Goal: Find contact information: Find contact information

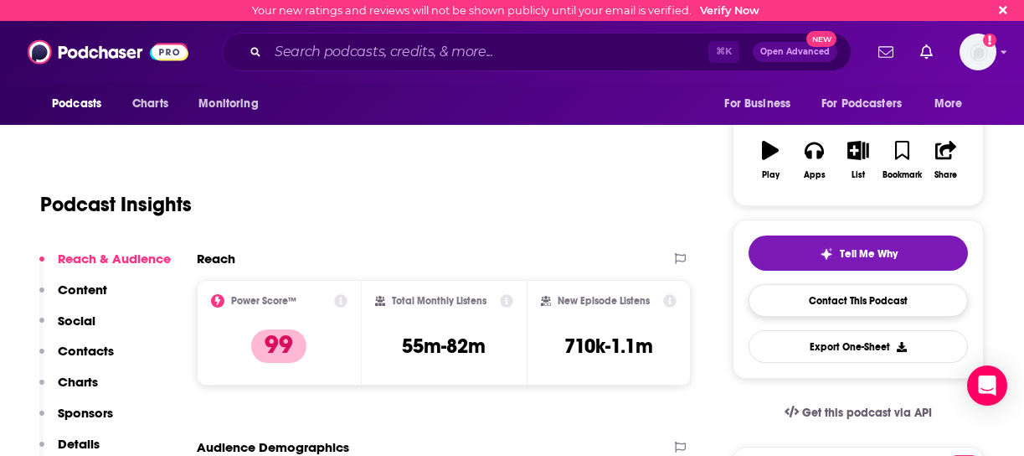
click at [843, 298] on link "Contact This Podcast" at bounding box center [858, 300] width 219 height 33
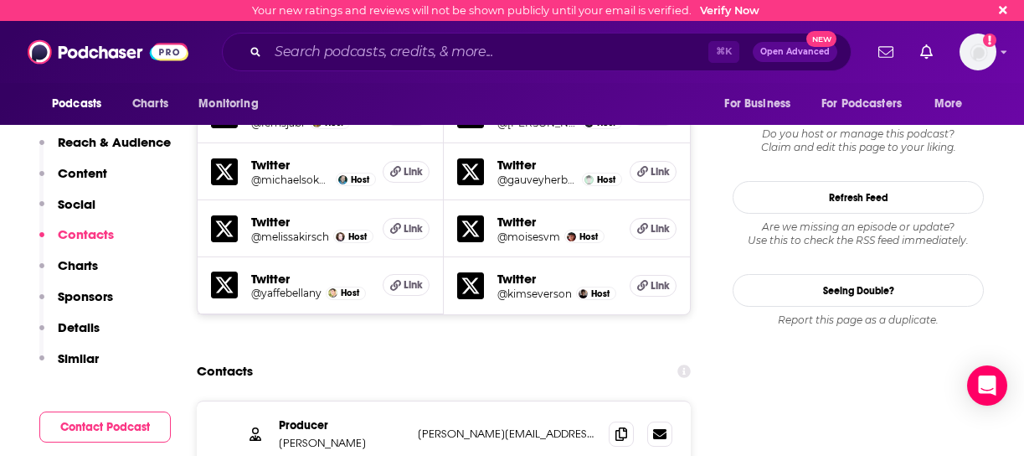
scroll to position [1846, 0]
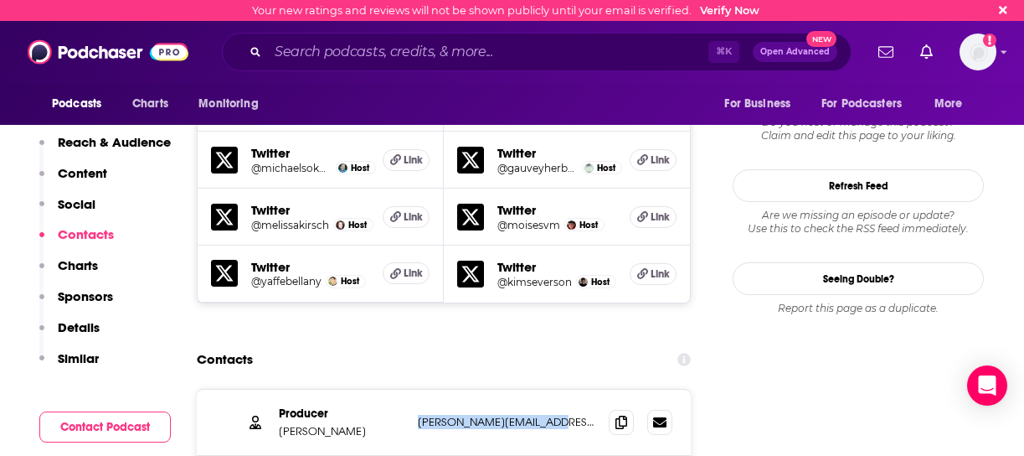
drag, startPoint x: 556, startPoint y: 372, endPoint x: 417, endPoint y: 367, distance: 139.1
click at [417, 389] on div "Producer Eric Krupke eric.krupke@nytimes.com eric.krupke@nytimes.com" at bounding box center [444, 422] width 494 height 66
copy p "eric.krupke@nytimes.com"
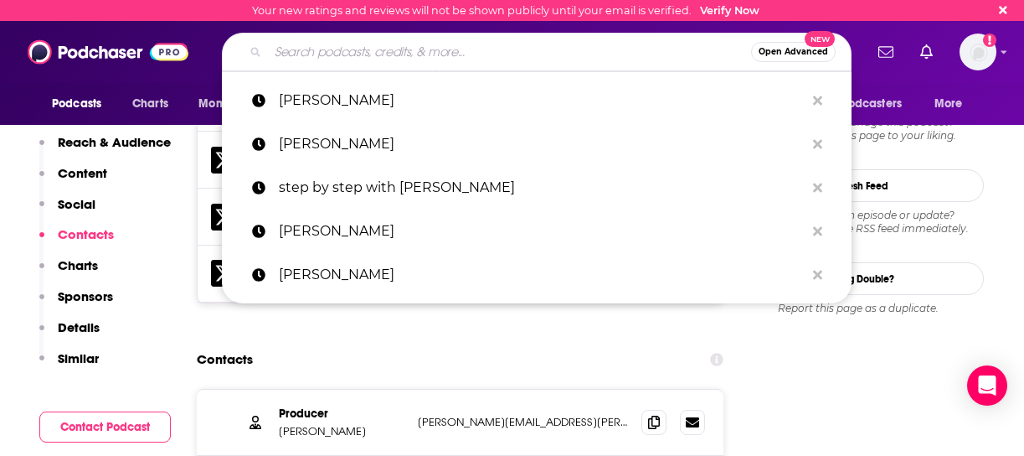
click at [388, 49] on input "Search podcasts, credits, & more..." at bounding box center [509, 52] width 483 height 27
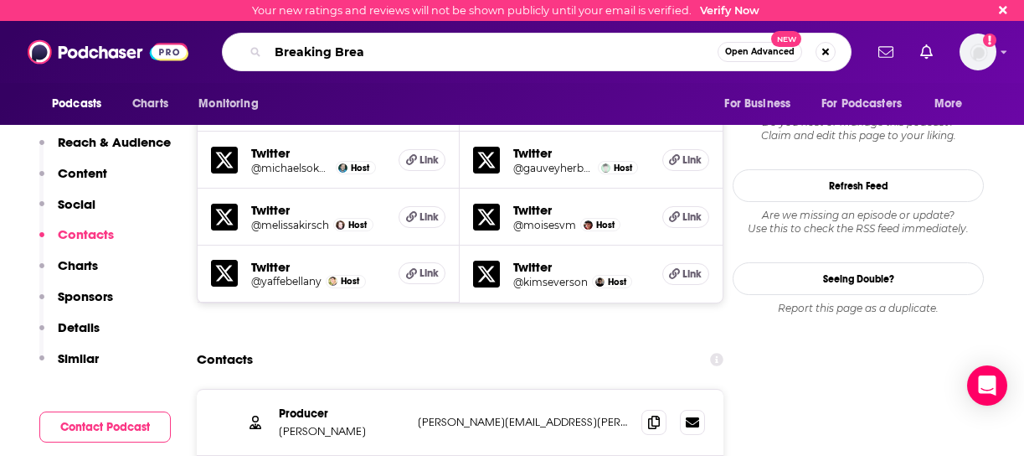
type input "Breaking Bread"
click at [764, 54] on span "Open Advanced" at bounding box center [760, 52] width 70 height 8
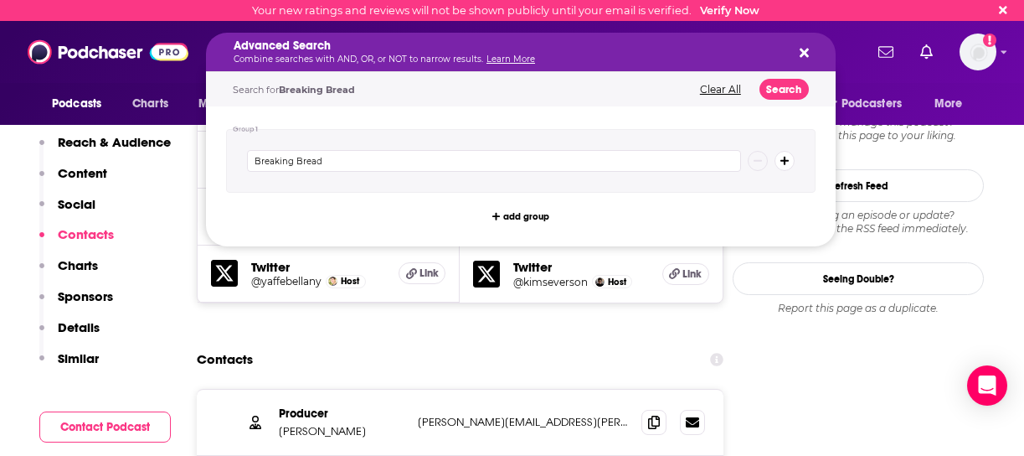
click at [764, 54] on div "Advanced Search Combine searches with AND, OR, or NOT to narrow results. Learn …" at bounding box center [508, 51] width 548 height 23
click at [776, 85] on button "Search" at bounding box center [784, 89] width 49 height 21
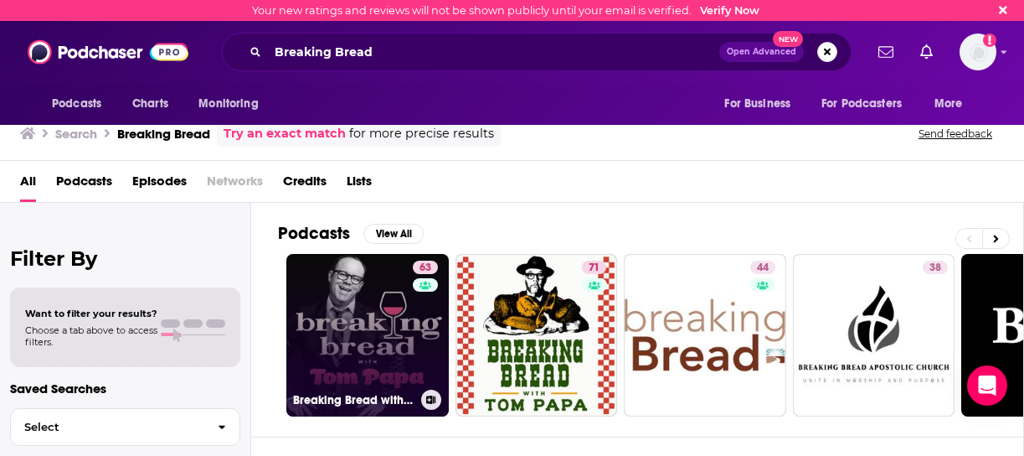
click at [370, 334] on link "63 Breaking Bread with Tom Papa" at bounding box center [367, 335] width 162 height 162
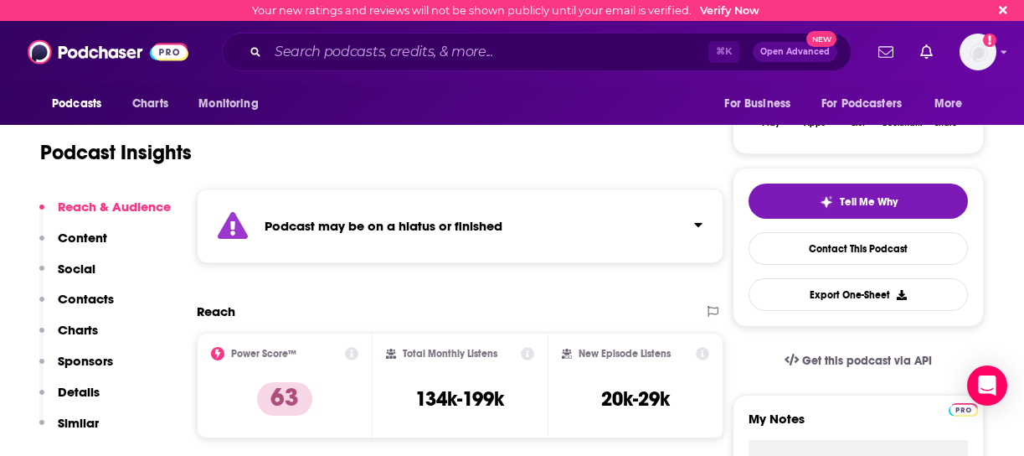
scroll to position [286, 1]
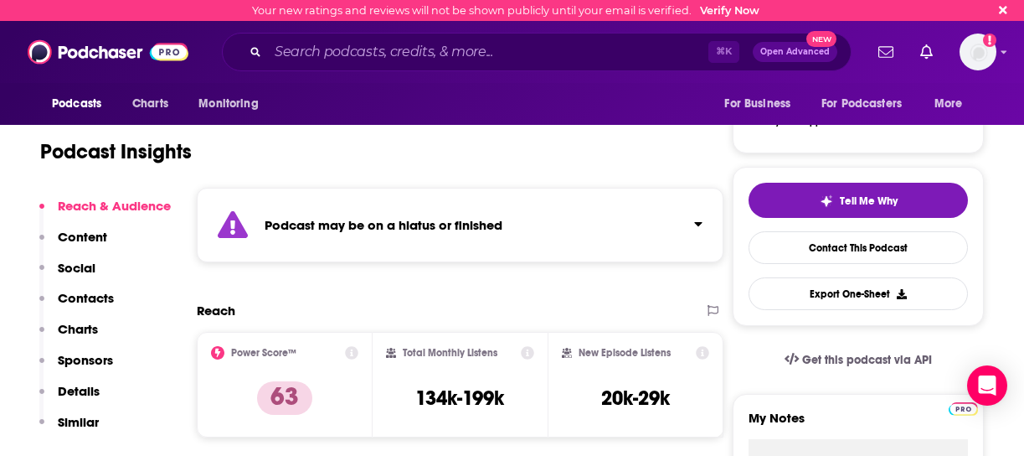
click at [90, 297] on p "Contacts" at bounding box center [86, 298] width 56 height 16
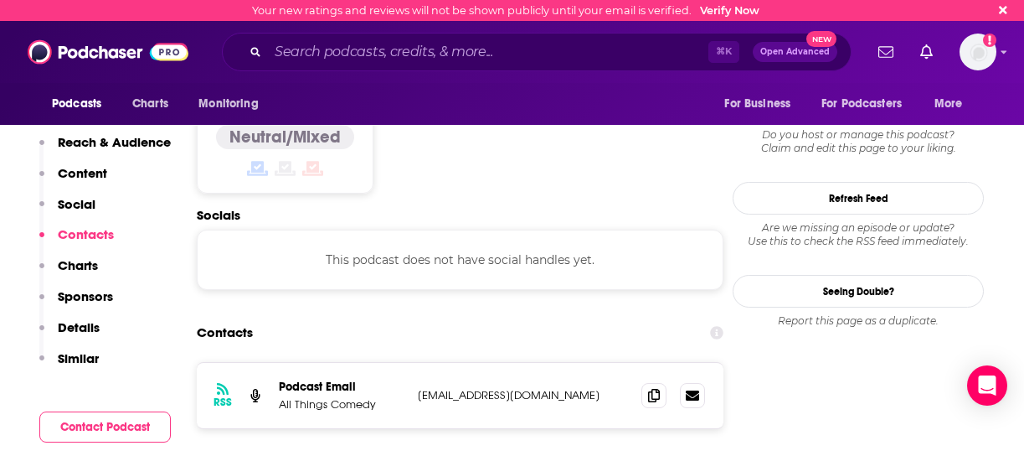
scroll to position [1474, 1]
click at [652, 386] on icon at bounding box center [654, 392] width 12 height 13
click at [422, 386] on p "breakingbreadwithtompapa@gmail.com" at bounding box center [523, 393] width 210 height 14
drag, startPoint x: 617, startPoint y: 284, endPoint x: 418, endPoint y: 281, distance: 199.4
click at [418, 386] on p "breakingbreadwithtompapa@gmail.com" at bounding box center [523, 393] width 210 height 14
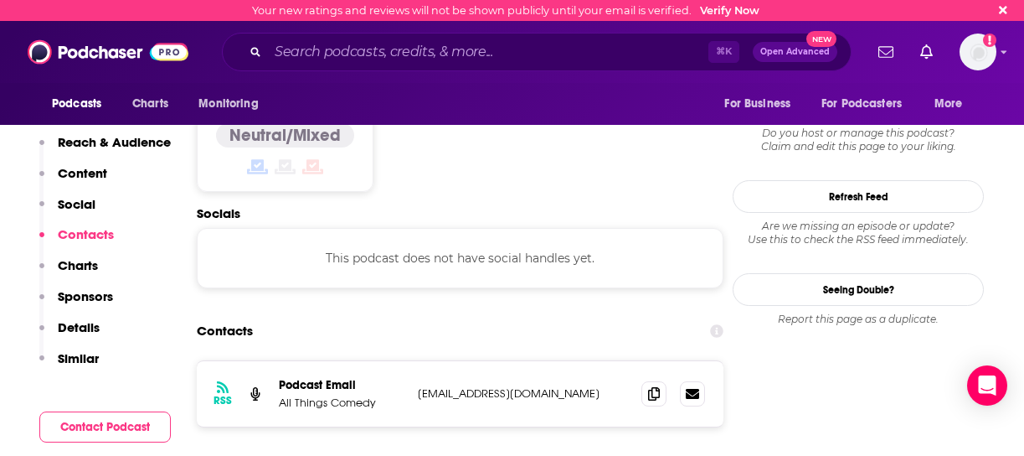
copy p "breakingbreadwithtompapa@gmail.co"
click at [356, 228] on div "This podcast does not have social handles yet." at bounding box center [460, 258] width 527 height 60
click at [342, 228] on div "This podcast does not have social handles yet." at bounding box center [460, 258] width 527 height 60
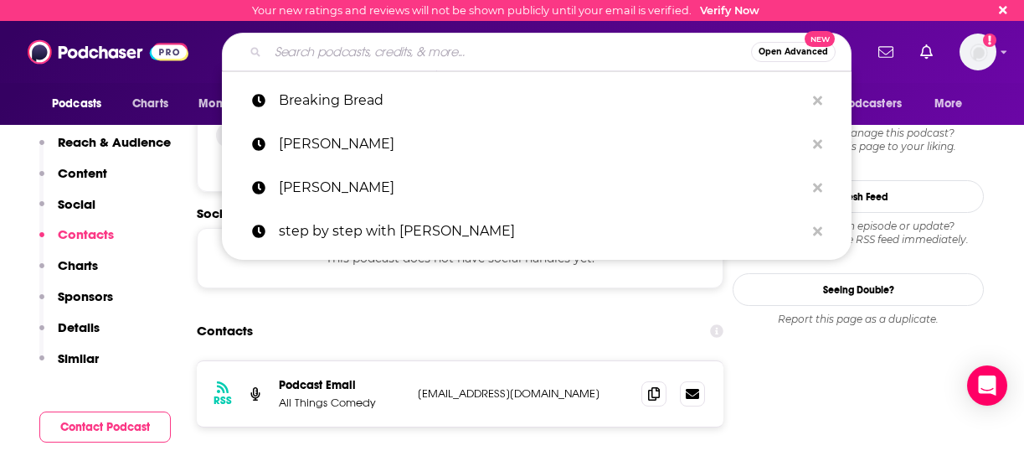
click at [378, 55] on input "Search podcasts, credits, & more..." at bounding box center [509, 52] width 483 height 27
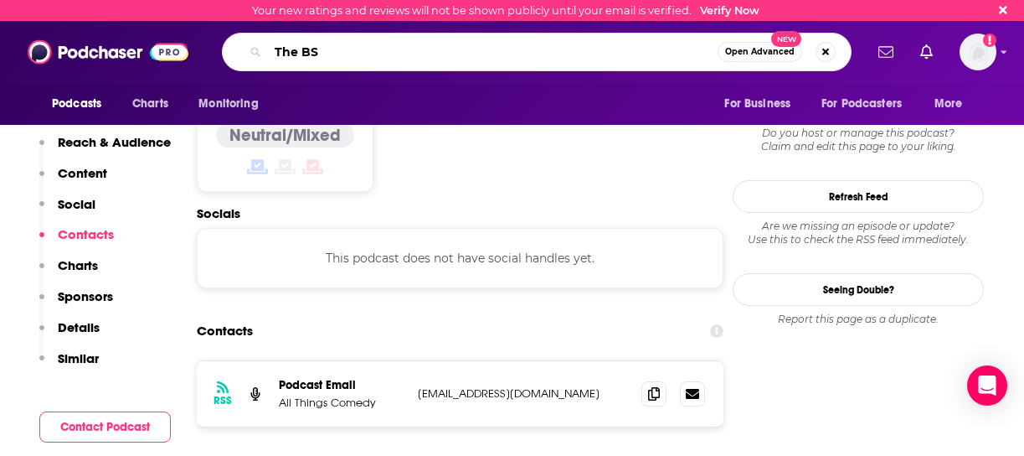
type input "The BS"
click at [766, 54] on span "Open Advanced" at bounding box center [760, 52] width 70 height 8
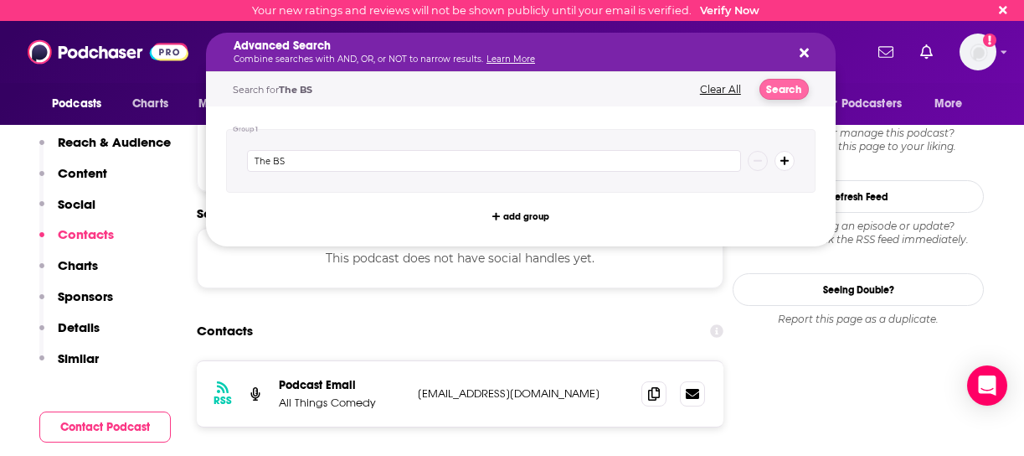
click at [785, 84] on button "Search" at bounding box center [784, 89] width 49 height 21
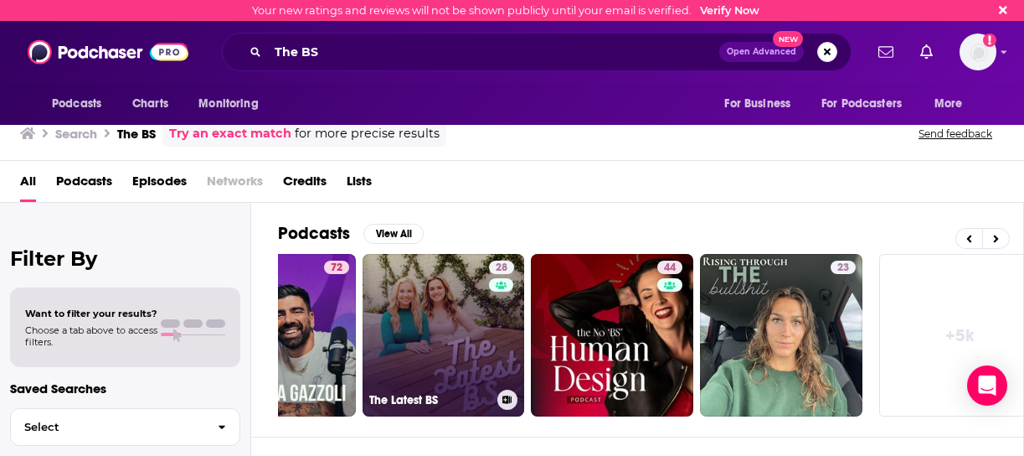
scroll to position [0, 775]
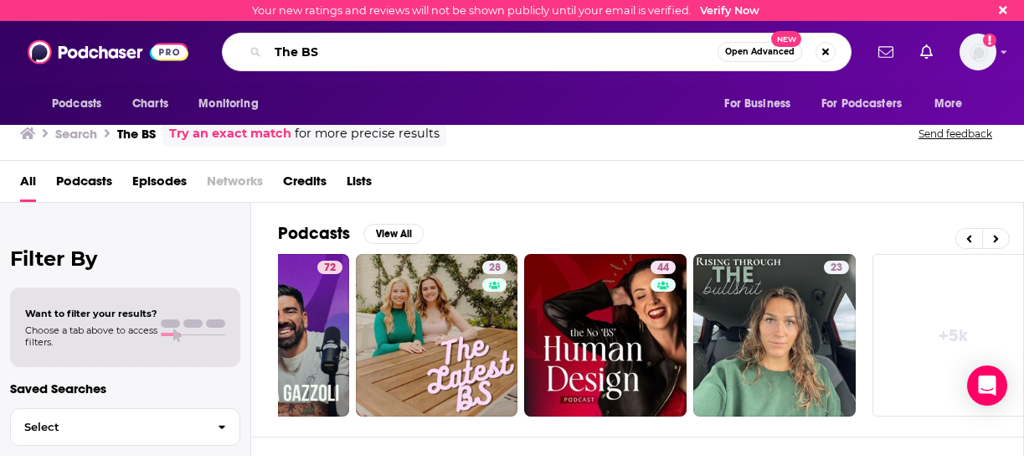
click at [353, 52] on input "The BS" at bounding box center [493, 52] width 450 height 27
type input "The BS Jason Bailey"
click at [746, 54] on span "Open Advanced" at bounding box center [760, 52] width 70 height 8
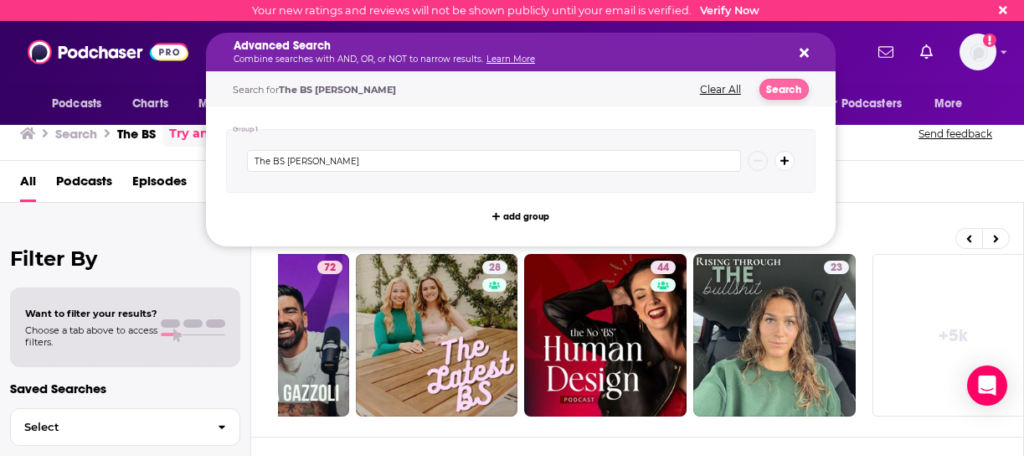
click at [786, 86] on button "Search" at bounding box center [784, 89] width 49 height 21
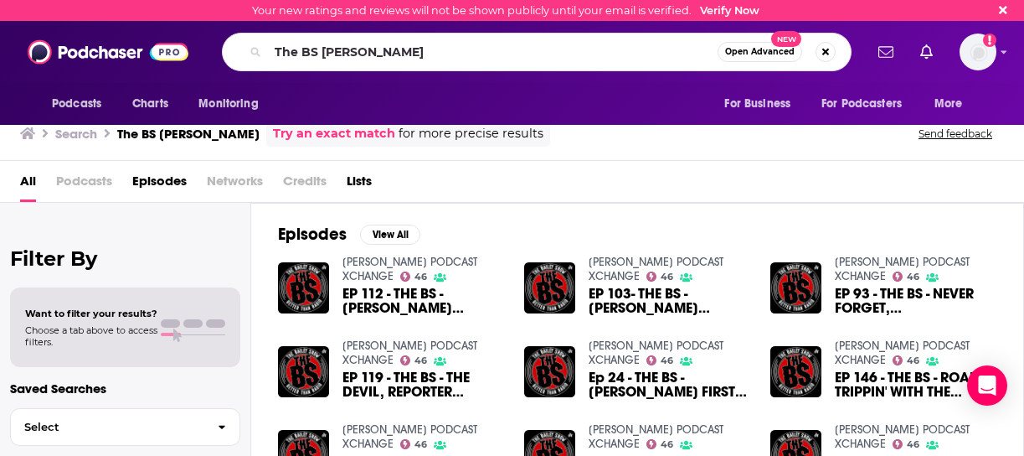
click at [172, 188] on span "Episodes" at bounding box center [159, 185] width 54 height 34
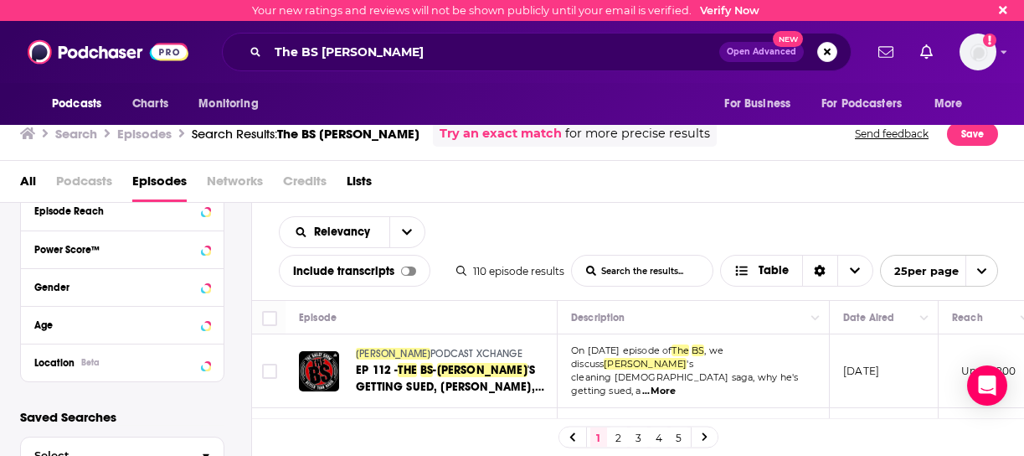
scroll to position [456, 0]
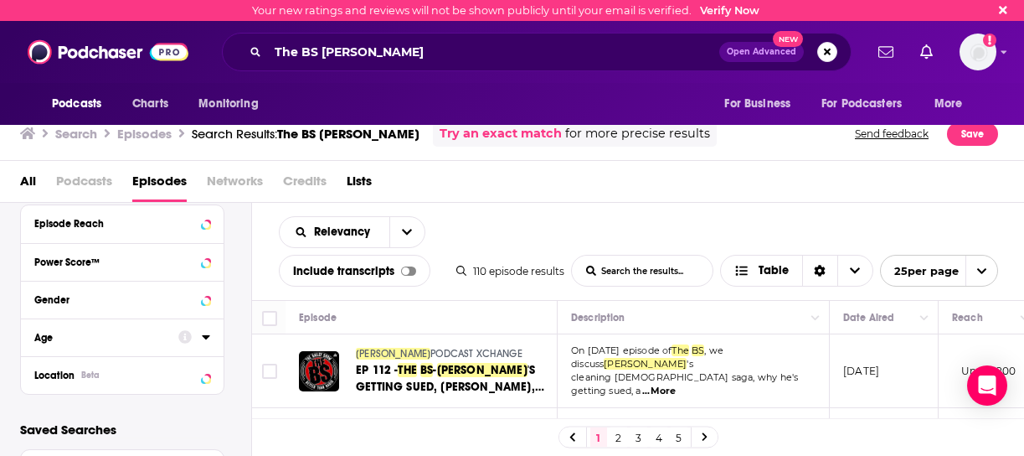
click at [62, 343] on button "Age" at bounding box center [106, 336] width 144 height 21
click at [62, 338] on div "Age" at bounding box center [100, 338] width 133 height 12
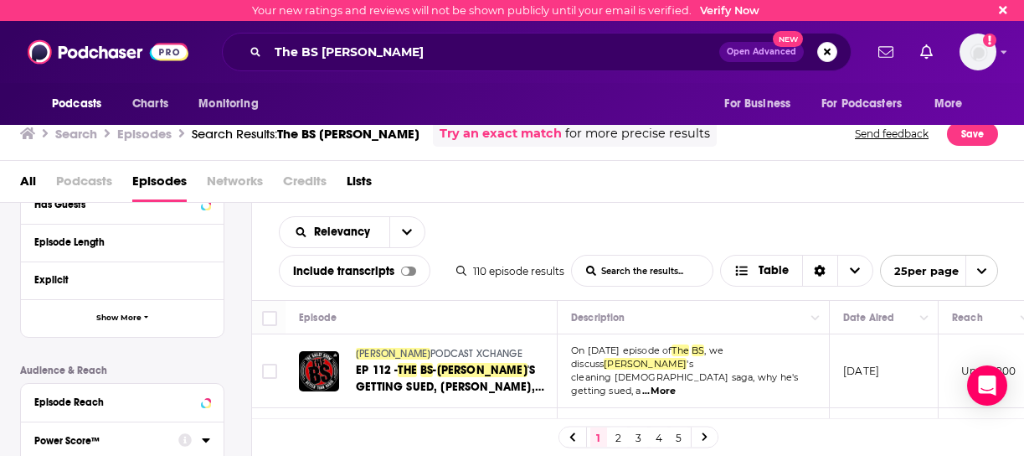
scroll to position [277, 0]
click at [117, 321] on span "Show More" at bounding box center [118, 318] width 45 height 9
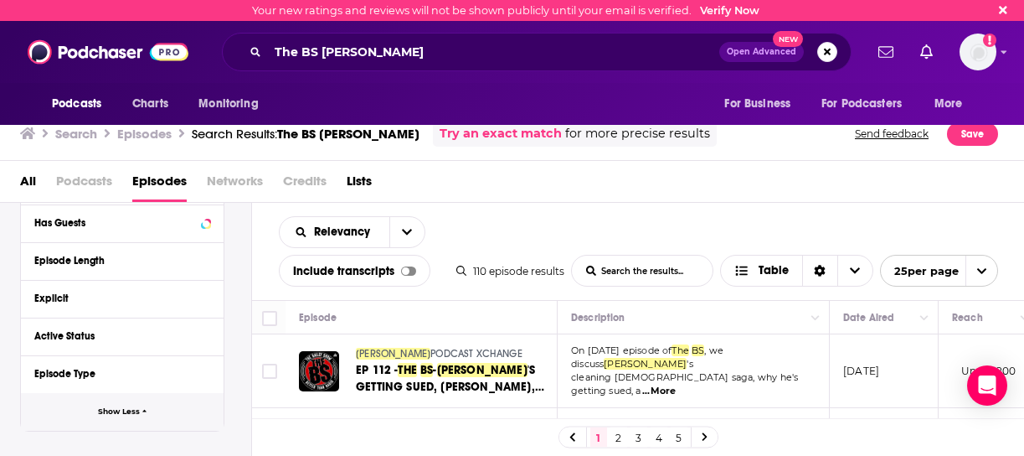
scroll to position [255, 0]
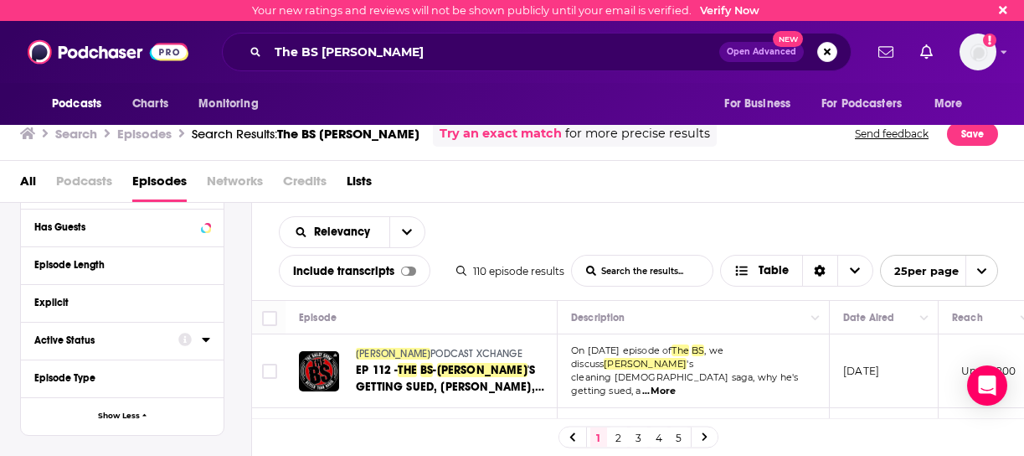
click at [84, 337] on div "Active Status" at bounding box center [100, 340] width 133 height 12
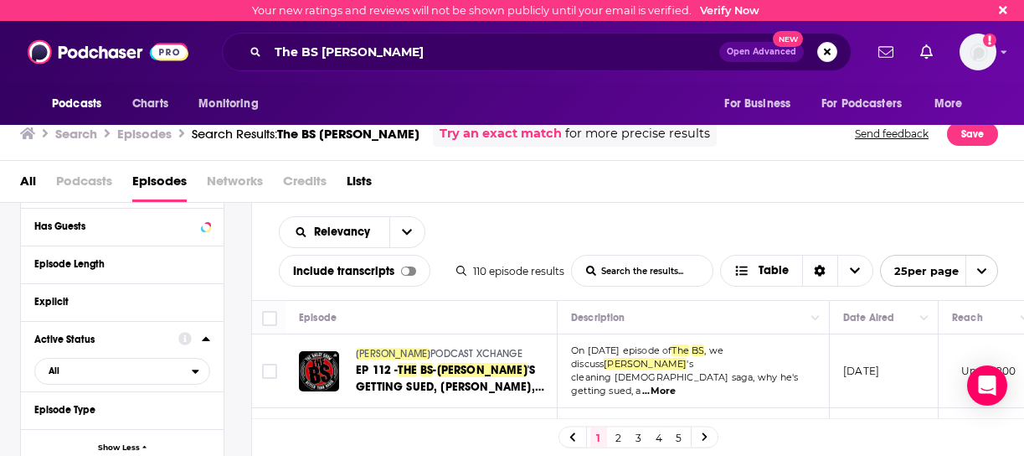
click at [199, 339] on div at bounding box center [194, 338] width 32 height 21
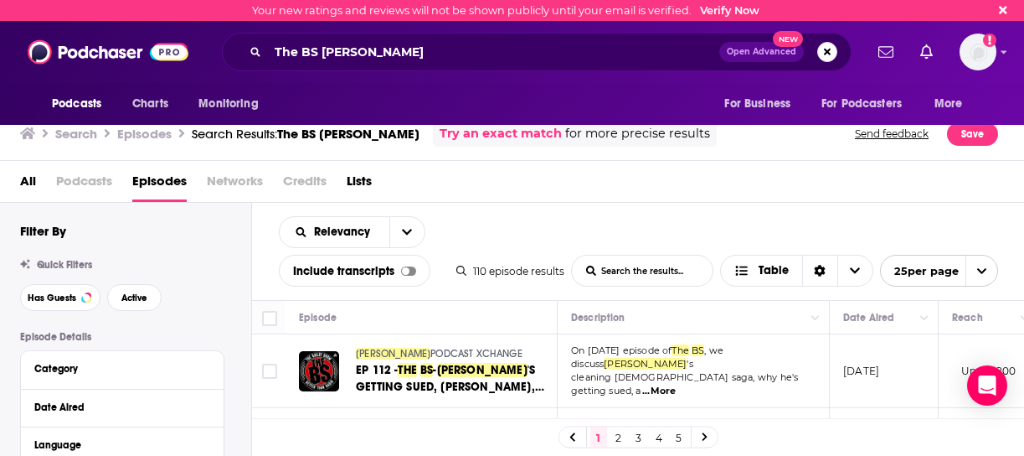
scroll to position [0, 0]
click at [823, 267] on icon "Sort Direction" at bounding box center [820, 272] width 11 height 12
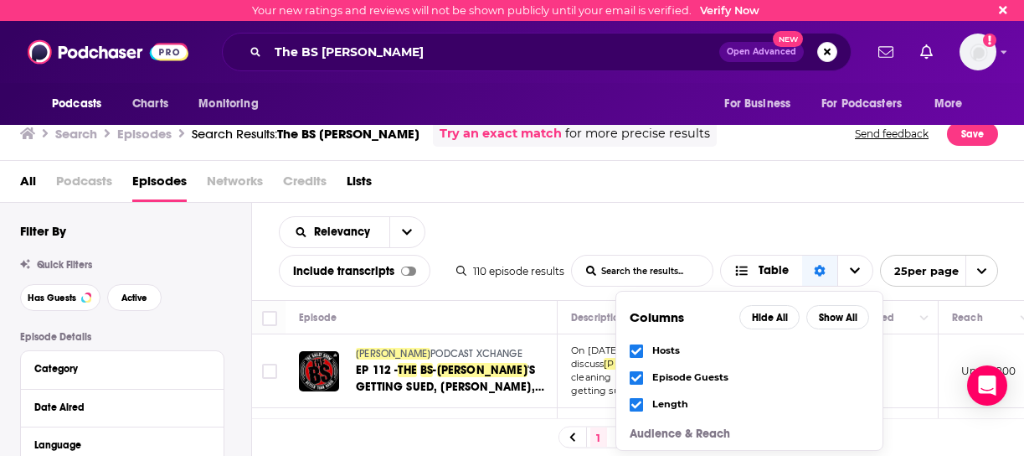
scroll to position [131, 0]
click at [673, 345] on span "Hosts" at bounding box center [760, 347] width 217 height 9
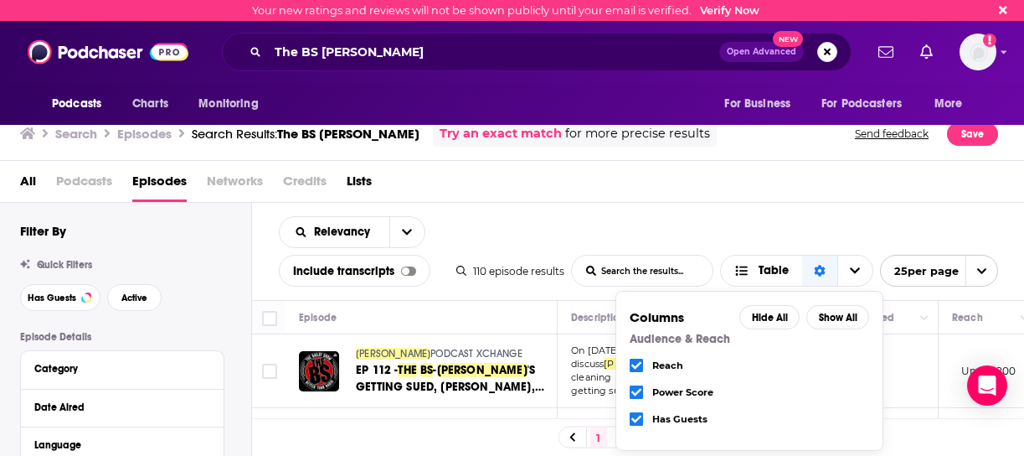
scroll to position [0, 0]
click at [673, 367] on span "Reach" at bounding box center [760, 366] width 217 height 9
click at [400, 49] on input "The BS Jason Bailey" at bounding box center [493, 52] width 451 height 27
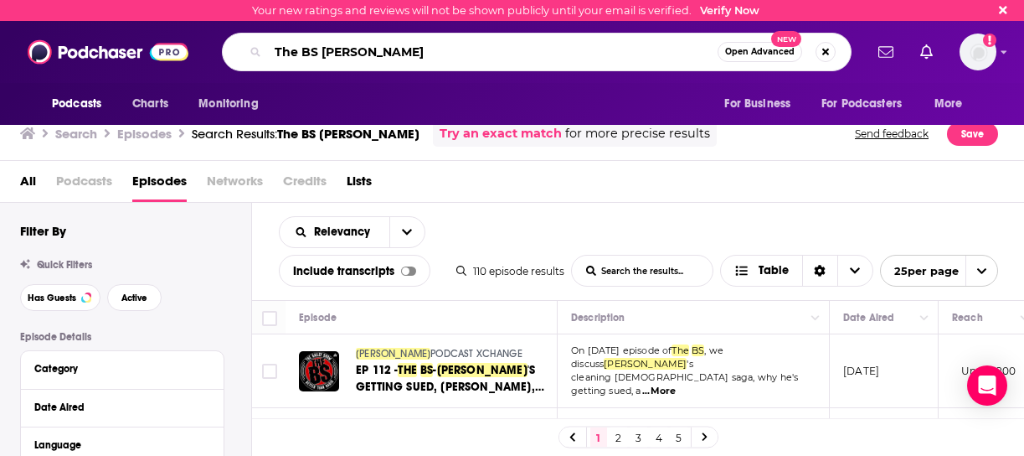
drag, startPoint x: 400, startPoint y: 49, endPoint x: 319, endPoint y: 52, distance: 80.4
click at [319, 52] on input "The BS Jason Bailey" at bounding box center [493, 52] width 450 height 27
type input "The BS"
click at [758, 55] on span "Open Advanced" at bounding box center [760, 52] width 70 height 8
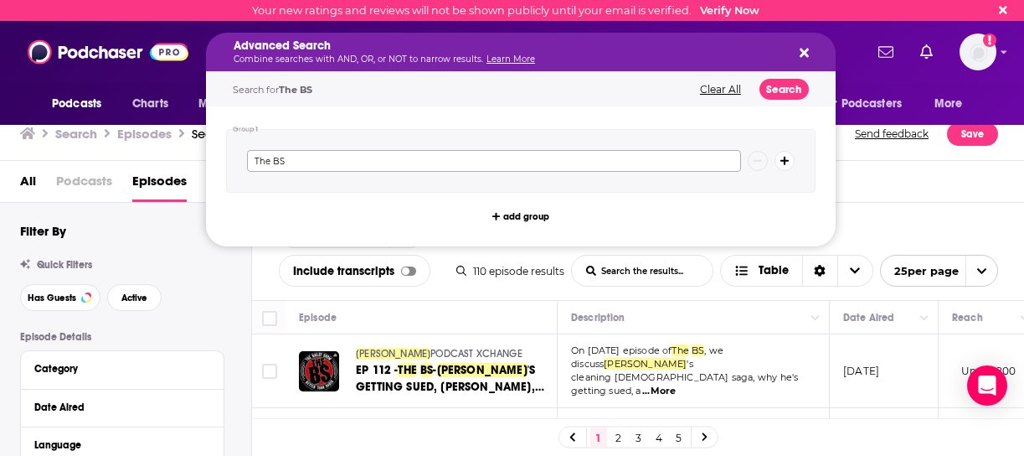
click at [274, 165] on input "The BS" at bounding box center [494, 161] width 494 height 22
click at [698, 164] on input "The BS" at bounding box center [494, 161] width 494 height 22
click at [776, 93] on button "Search" at bounding box center [784, 89] width 49 height 21
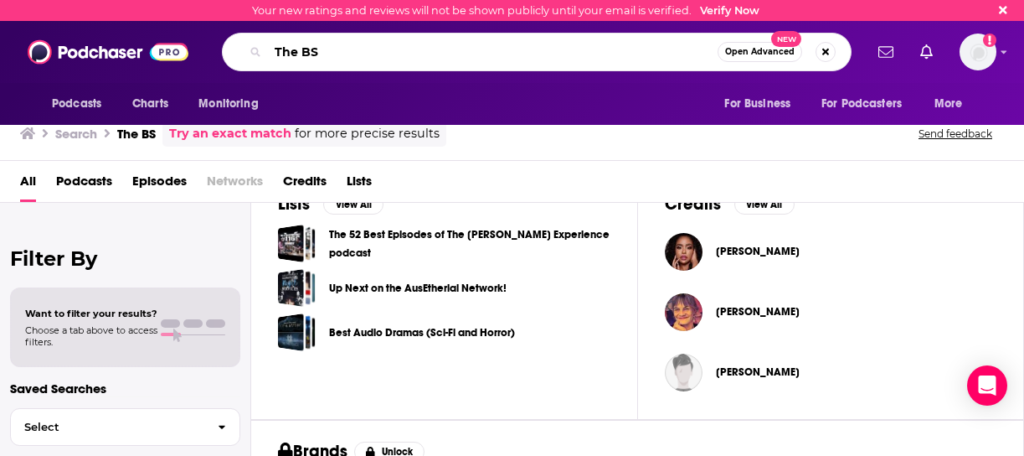
drag, startPoint x: 410, startPoint y: 44, endPoint x: 260, endPoint y: 40, distance: 150.8
click at [260, 40] on div "The BS Open Advanced New" at bounding box center [537, 52] width 630 height 39
type input "Jason Bailey"
click at [775, 48] on span "Open Advanced" at bounding box center [760, 52] width 70 height 8
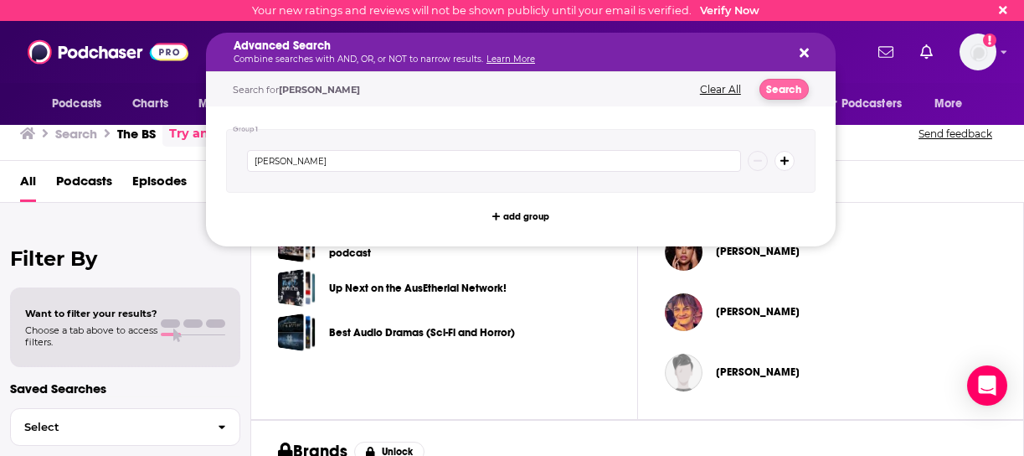
click at [782, 89] on button "Search" at bounding box center [784, 89] width 49 height 21
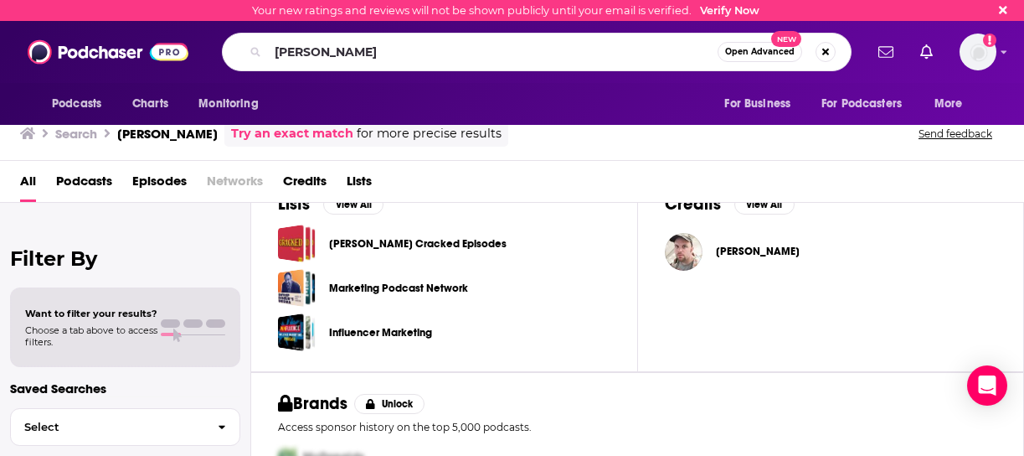
click at [556, 179] on div "All Podcasts Episodes Networks Credits Lists" at bounding box center [515, 185] width 991 height 34
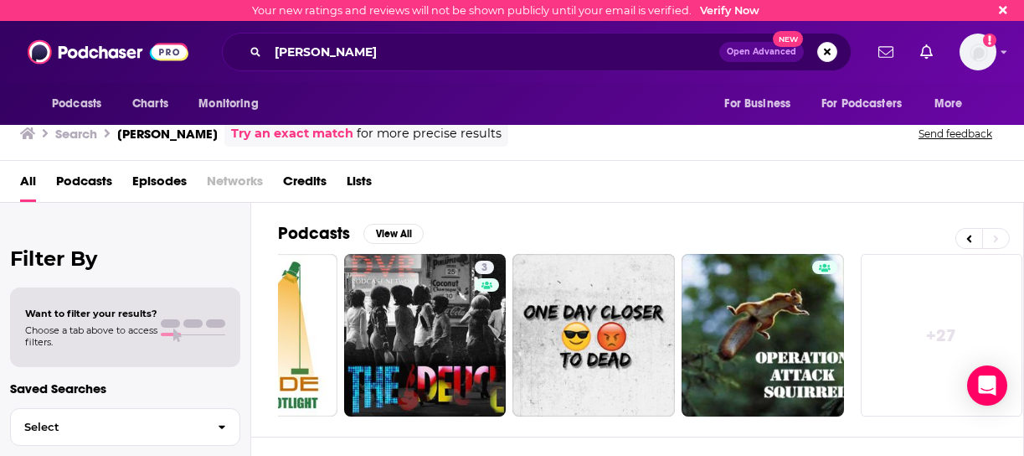
scroll to position [0, 786]
click at [76, 183] on span "Podcasts" at bounding box center [84, 185] width 56 height 34
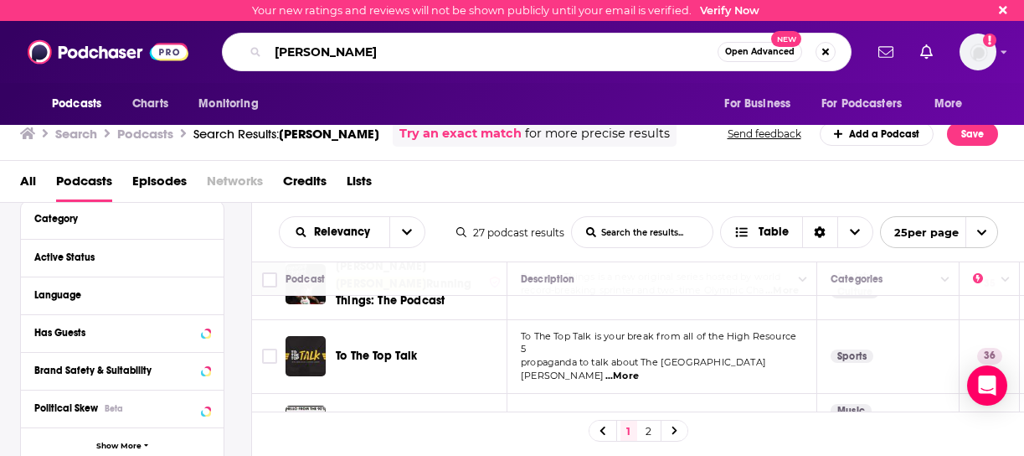
drag, startPoint x: 359, startPoint y: 49, endPoint x: 263, endPoint y: 54, distance: 96.5
click at [263, 54] on div "Jason Bailey Open Advanced New" at bounding box center [537, 52] width 630 height 39
type input "Inside Out With Paul Mecurio"
click at [815, 50] on span "Open Advanced New" at bounding box center [777, 52] width 118 height 20
click at [761, 54] on span "Open Advanced" at bounding box center [760, 52] width 70 height 8
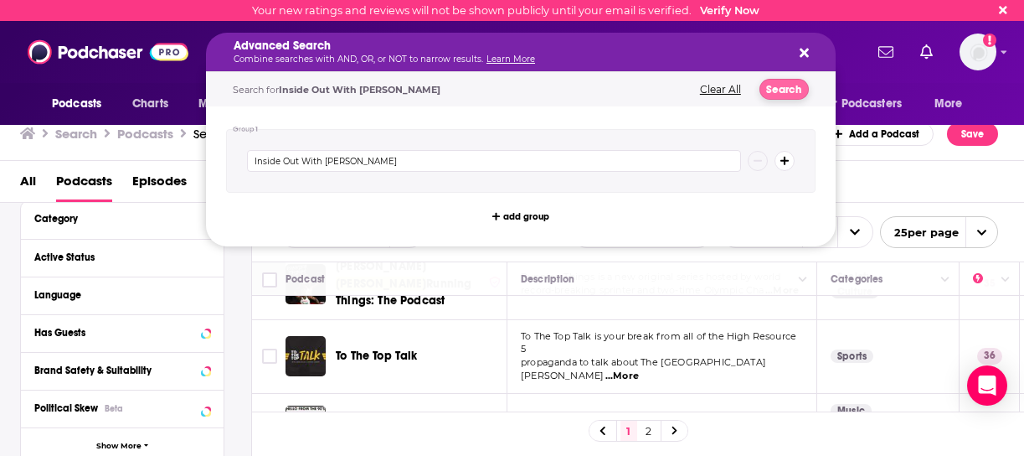
click at [786, 89] on button "Search" at bounding box center [784, 89] width 49 height 21
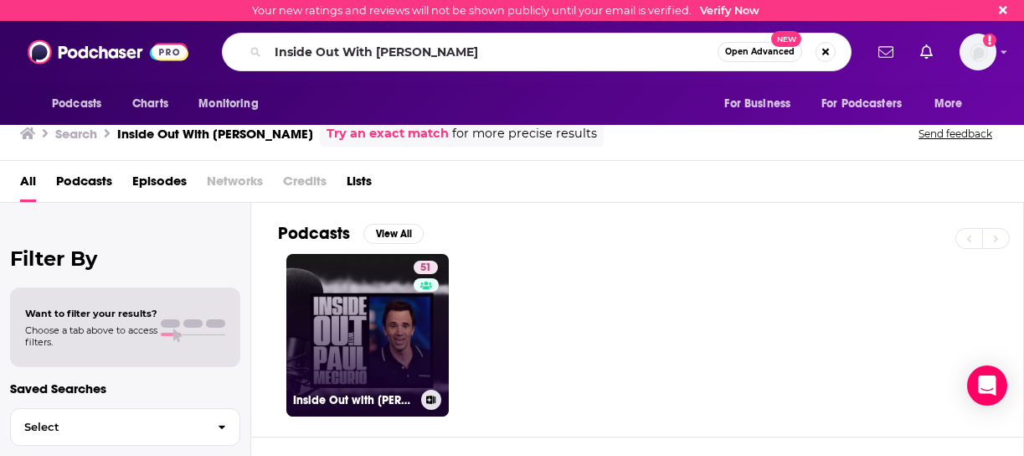
click at [406, 330] on link "51 Inside Out with Paul Mecurio" at bounding box center [367, 335] width 162 height 162
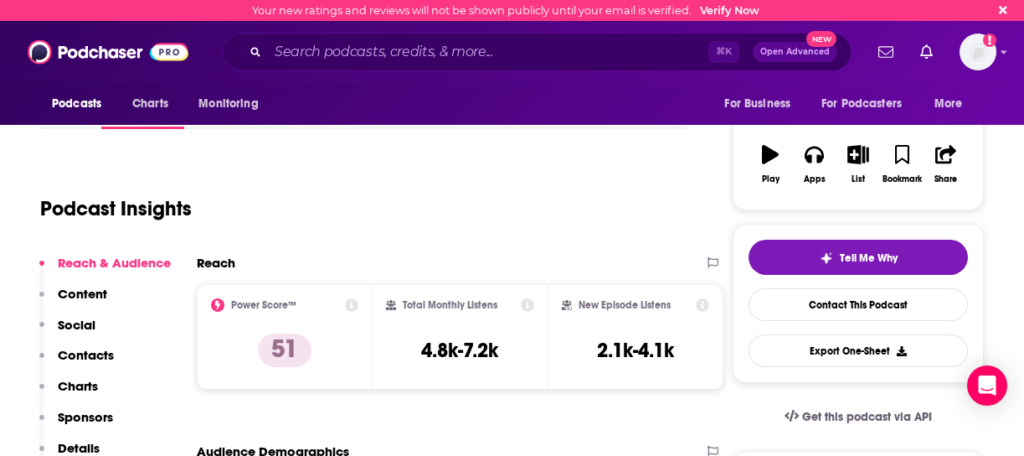
scroll to position [246, 1]
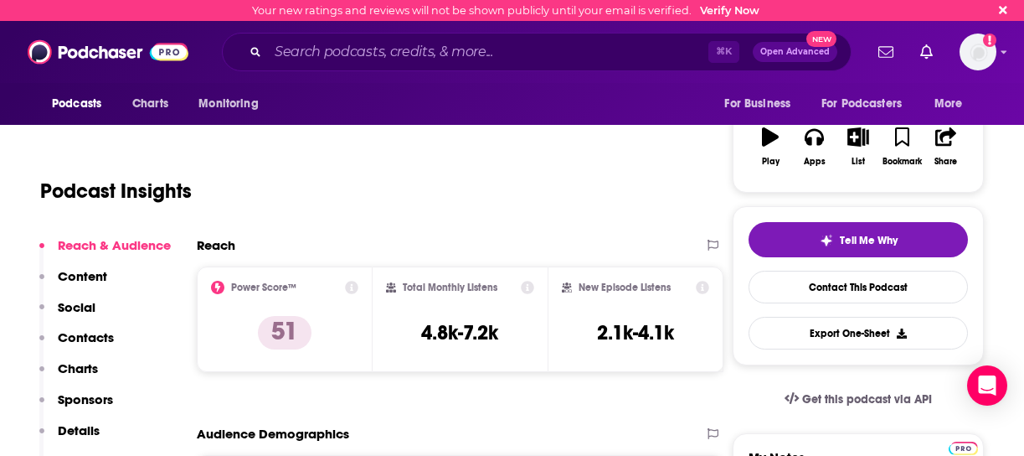
click at [95, 339] on p "Contacts" at bounding box center [86, 337] width 56 height 16
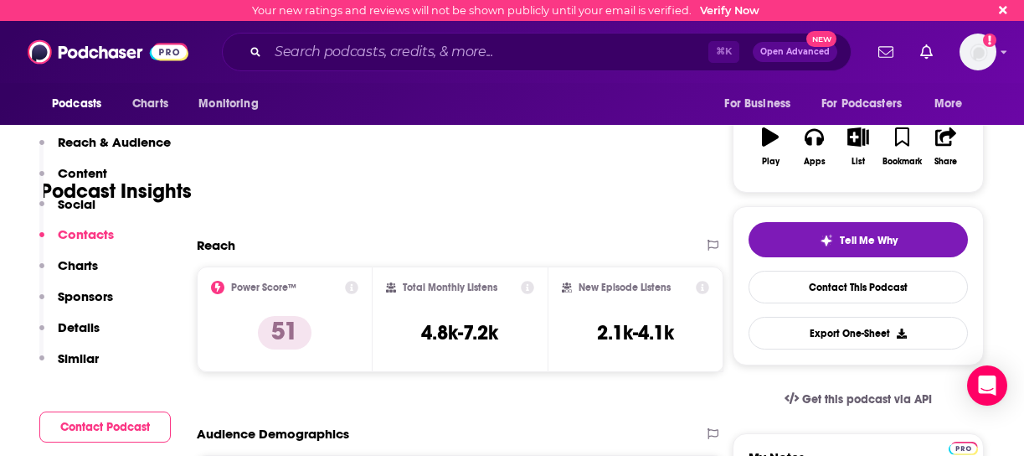
scroll to position [1493, 1]
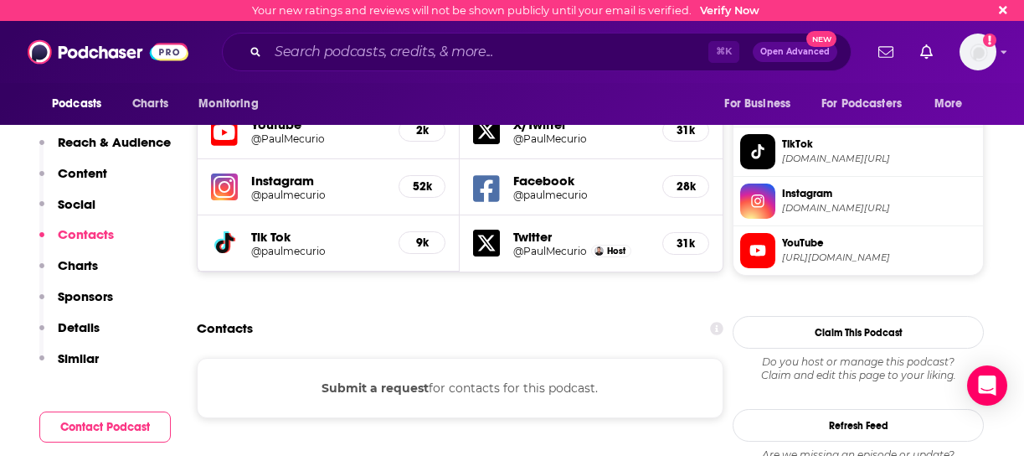
click at [228, 312] on h2 "Contacts" at bounding box center [225, 328] width 56 height 32
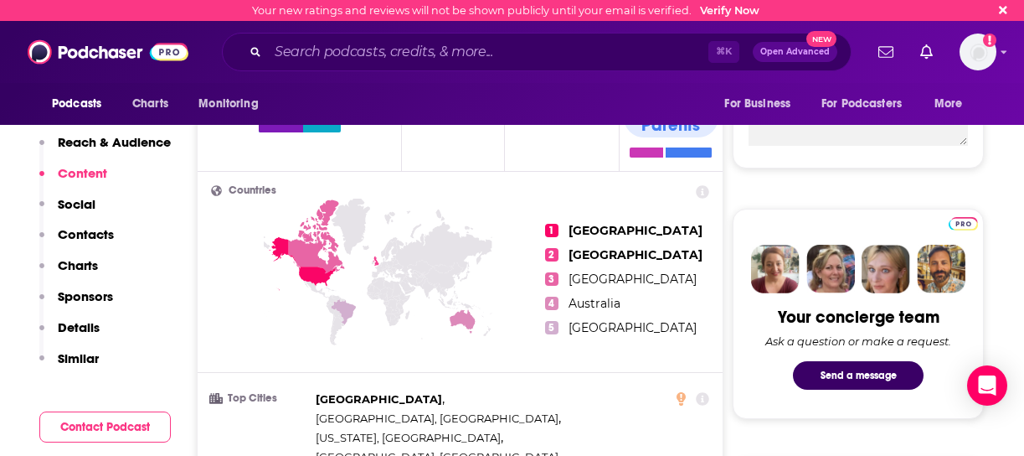
scroll to position [649, 2]
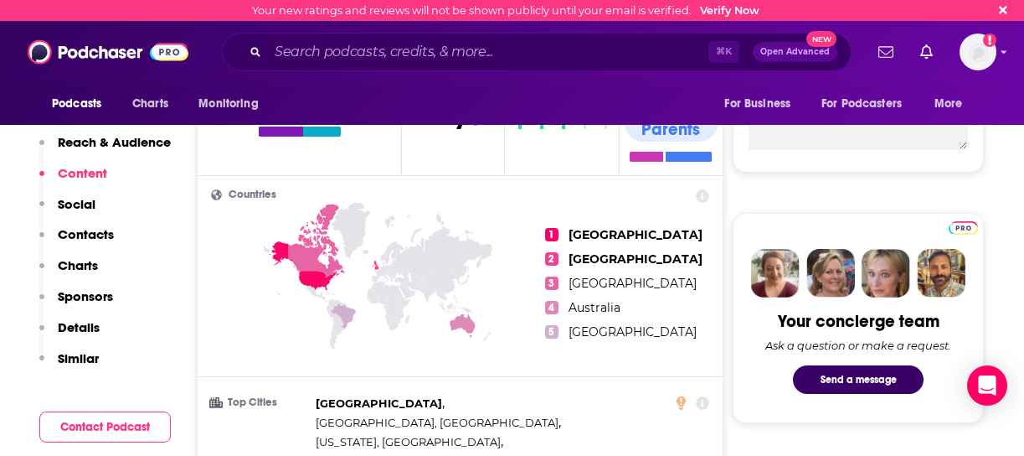
click at [86, 234] on p "Contacts" at bounding box center [86, 234] width 56 height 16
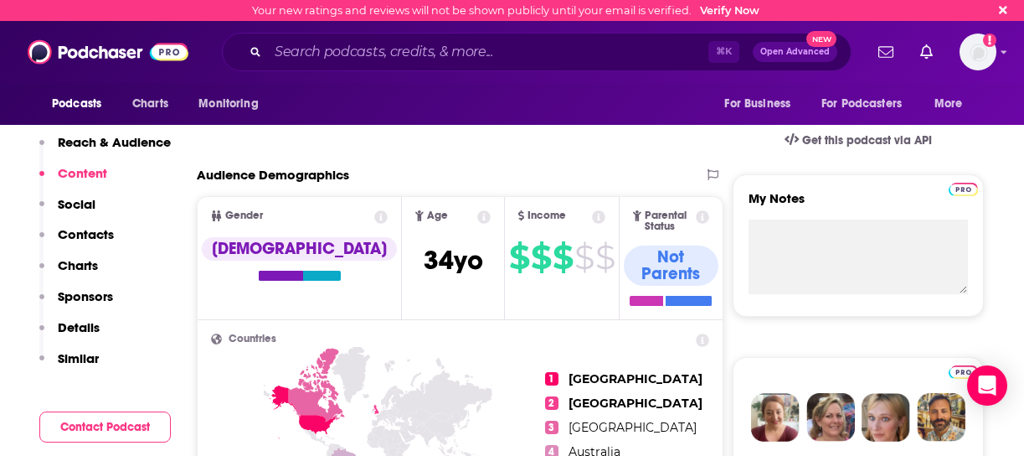
scroll to position [446, 2]
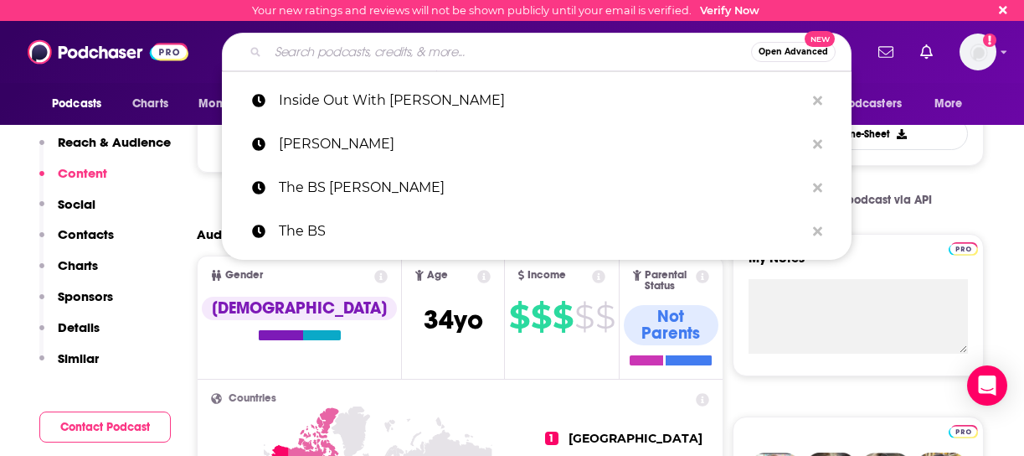
click at [492, 54] on input "Search podcasts, credits, & more..." at bounding box center [509, 52] width 483 height 27
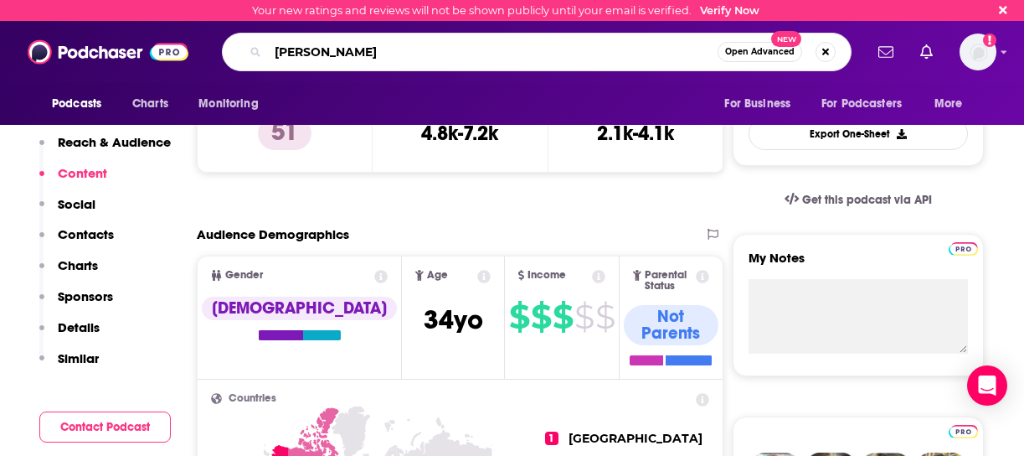
type input "Jon Cryer"
click at [791, 62] on div "Jon Cryer Open Advanced New" at bounding box center [537, 52] width 630 height 39
click at [765, 58] on button "Open Advanced New" at bounding box center [760, 52] width 85 height 20
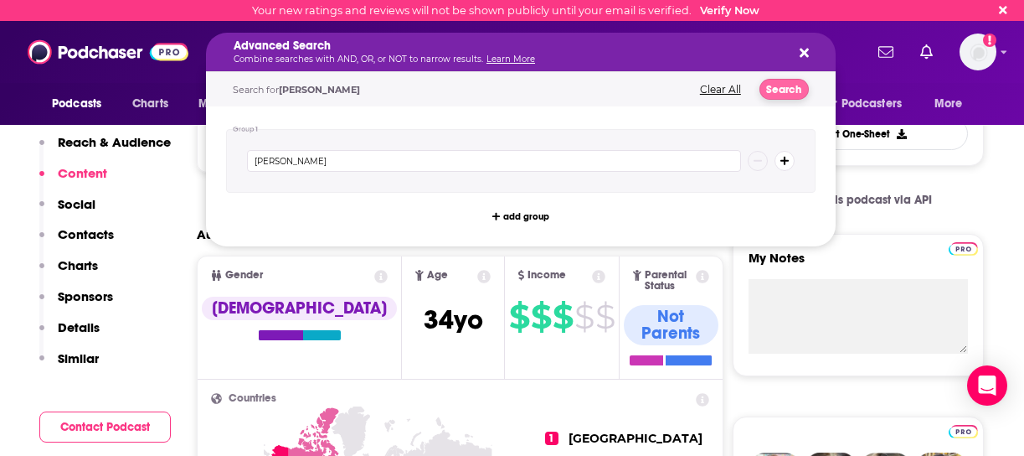
click at [782, 87] on button "Search" at bounding box center [784, 89] width 49 height 21
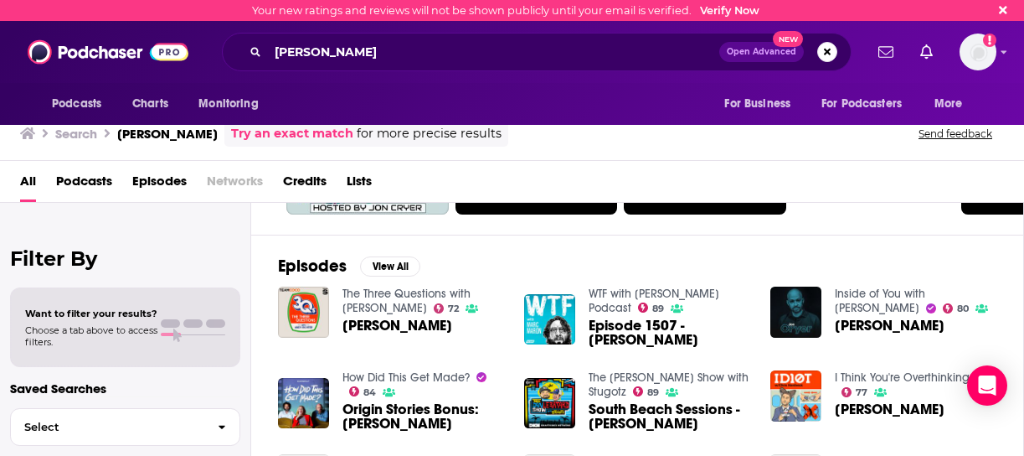
scroll to position [209, 0]
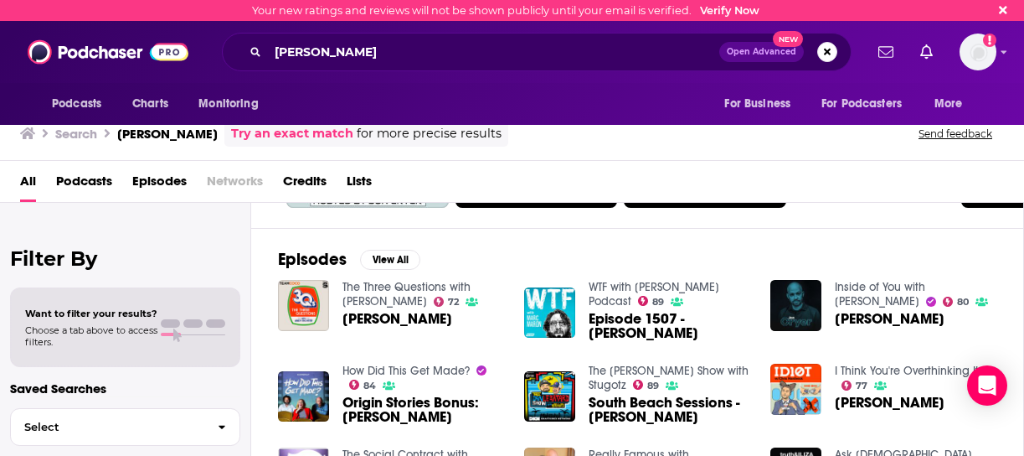
click at [559, 314] on img "Episode 1507 - Jon Cryer" at bounding box center [549, 312] width 51 height 51
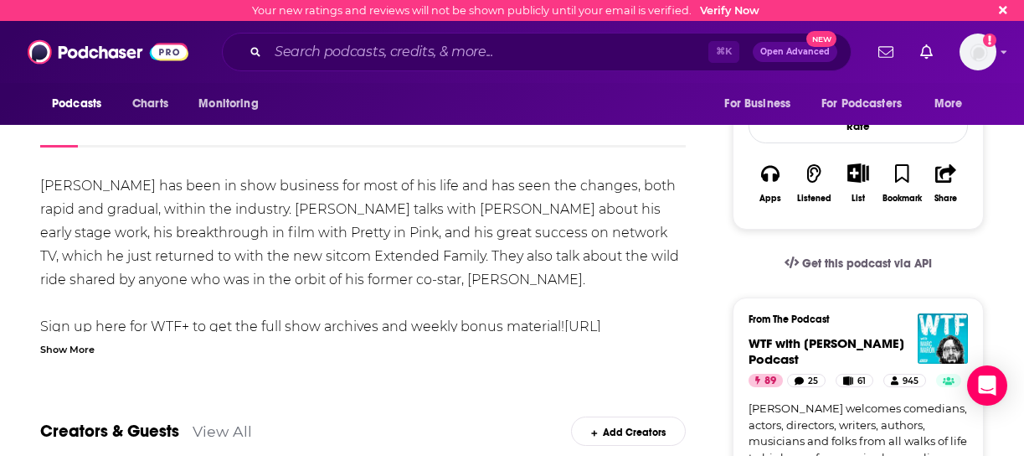
scroll to position [257, 0]
click at [90, 347] on div "Show More" at bounding box center [67, 347] width 54 height 16
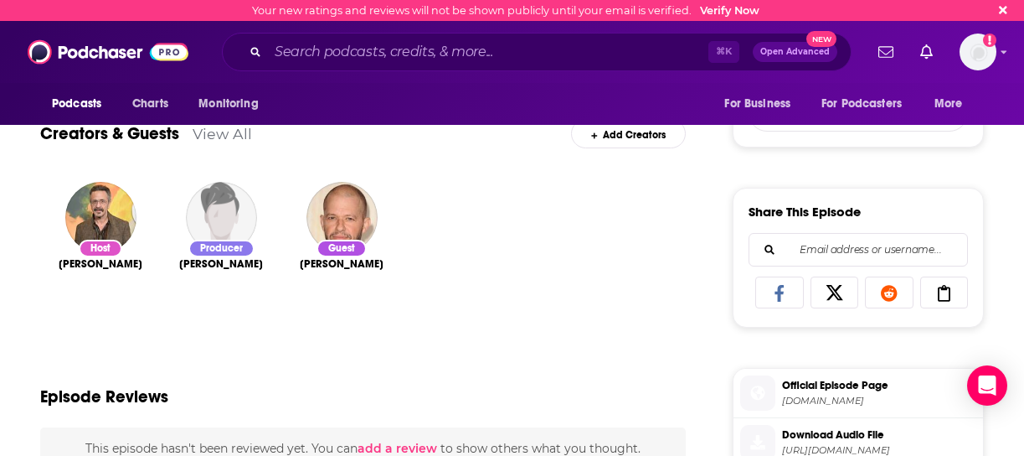
scroll to position [657, 0]
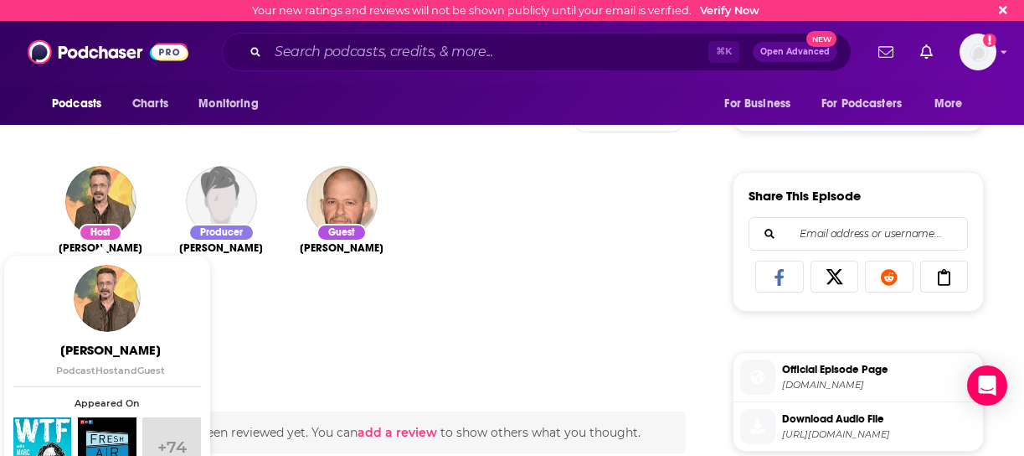
click at [99, 207] on img "Marc Maron" at bounding box center [100, 201] width 71 height 71
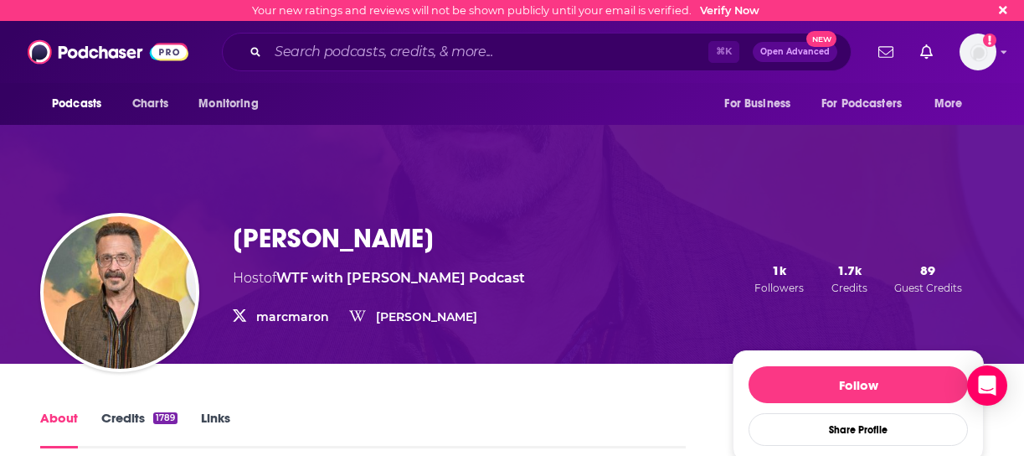
click at [413, 321] on link "Marc Maron" at bounding box center [426, 316] width 101 height 15
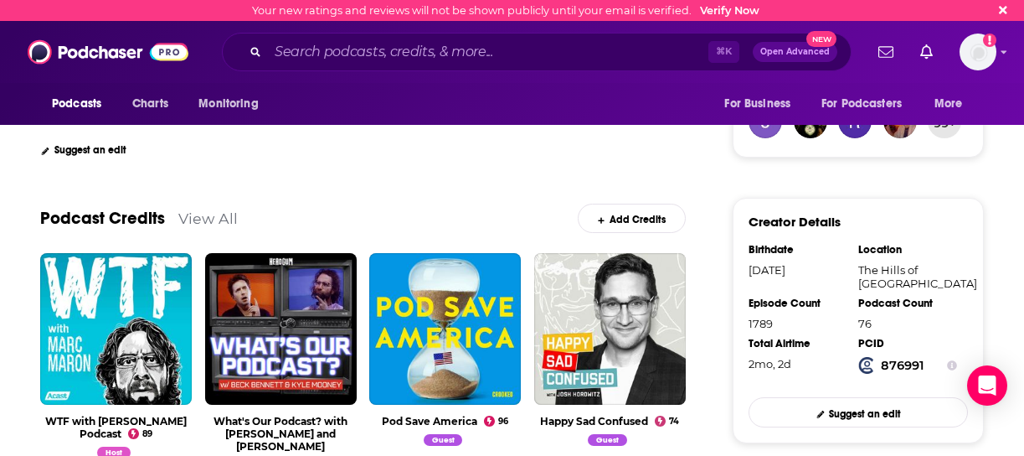
scroll to position [446, 0]
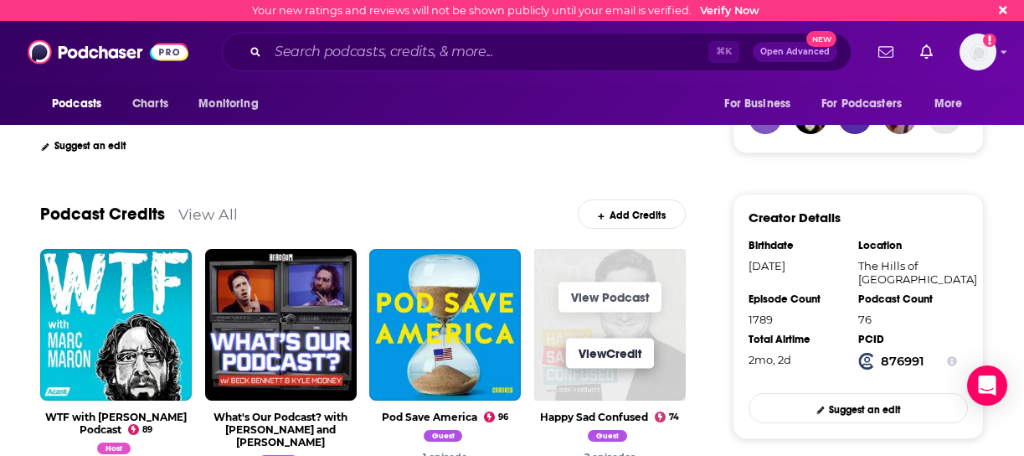
click at [604, 346] on link "View Credit" at bounding box center [610, 353] width 88 height 30
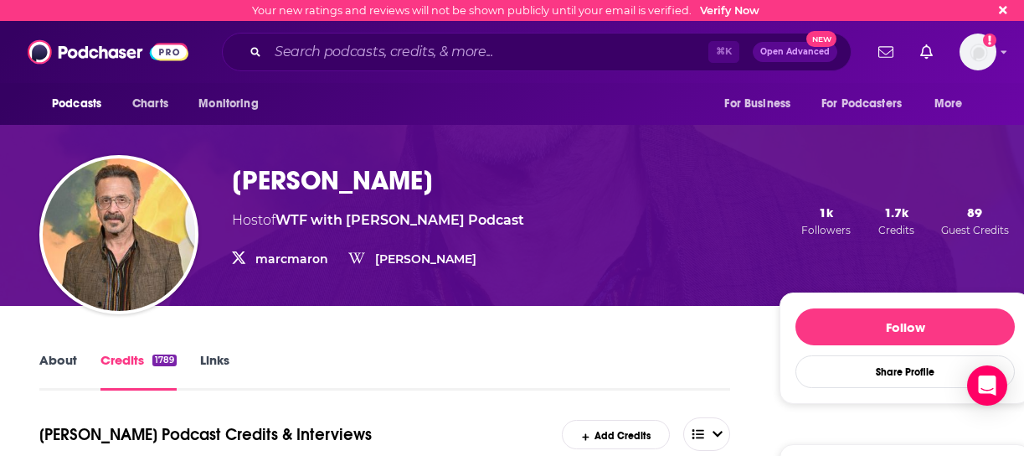
scroll to position [49, 1]
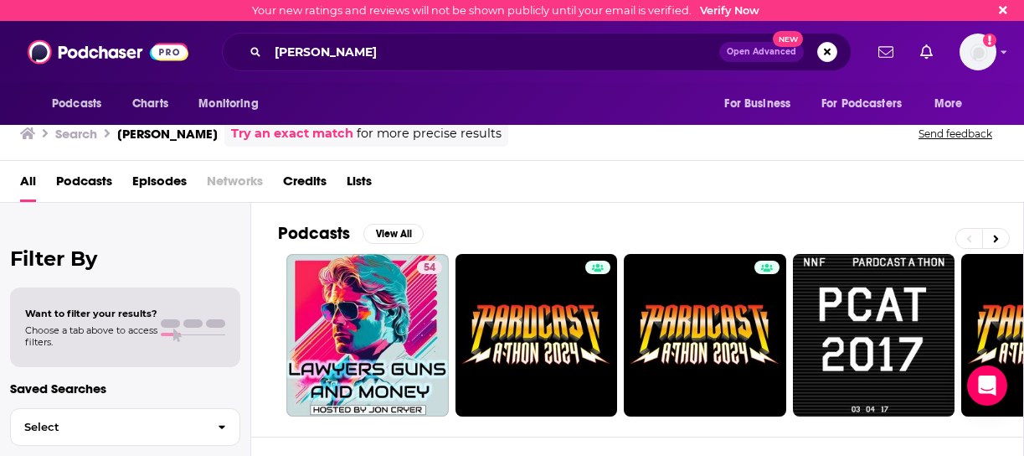
click at [86, 180] on span "Podcasts" at bounding box center [84, 185] width 56 height 34
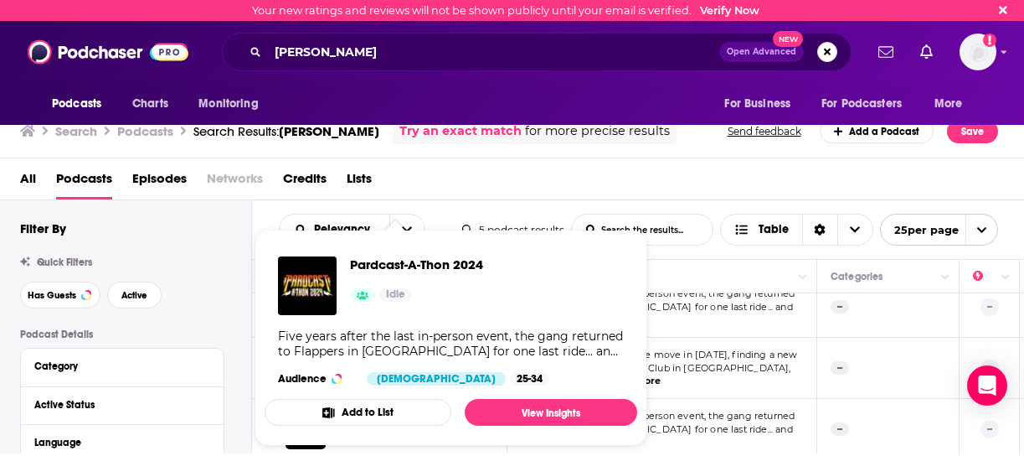
scroll to position [3, 0]
click at [317, 289] on img "Pardcast-A-Thon 2024" at bounding box center [307, 285] width 59 height 59
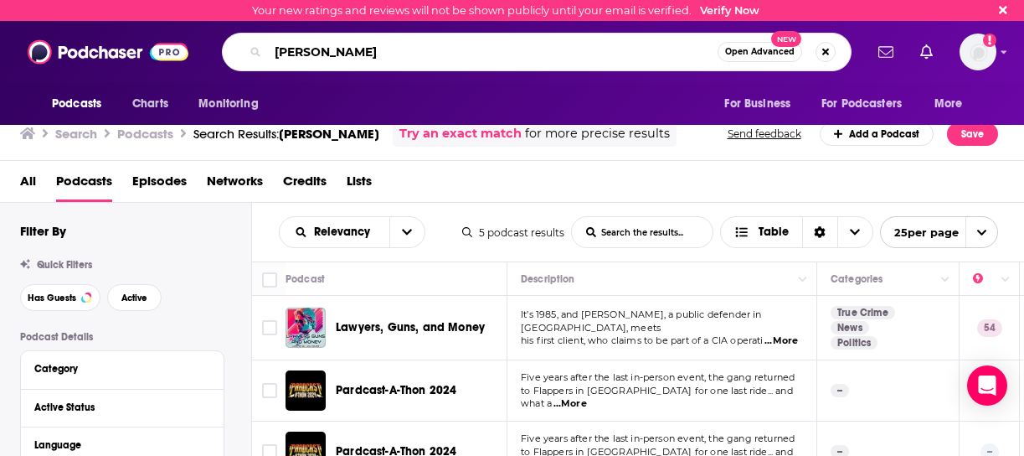
drag, startPoint x: 351, startPoint y: 53, endPoint x: 252, endPoint y: 52, distance: 98.8
click at [252, 52] on div "Jon Cryer Open Advanced New" at bounding box center [537, 52] width 630 height 39
type input "God Save"
click at [792, 56] on span "Open Advanced" at bounding box center [760, 52] width 70 height 8
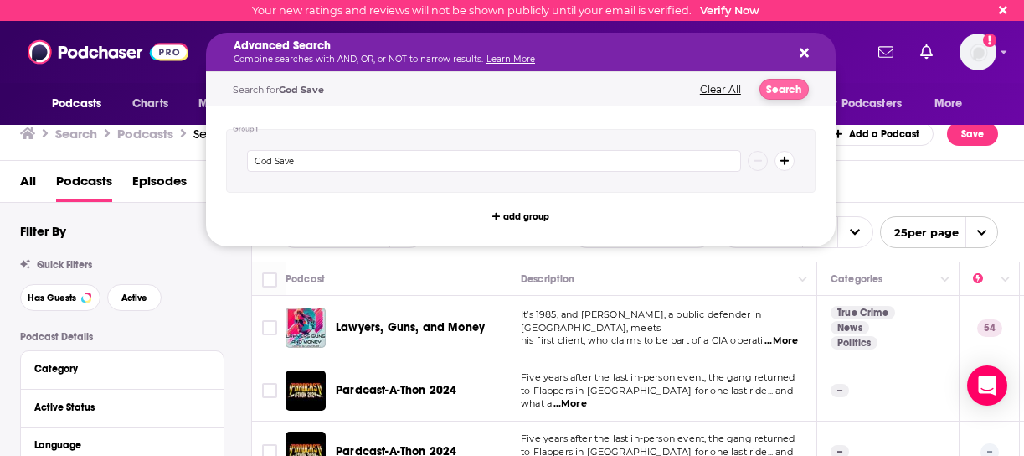
click at [787, 90] on button "Search" at bounding box center [784, 89] width 49 height 21
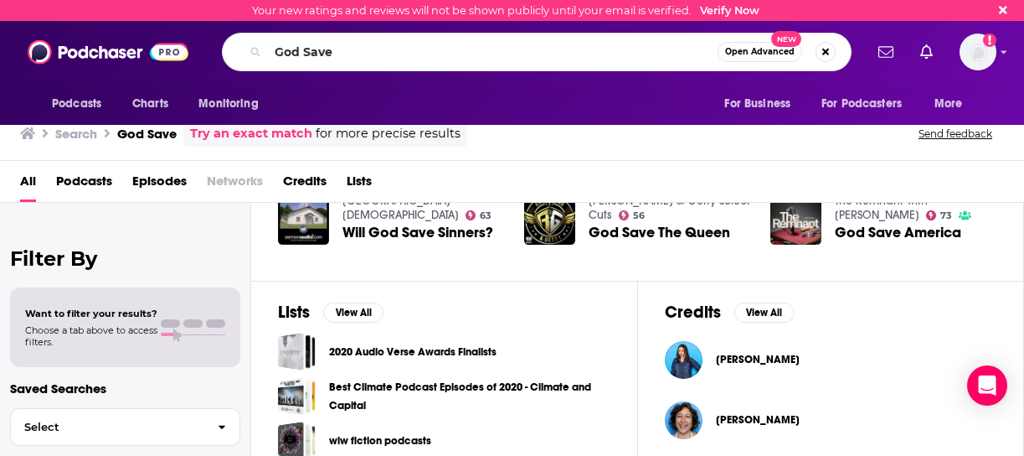
scroll to position [460, 0]
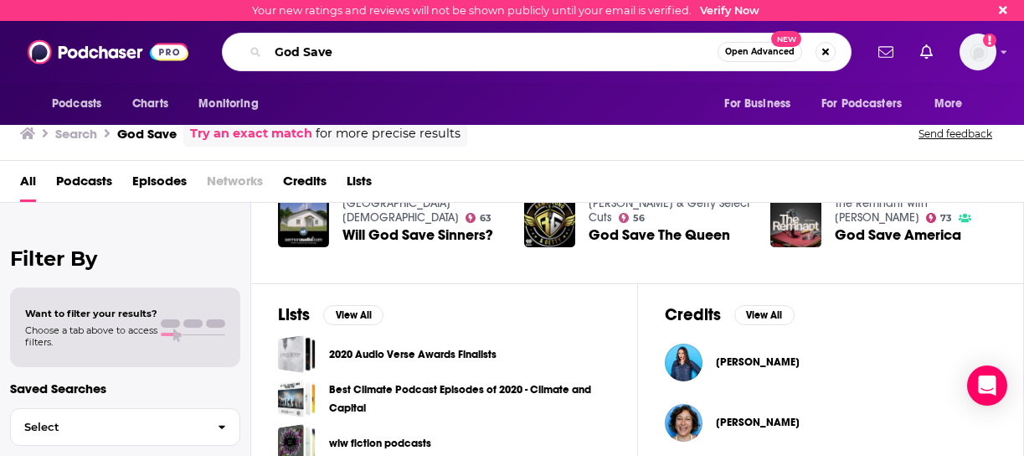
click at [389, 54] on input "God Save" at bounding box center [493, 52] width 450 height 27
type input "God Save America"
click at [755, 52] on span "Open Advanced" at bounding box center [760, 52] width 70 height 8
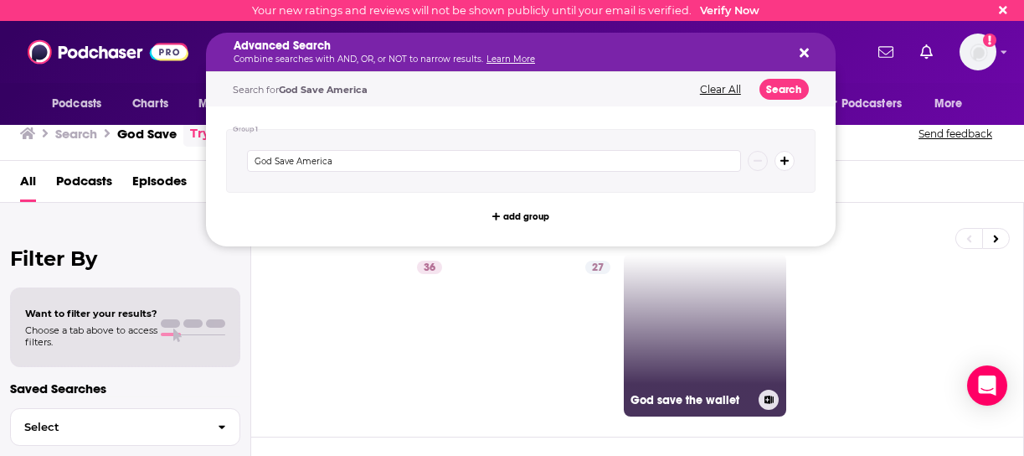
scroll to position [0, 0]
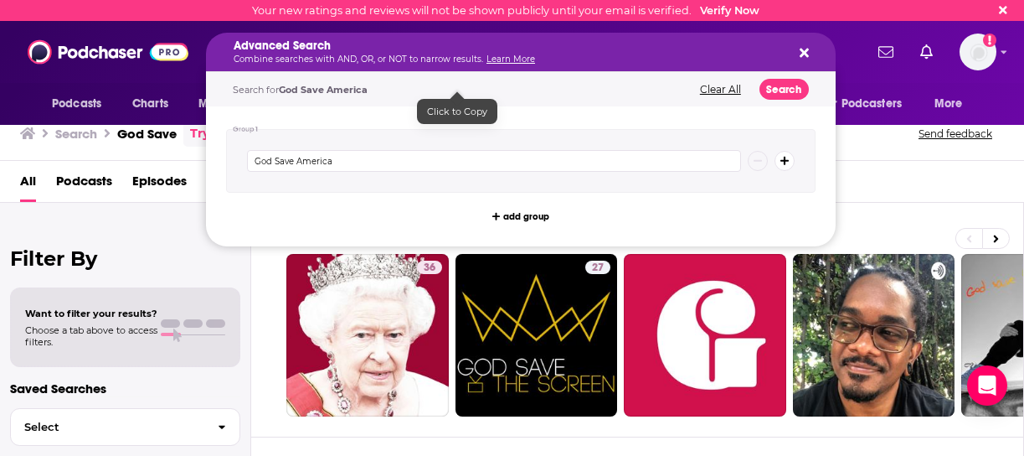
click at [301, 87] on span "God Save America" at bounding box center [323, 90] width 89 height 12
click at [303, 86] on span "God Save America" at bounding box center [323, 90] width 89 height 12
click at [379, 88] on div "Search for God Save America" at bounding box center [457, 90] width 449 height 10
drag, startPoint x: 395, startPoint y: 85, endPoint x: 328, endPoint y: 83, distance: 67.0
click at [328, 85] on div "Search for God Save America" at bounding box center [457, 90] width 449 height 10
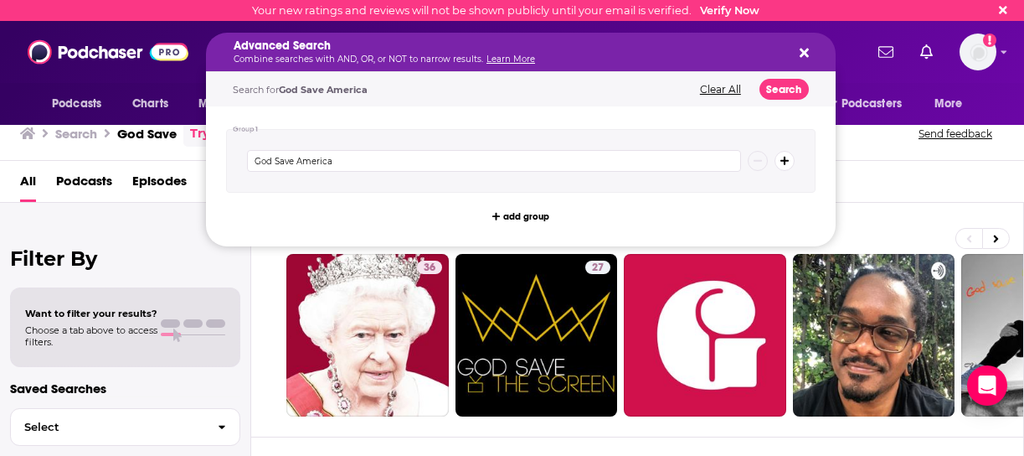
click at [280, 80] on div "Search for God Save America Clear All Search" at bounding box center [521, 89] width 630 height 34
click at [285, 122] on div "Group 1 God Save America add group" at bounding box center [521, 176] width 630 height 140
click at [281, 84] on span "Search for God Save America" at bounding box center [300, 90] width 135 height 12
click at [800, 56] on icon "Search podcasts, credits, & more..." at bounding box center [804, 52] width 9 height 13
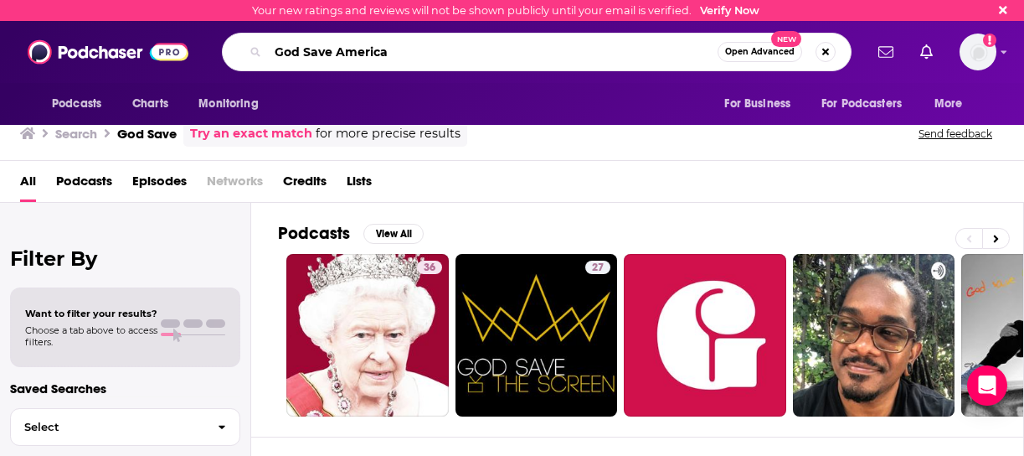
click at [465, 48] on input "God Save America" at bounding box center [493, 52] width 450 height 27
click at [297, 50] on input "God Save America" at bounding box center [493, 52] width 450 height 27
type input "Pod Save America"
click at [778, 55] on span "Open Advanced" at bounding box center [760, 52] width 70 height 8
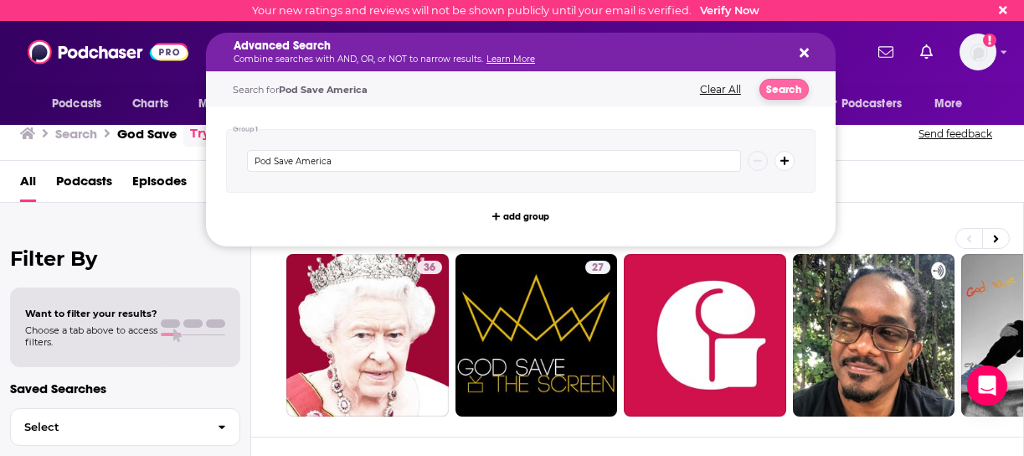
click at [776, 90] on button "Search" at bounding box center [784, 89] width 49 height 21
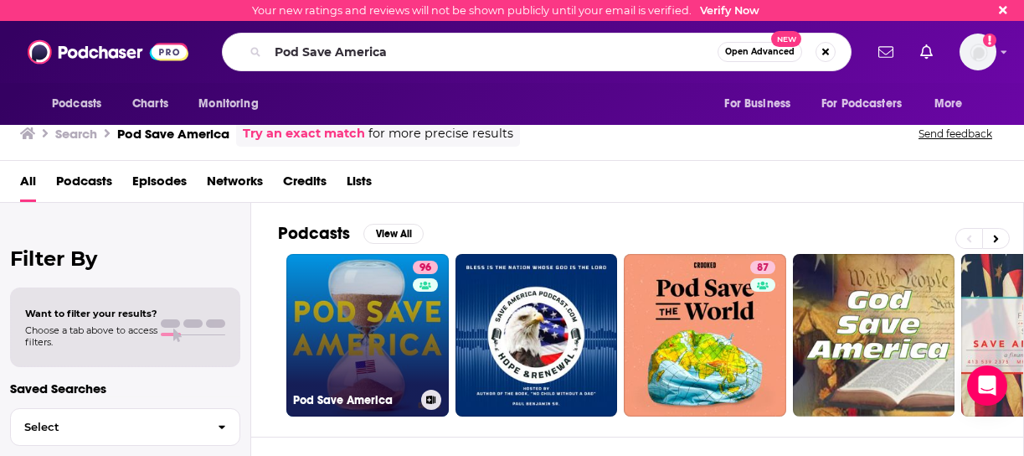
click at [394, 317] on link "96 Pod Save America" at bounding box center [367, 335] width 162 height 162
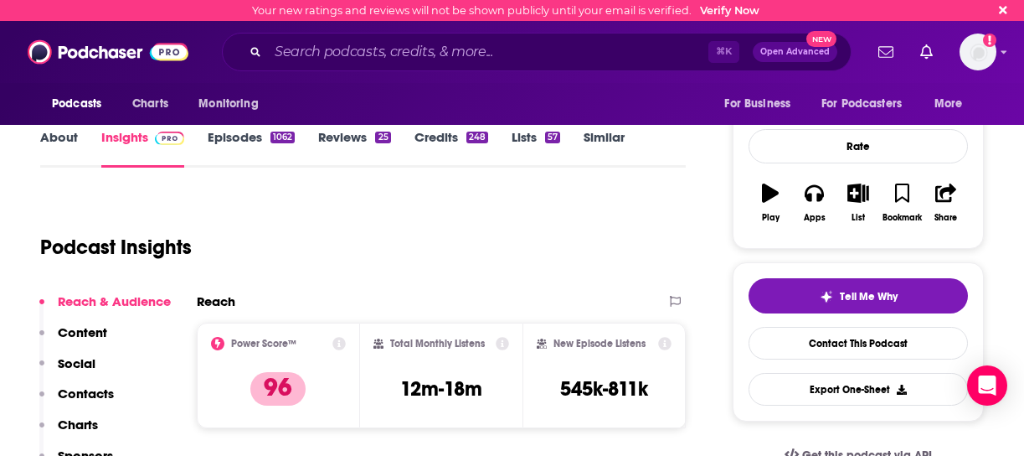
scroll to position [265, 0]
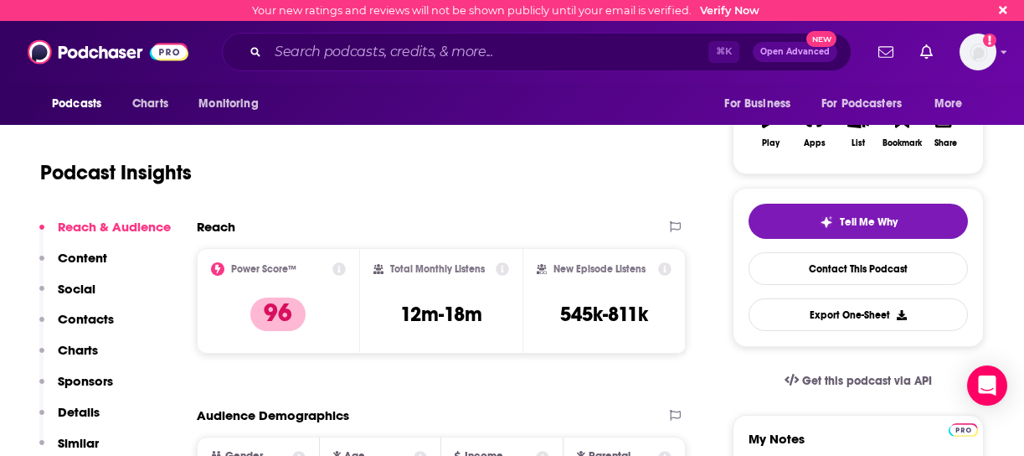
click at [92, 322] on p "Contacts" at bounding box center [86, 319] width 56 height 16
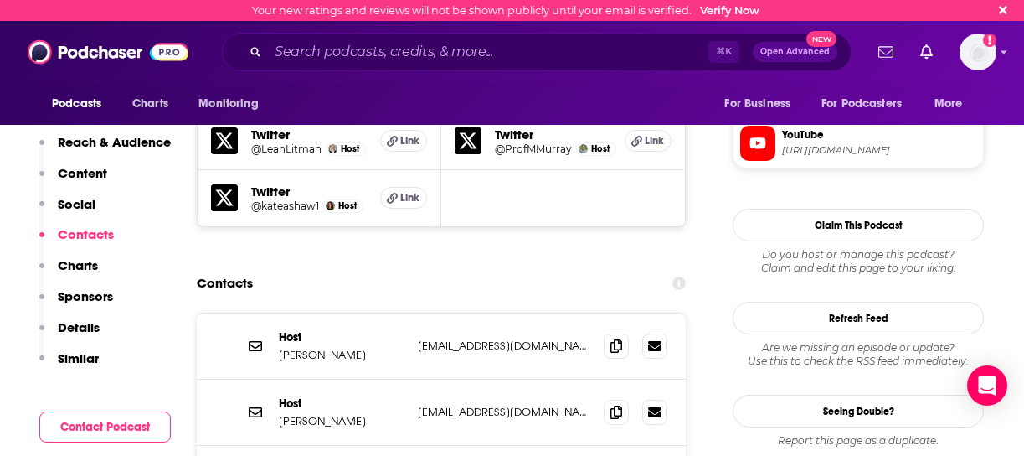
scroll to position [1723, 0]
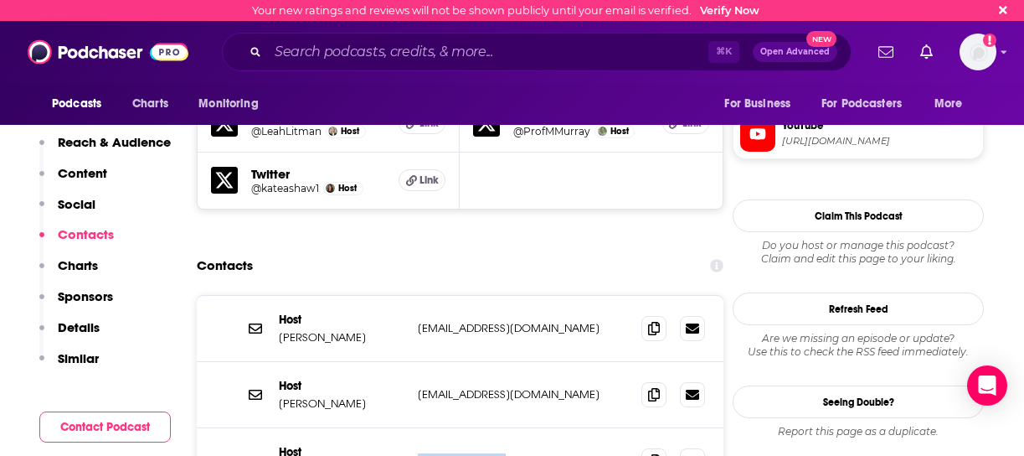
drag, startPoint x: 505, startPoint y: 366, endPoint x: 418, endPoint y: 366, distance: 87.1
click at [418, 453] on p "jl@crooked.com" at bounding box center [523, 460] width 210 height 14
copy p "jl@crooked.com"
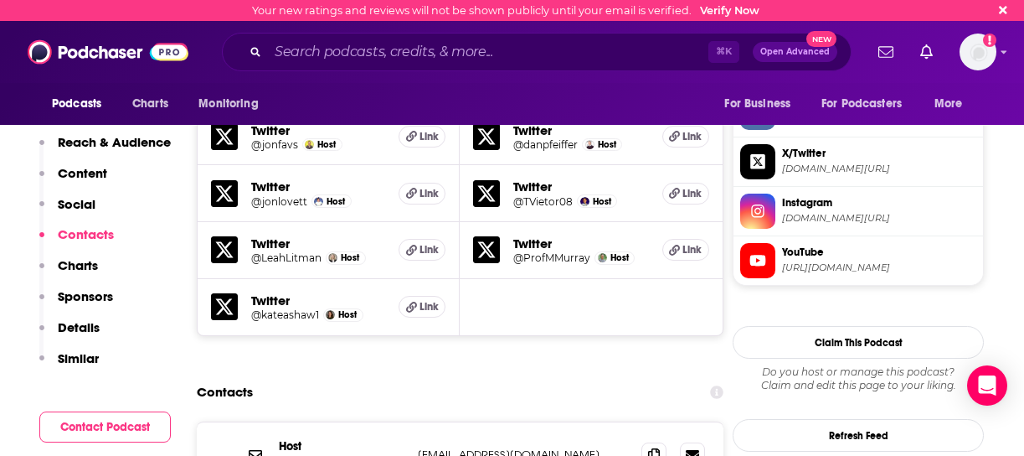
scroll to position [1559, 0]
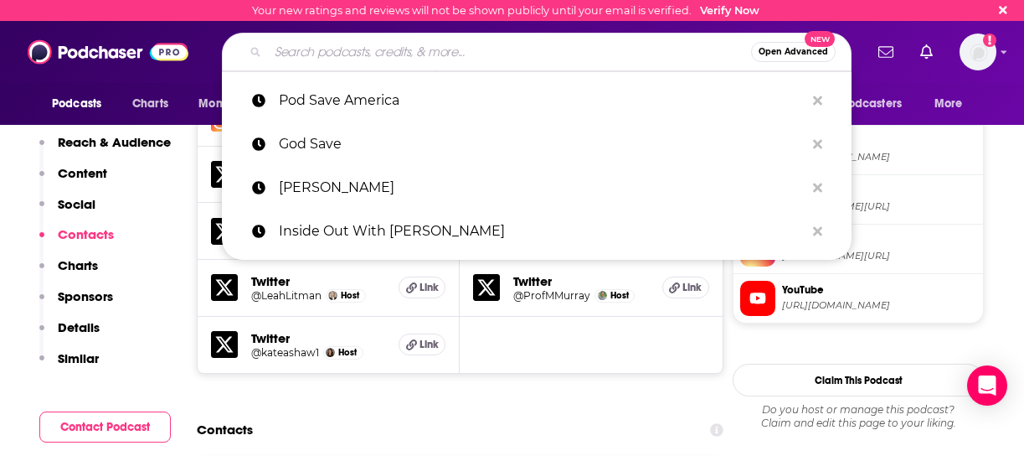
click at [308, 49] on input "Search podcasts, credits, & more..." at bounding box center [509, 52] width 483 height 27
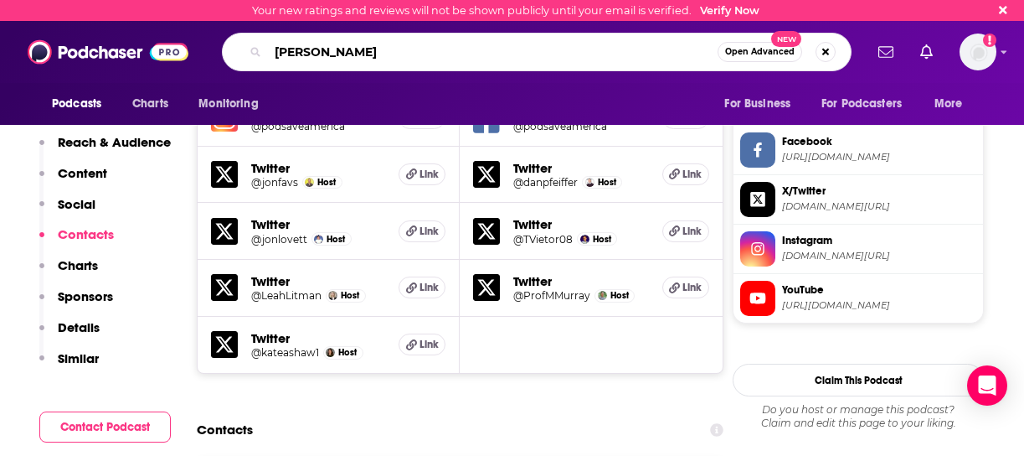
type input "Spike feresten"
click at [753, 51] on span "Open Advanced" at bounding box center [760, 52] width 70 height 8
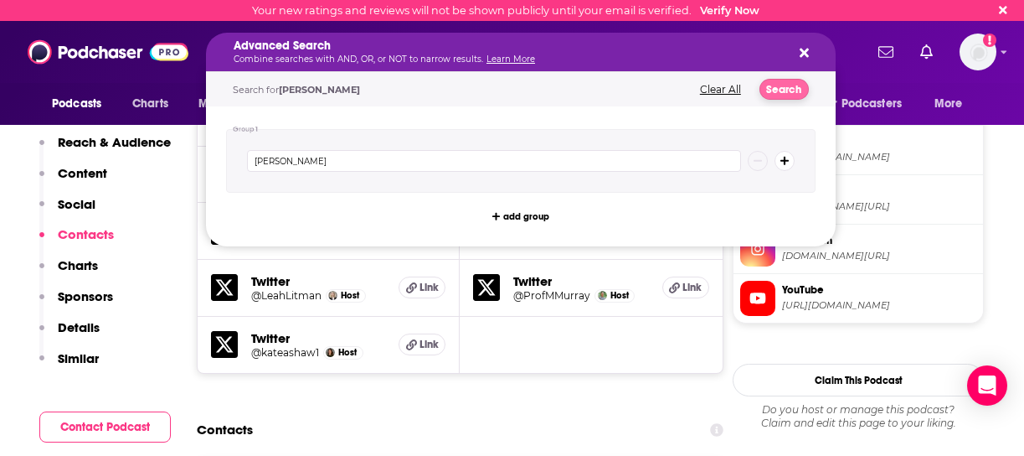
click at [771, 88] on button "Search" at bounding box center [784, 89] width 49 height 21
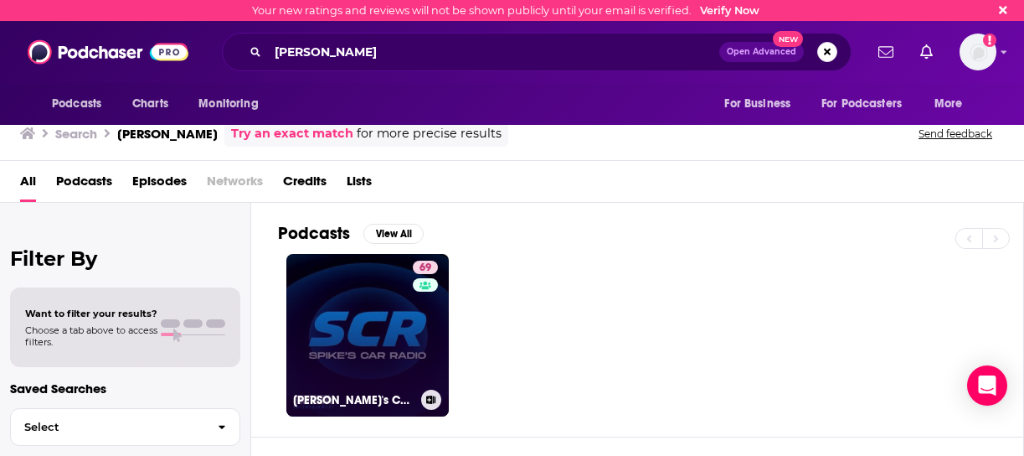
click at [389, 336] on link "69 Spike's Car Radio" at bounding box center [367, 335] width 162 height 162
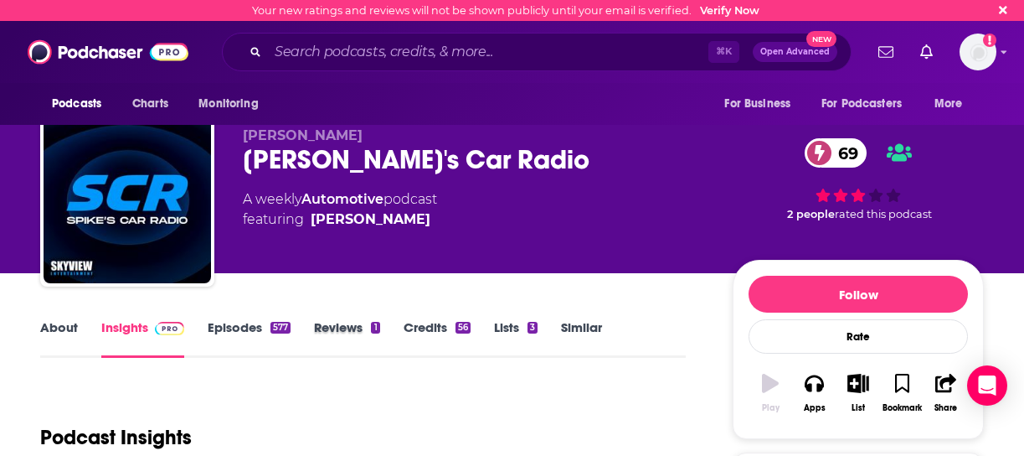
click at [389, 336] on div "Reviews 1" at bounding box center [358, 338] width 89 height 39
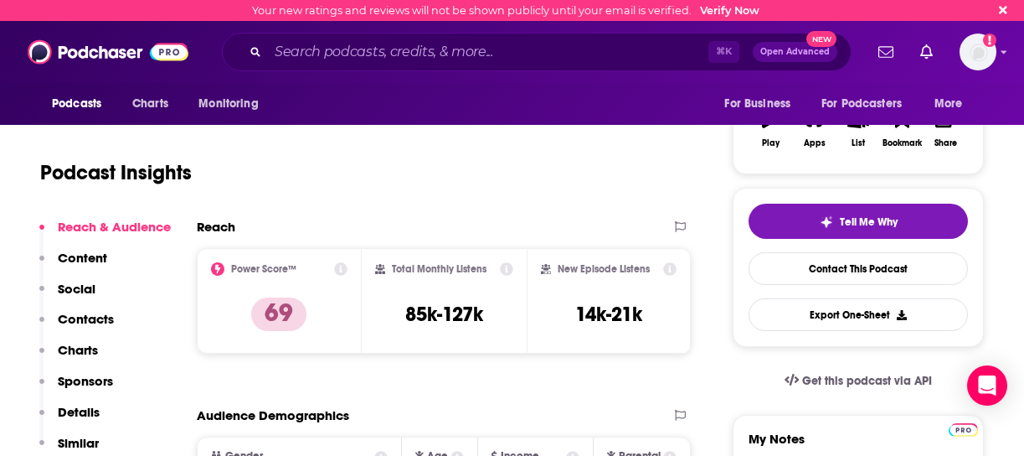
scroll to position [266, 0]
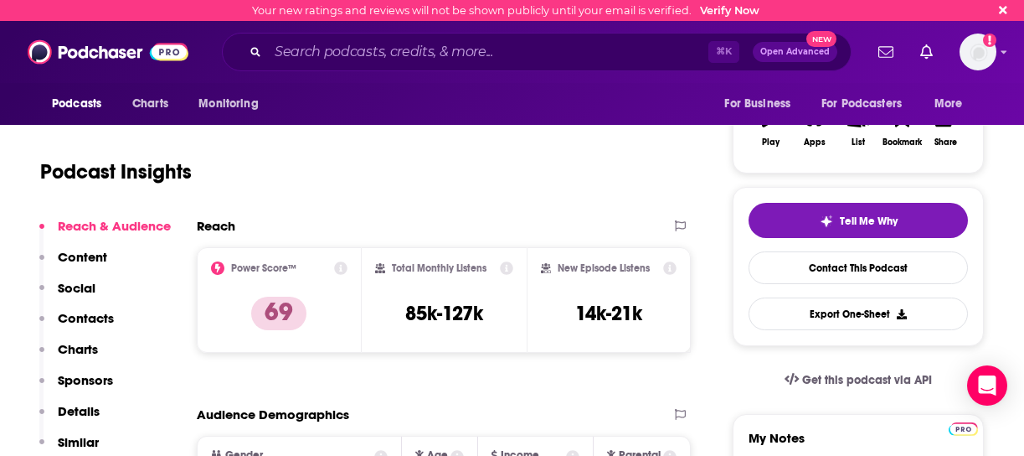
click at [101, 318] on p "Contacts" at bounding box center [86, 318] width 56 height 16
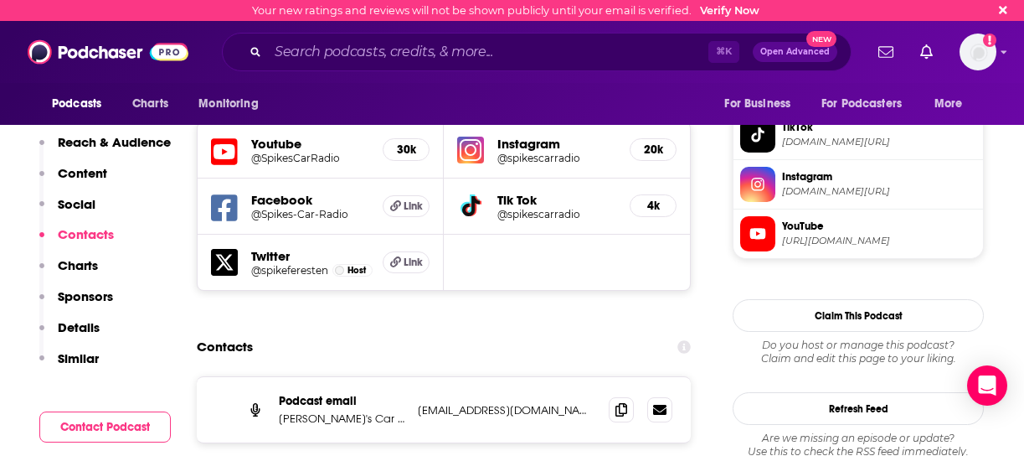
scroll to position [1462, 0]
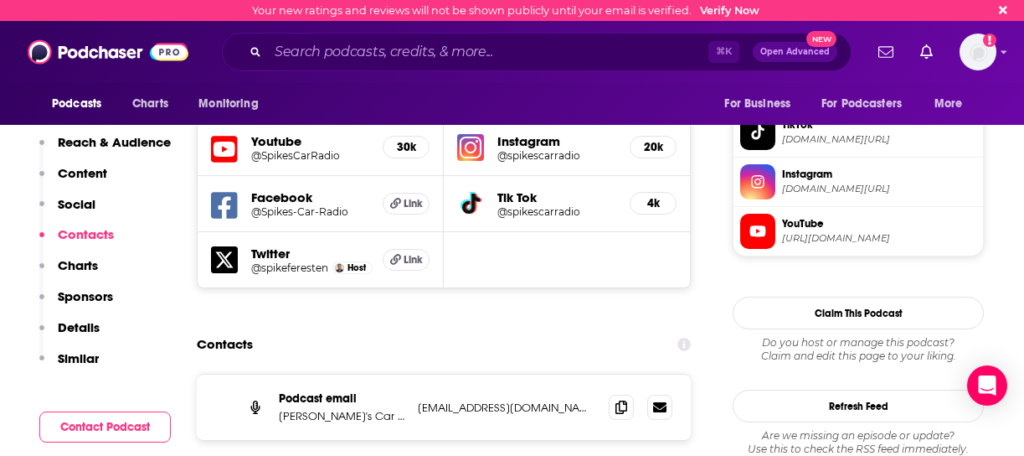
click at [520, 400] on p "spike@scrpod.com" at bounding box center [507, 407] width 178 height 14
drag, startPoint x: 520, startPoint y: 306, endPoint x: 414, endPoint y: 310, distance: 106.5
click at [414, 374] on div "Podcast email Spike's Car Radio spike@scrpod.com spike@scrpod.com" at bounding box center [444, 406] width 494 height 65
copy p "spike@scrpod.com"
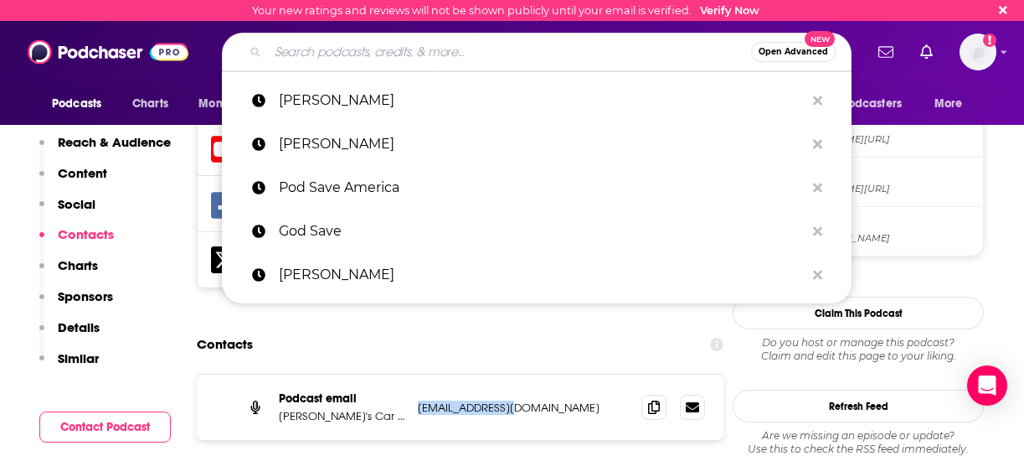
click at [291, 58] on input "Search podcasts, credits, & more..." at bounding box center [509, 52] width 483 height 27
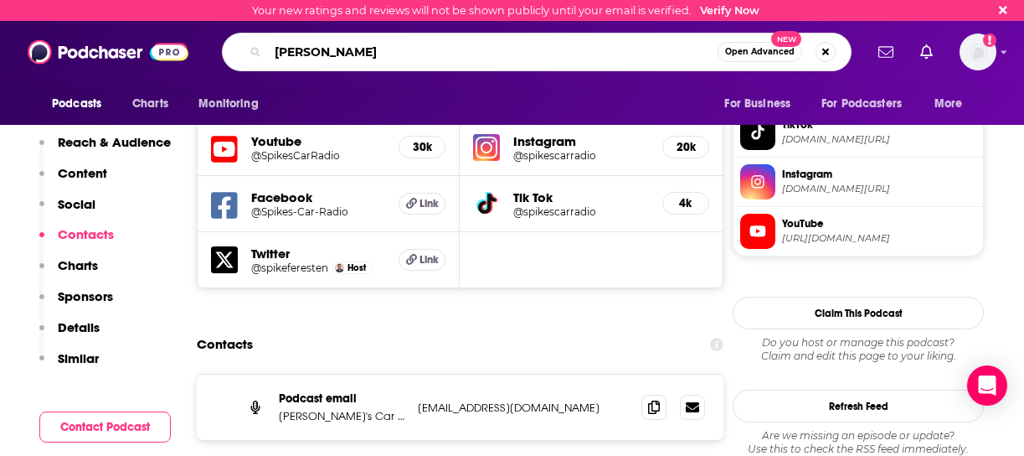
type input "Linda Conlin"
click at [771, 52] on span "Open Advanced" at bounding box center [760, 52] width 70 height 8
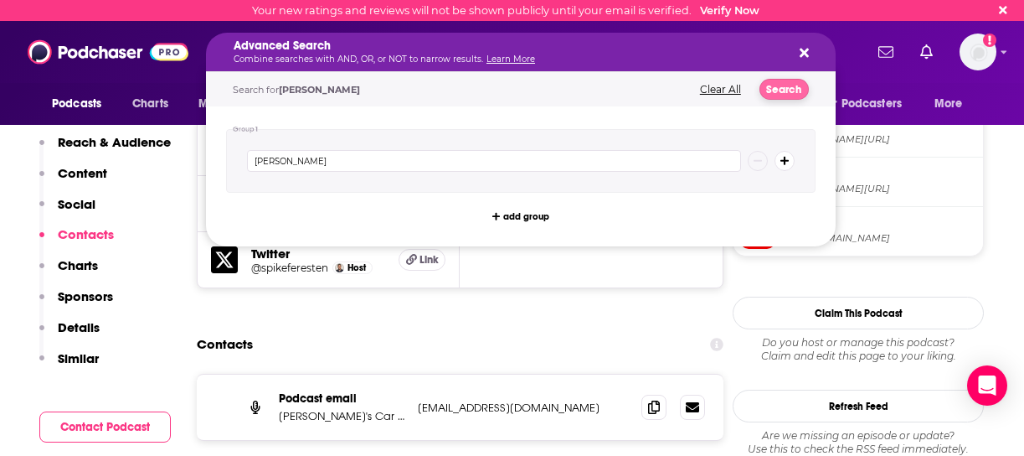
click at [774, 87] on button "Search" at bounding box center [784, 89] width 49 height 21
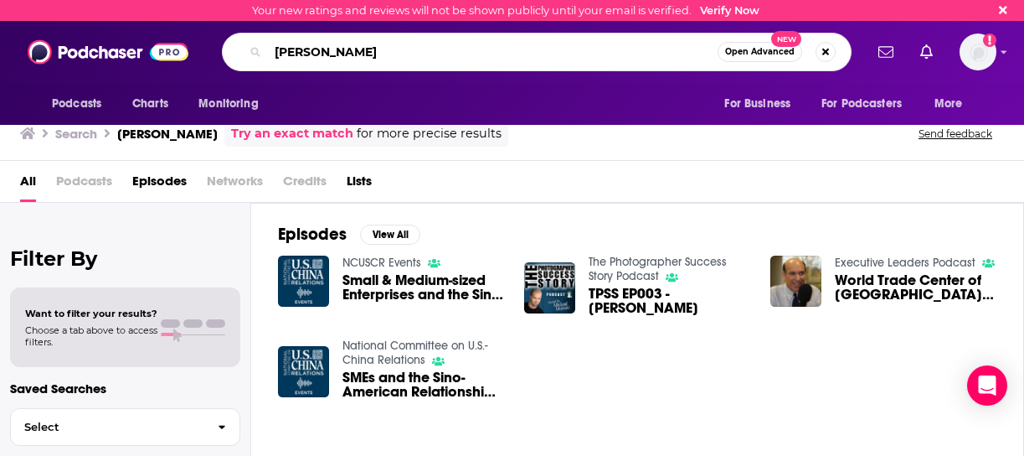
click at [308, 55] on input "Linda Conlin" at bounding box center [493, 52] width 450 height 27
type input "Lauren Conlin"
click at [792, 53] on span "Open Advanced" at bounding box center [760, 52] width 70 height 8
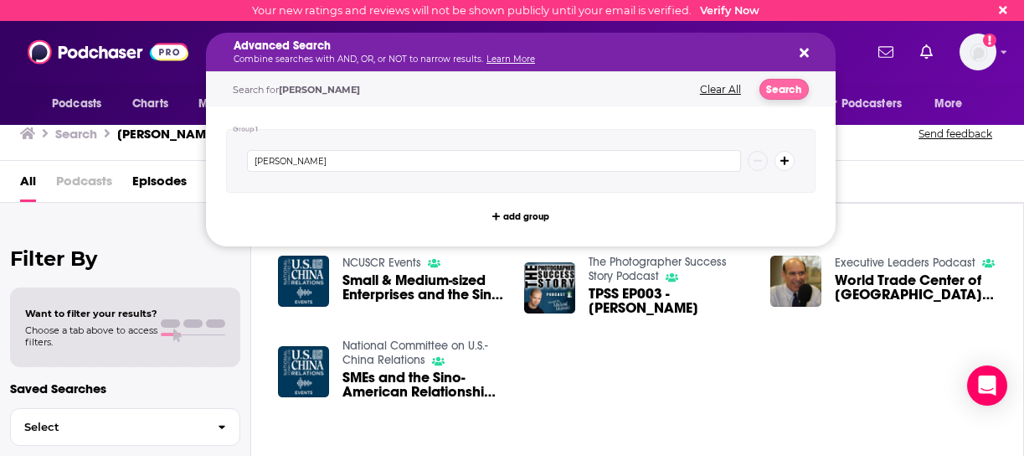
click at [778, 89] on button "Search" at bounding box center [784, 89] width 49 height 21
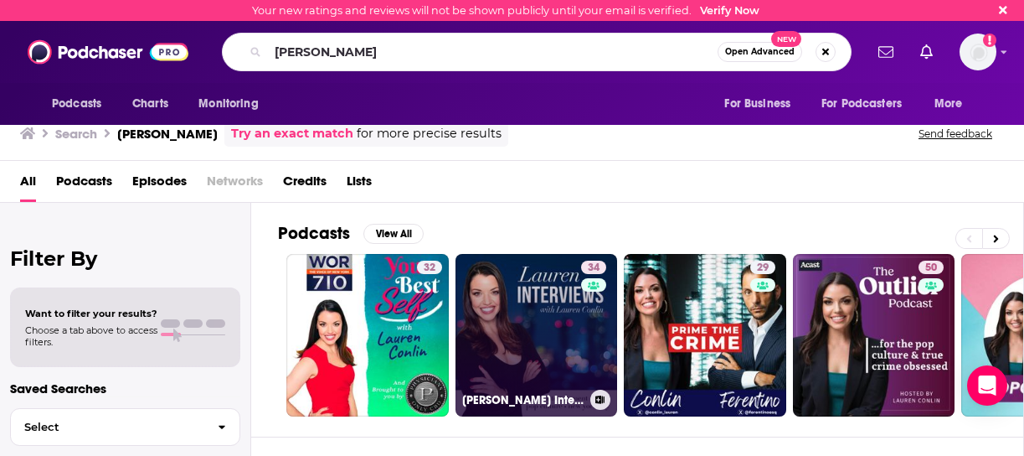
click at [524, 328] on link "34 Lauren Interviews" at bounding box center [537, 335] width 162 height 162
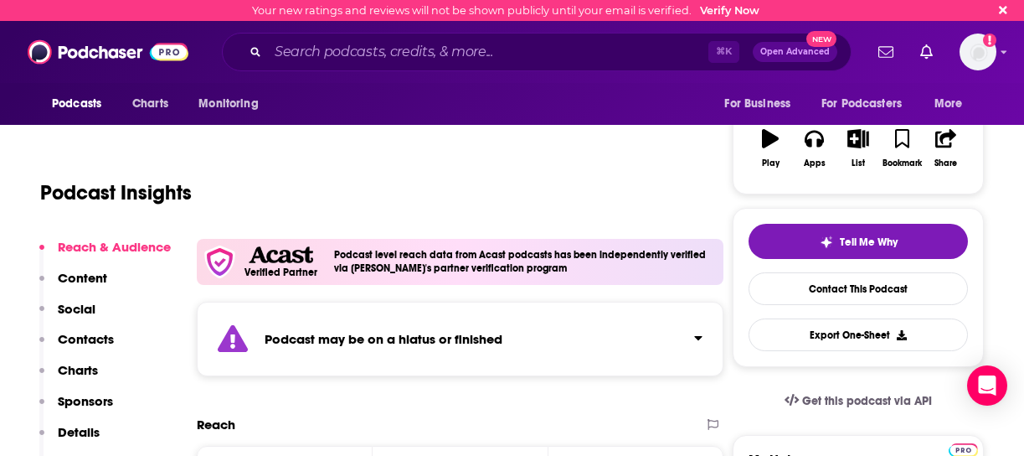
scroll to position [260, 0]
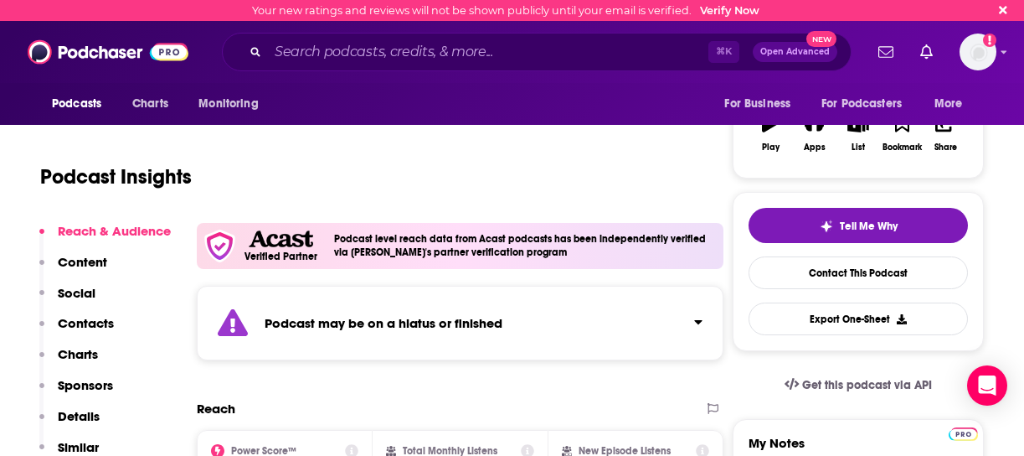
click at [104, 324] on p "Contacts" at bounding box center [86, 323] width 56 height 16
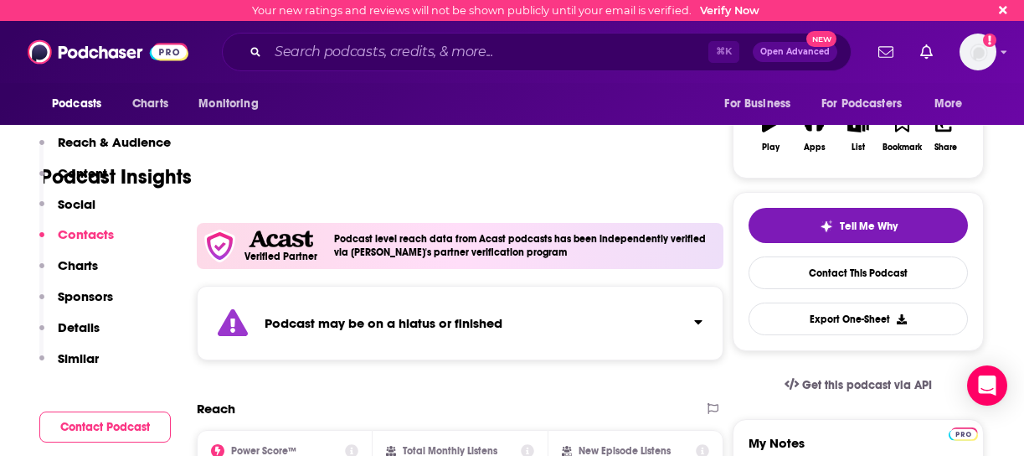
scroll to position [1486, 0]
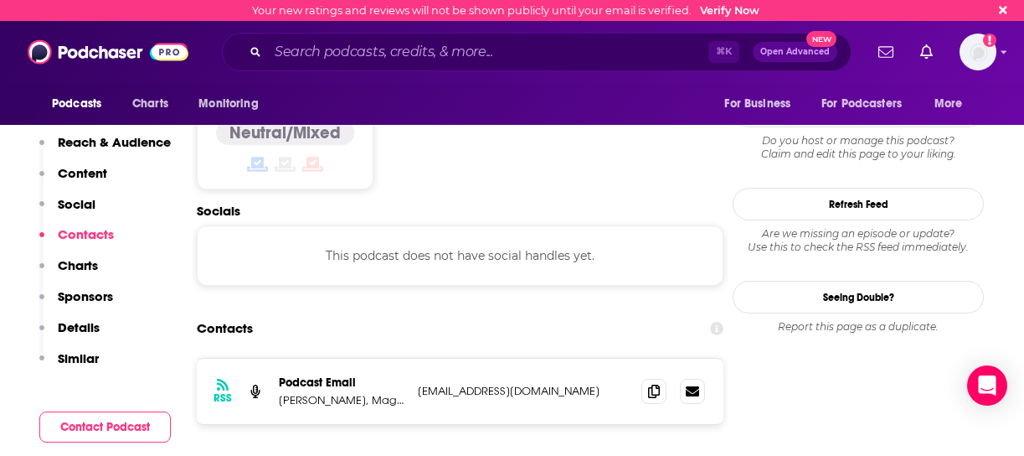
click at [384, 393] on p "Lauren Conlin, Magicshak Media LLC" at bounding box center [342, 400] width 126 height 14
click at [333, 393] on p "Lauren Conlin, Magicshak Media LLC" at bounding box center [342, 400] width 126 height 14
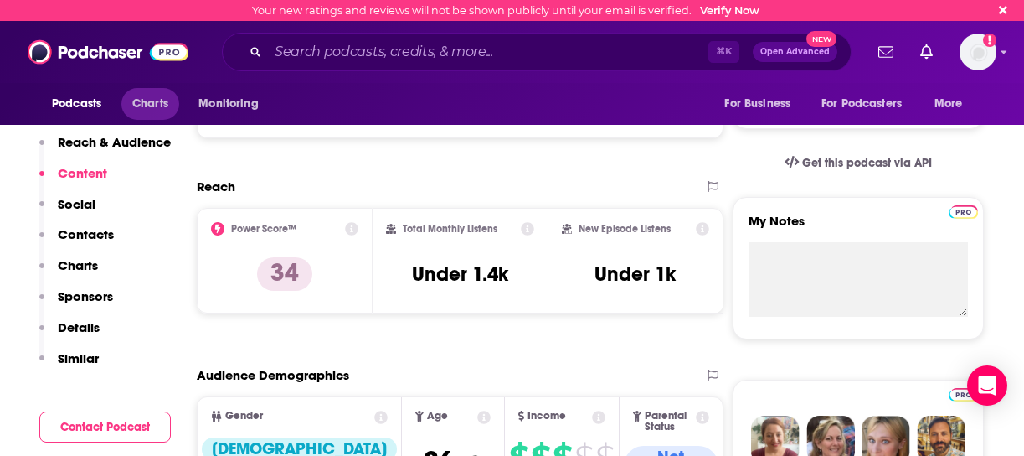
scroll to position [472, 0]
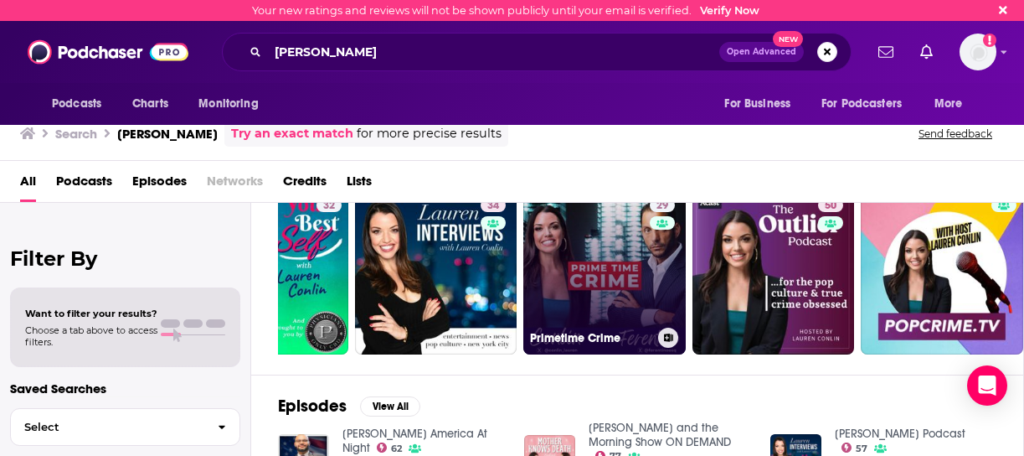
scroll to position [0, 101]
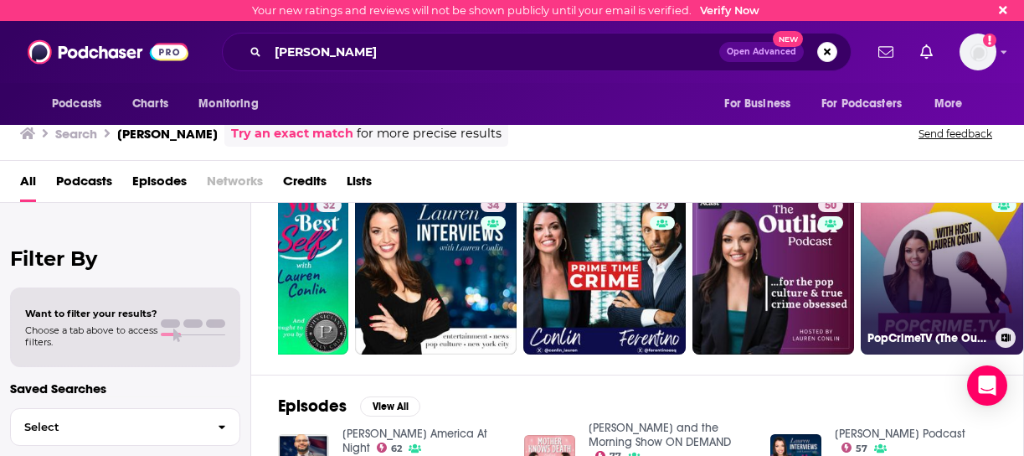
click at [958, 258] on link "PopCrimeTV (The Outlier Podcast for YouTube)" at bounding box center [942, 273] width 162 height 162
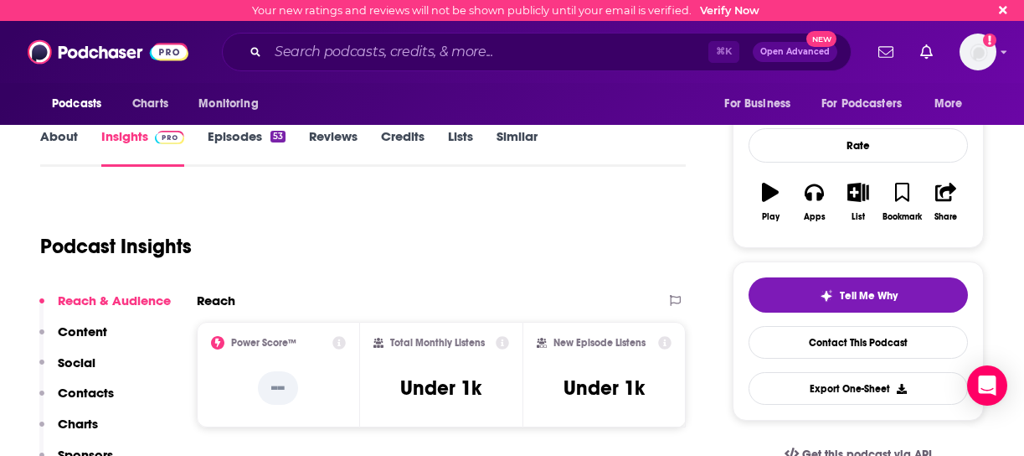
scroll to position [201, 0]
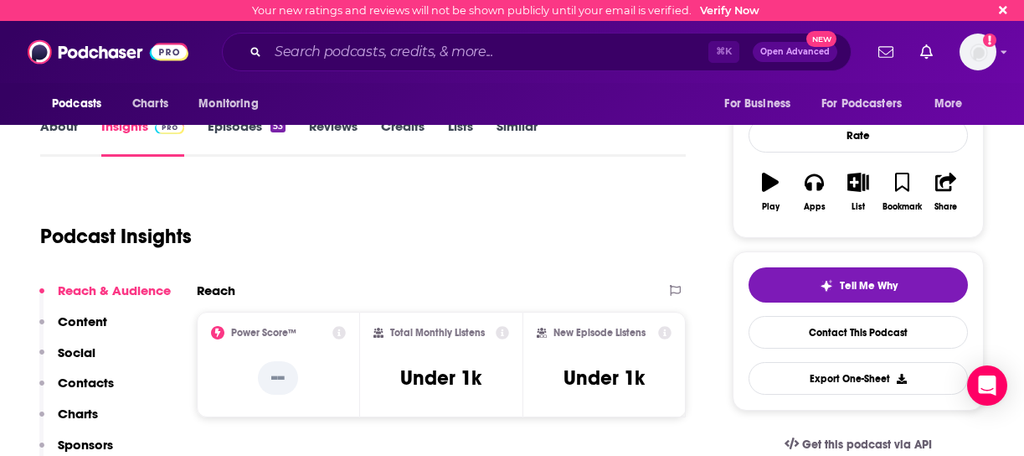
click at [90, 379] on p "Contacts" at bounding box center [86, 382] width 56 height 16
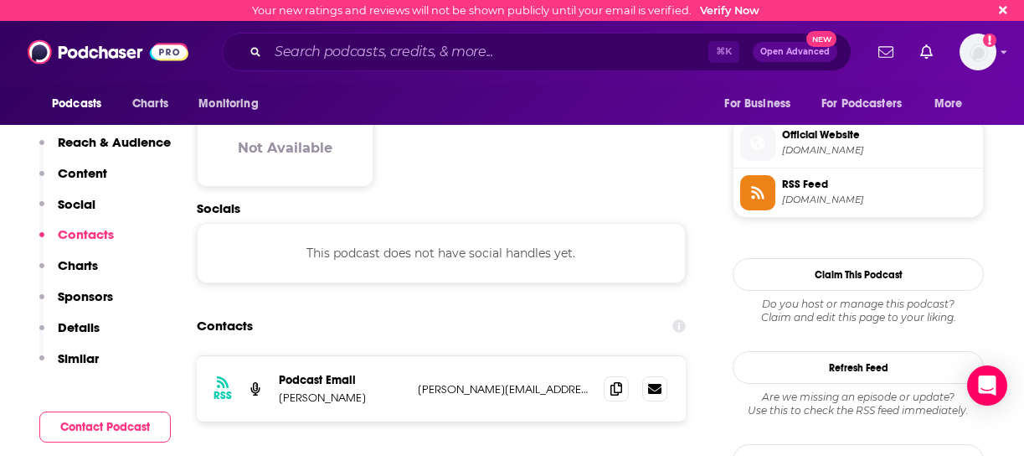
click at [548, 382] on p "Lauren@magicshak.com" at bounding box center [504, 389] width 173 height 14
drag, startPoint x: 548, startPoint y: 312, endPoint x: 415, endPoint y: 311, distance: 133.2
click at [415, 356] on div "RSS Podcast Email Lauren Conlin Lauren@magicshak.com Lauren@magicshak.com" at bounding box center [441, 388] width 489 height 65
copy div "Lauren@magicshak.com Lauren@magicshak.com"
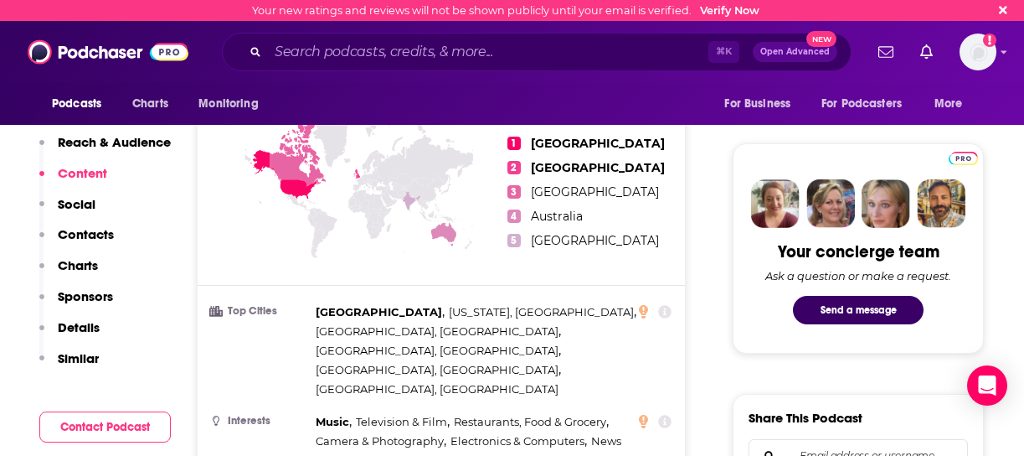
scroll to position [604, 0]
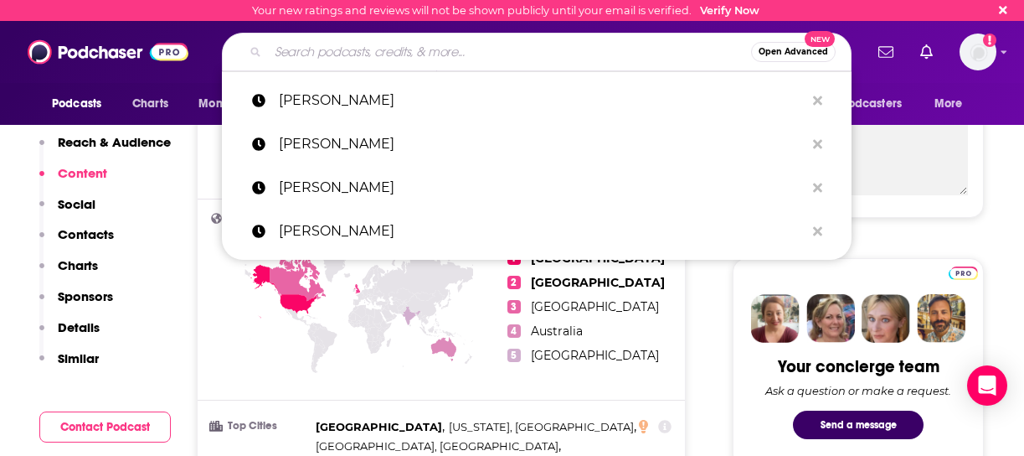
click at [392, 54] on input "Search podcasts, credits, & more..." at bounding box center [509, 52] width 483 height 27
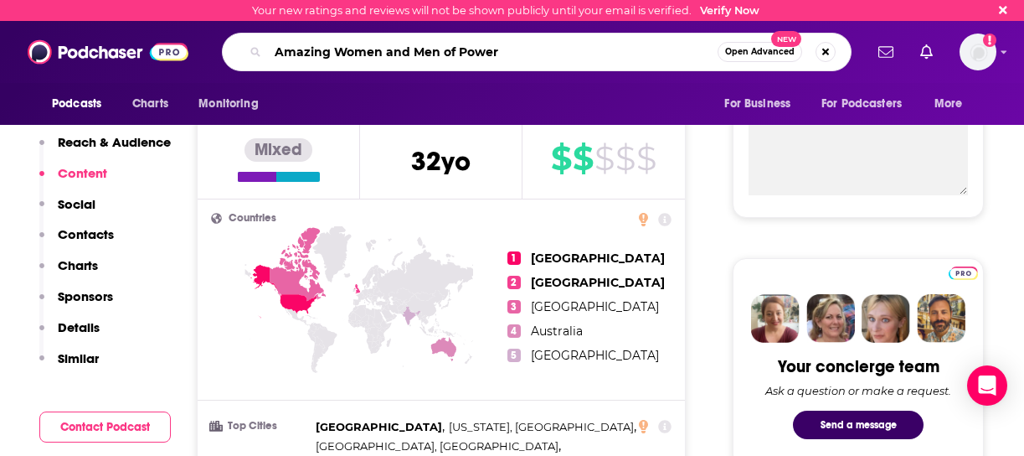
type input "Amazing Women and Men of Power"
click at [776, 50] on span "Open Advanced" at bounding box center [760, 52] width 70 height 8
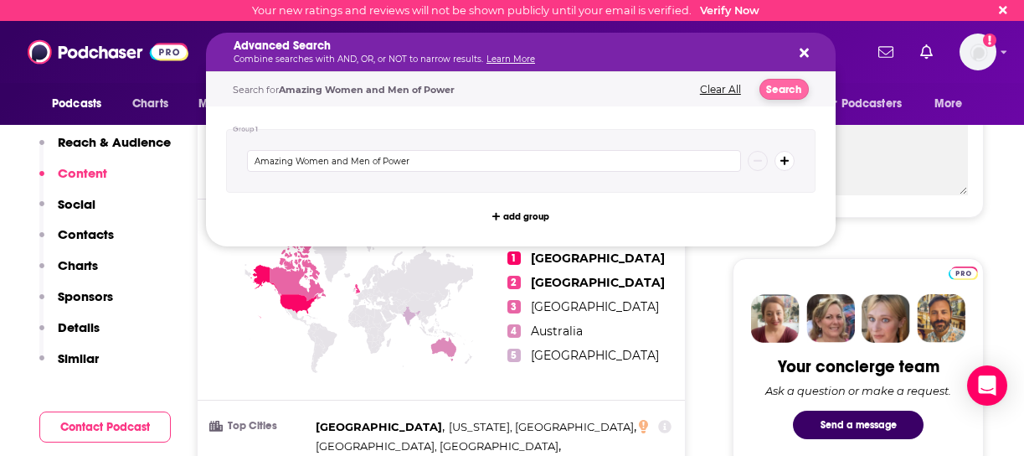
click at [782, 90] on button "Search" at bounding box center [784, 89] width 49 height 21
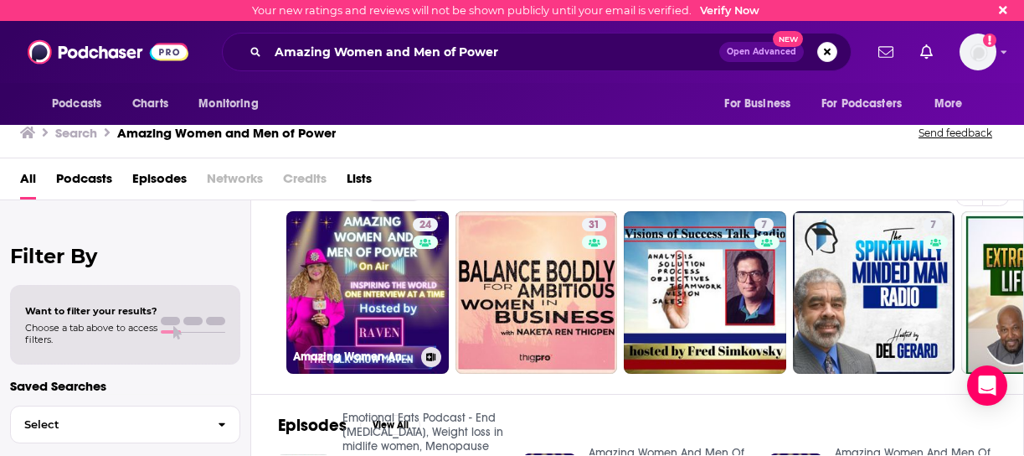
scroll to position [39, 0]
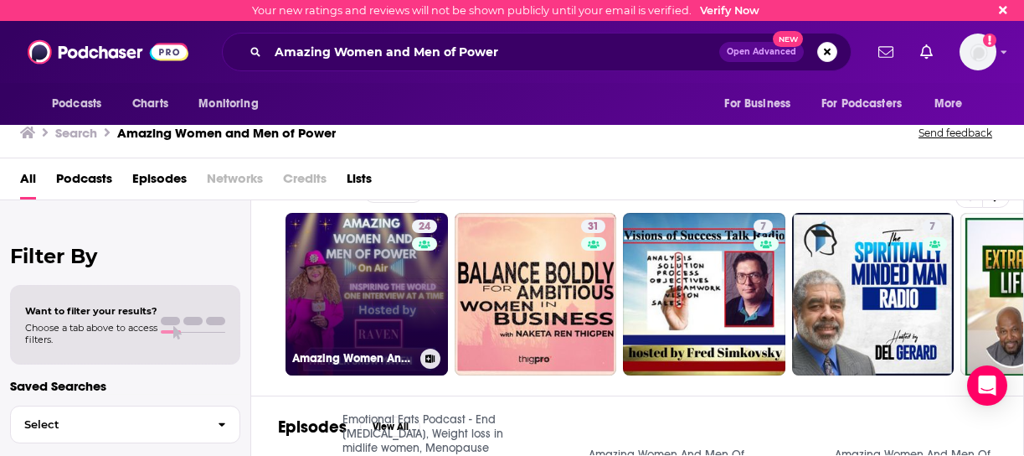
click at [368, 268] on link "24 Amazing Women And Men Of Power" at bounding box center [367, 294] width 162 height 162
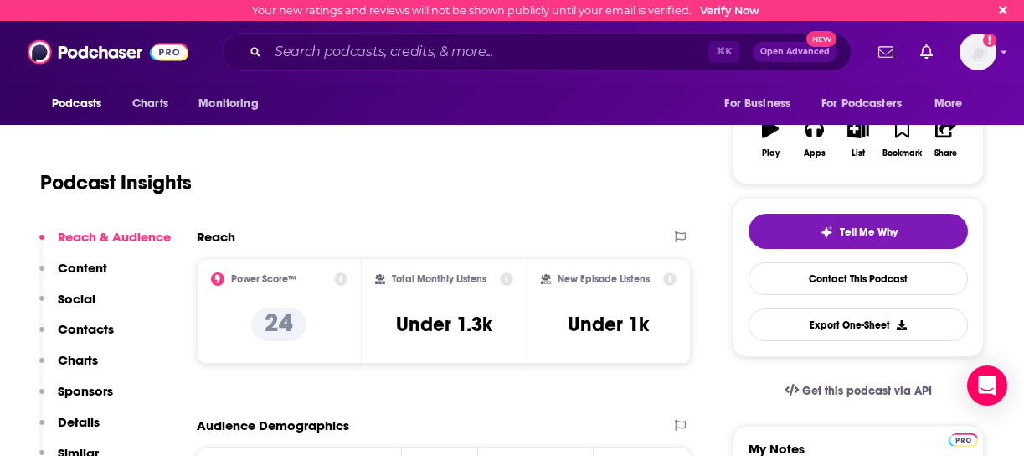
scroll to position [250, 0]
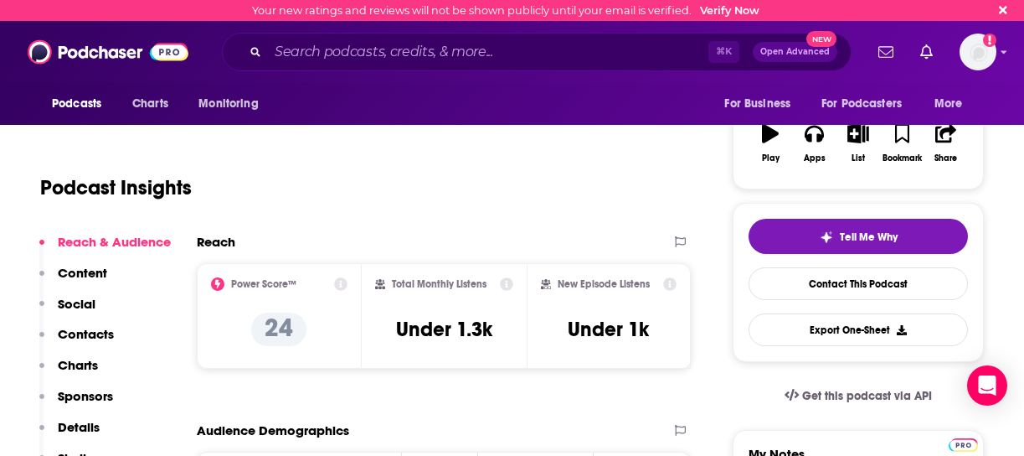
click at [88, 333] on p "Contacts" at bounding box center [86, 334] width 56 height 16
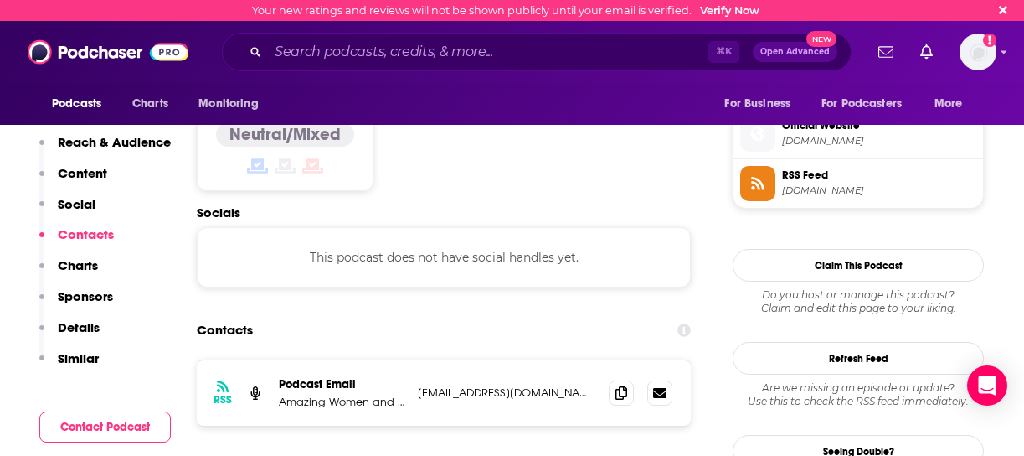
scroll to position [1336, 0]
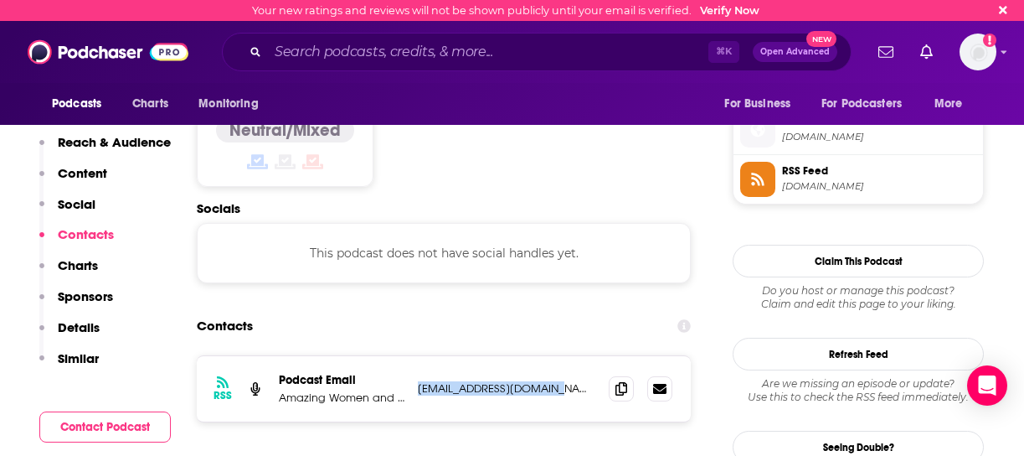
drag, startPoint x: 566, startPoint y: 310, endPoint x: 416, endPoint y: 307, distance: 149.9
click at [416, 356] on div "RSS Podcast Email Amazing Women and Men Of Power talkshowmaven@gmail.com talksh…" at bounding box center [444, 388] width 494 height 65
copy p "talkshowmaven@gmail.com"
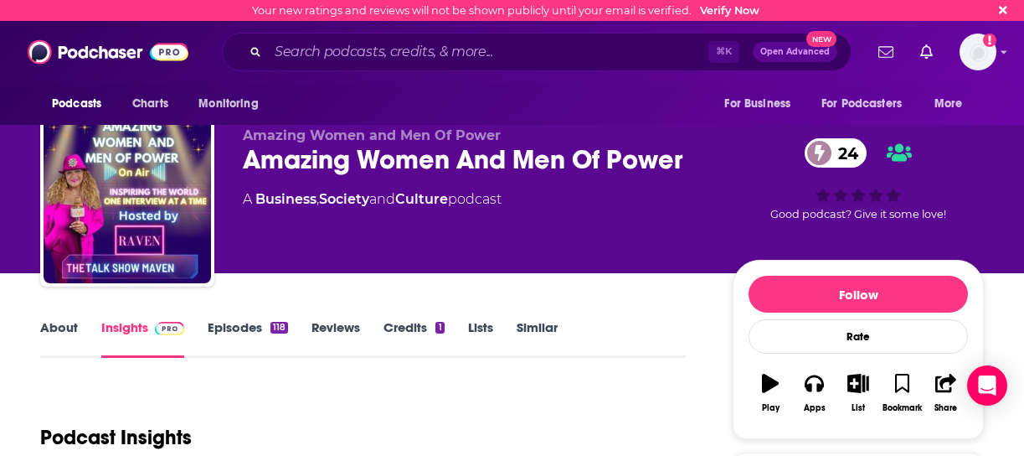
scroll to position [0, 0]
click at [355, 223] on div "Amazing Women and Men Of Power Amazing Women And Men Of Power 24 A Business , S…" at bounding box center [474, 194] width 463 height 134
click at [381, 52] on input "Search podcasts, credits, & more..." at bounding box center [488, 52] width 441 height 27
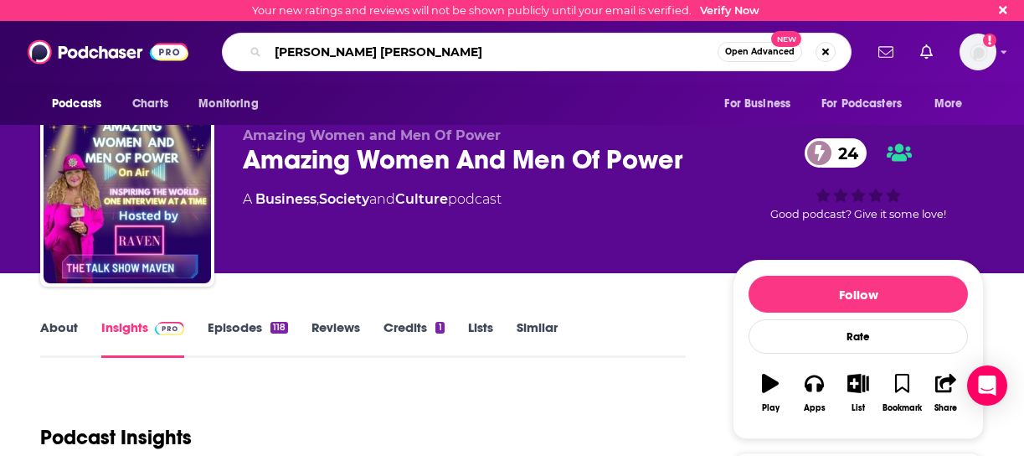
type input "Nii Guartelai Quartey"
click at [774, 49] on span "Open Advanced" at bounding box center [760, 52] width 70 height 8
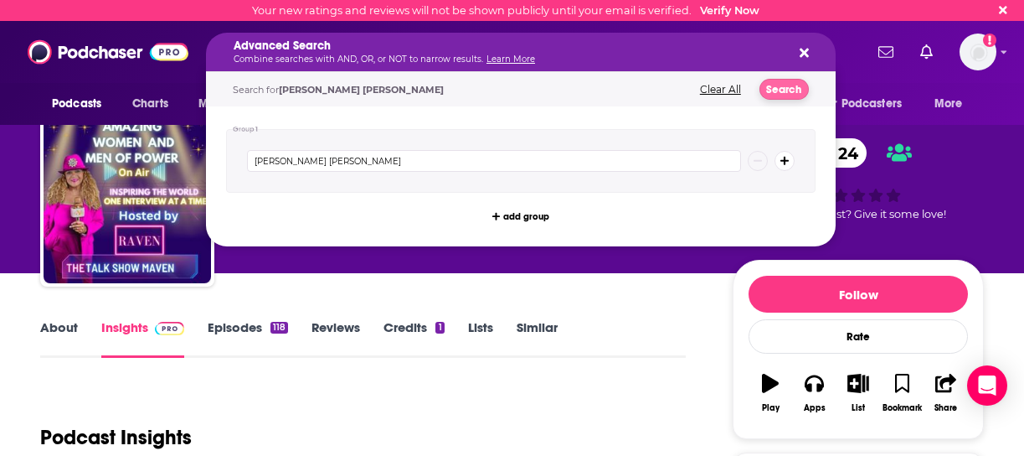
click at [787, 88] on button "Search" at bounding box center [784, 89] width 49 height 21
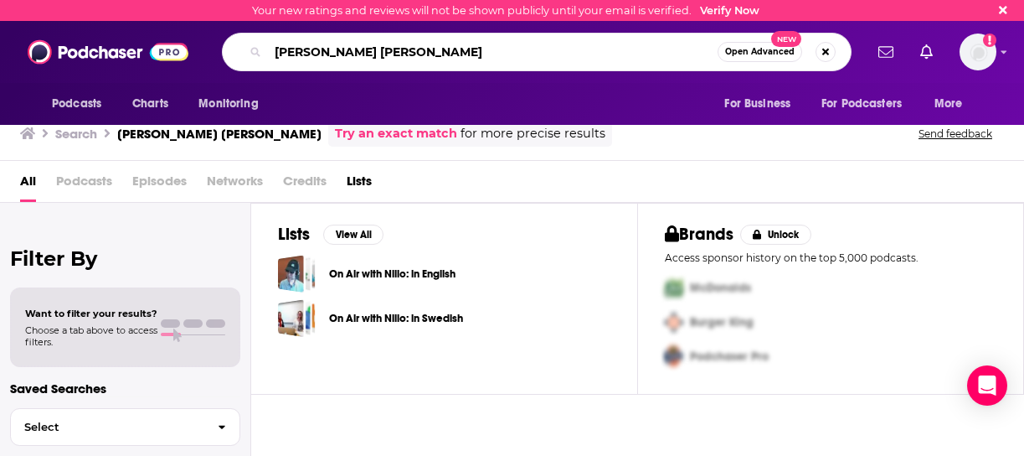
drag, startPoint x: 407, startPoint y: 49, endPoint x: 263, endPoint y: 43, distance: 144.2
click at [263, 43] on div "Nii Guartelai Quartey Open Advanced New" at bounding box center [537, 52] width 630 height 39
type input "A More Perfect Union"
click at [735, 52] on span "Open Advanced" at bounding box center [760, 52] width 70 height 8
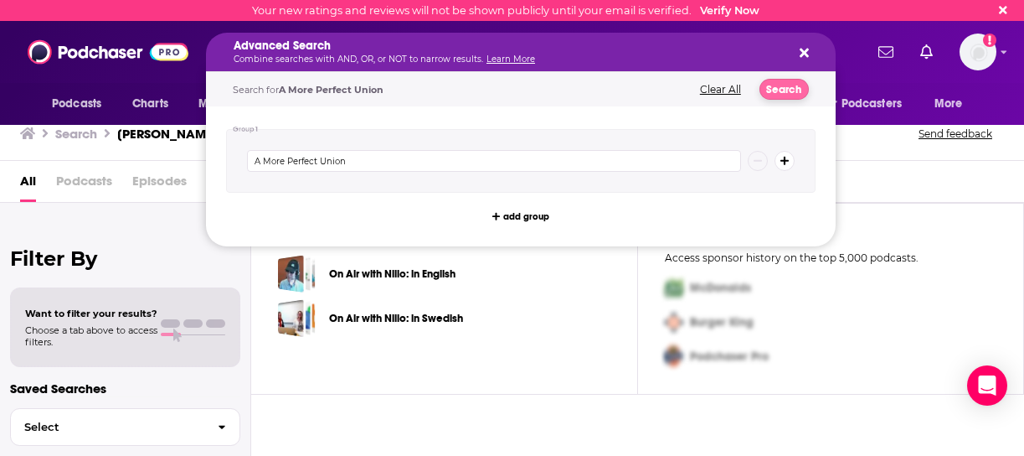
click at [783, 92] on button "Search" at bounding box center [784, 89] width 49 height 21
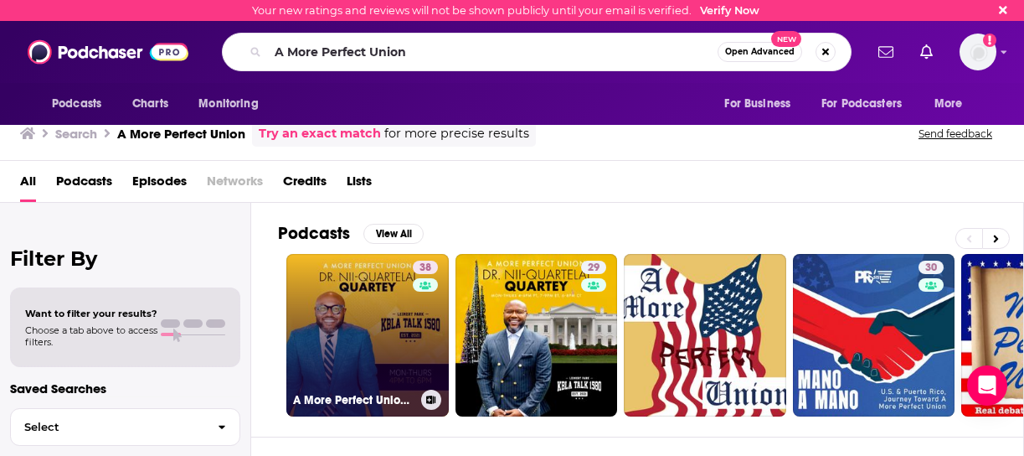
click at [384, 335] on link "38 A More Perfect Union with Nii-Quartelai Quartey" at bounding box center [367, 335] width 162 height 162
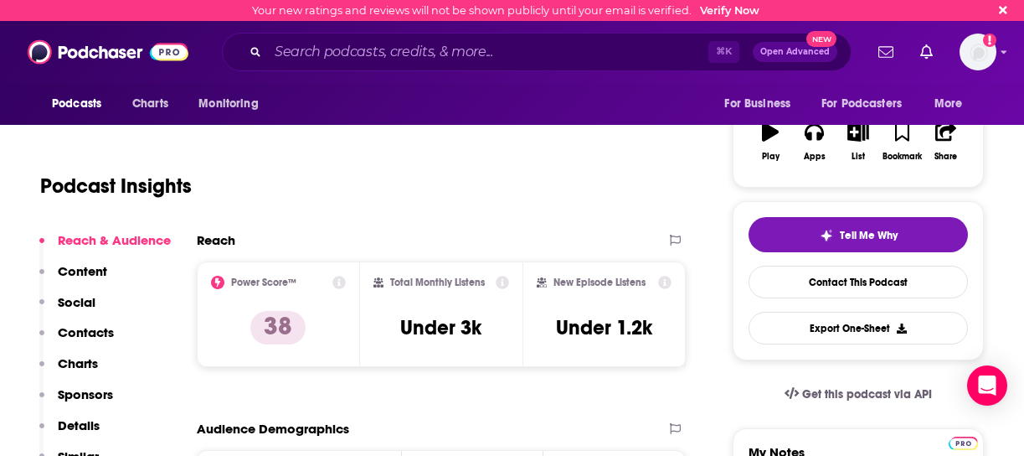
scroll to position [255, 0]
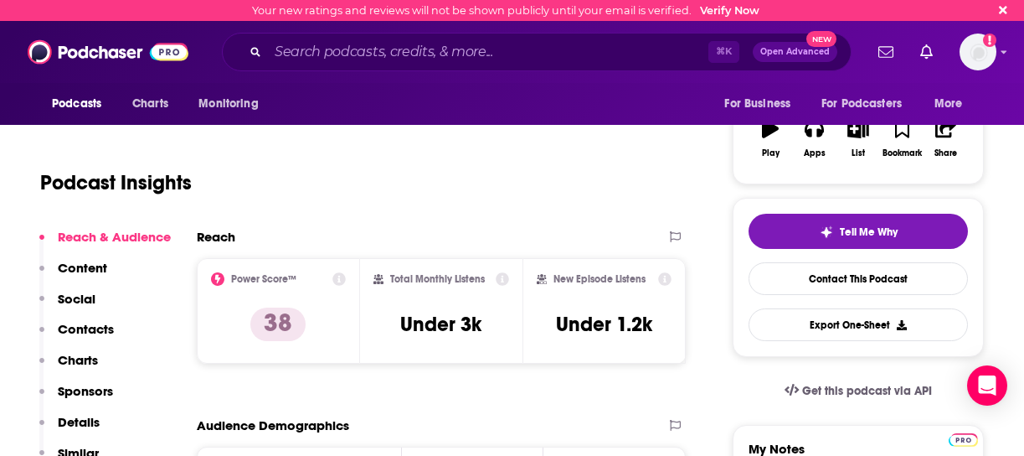
click at [90, 332] on p "Contacts" at bounding box center [86, 329] width 56 height 16
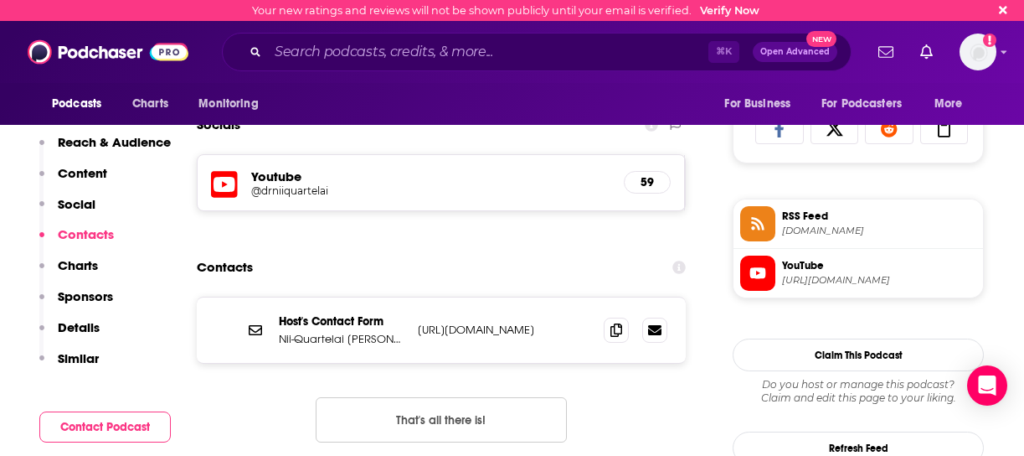
scroll to position [1086, 0]
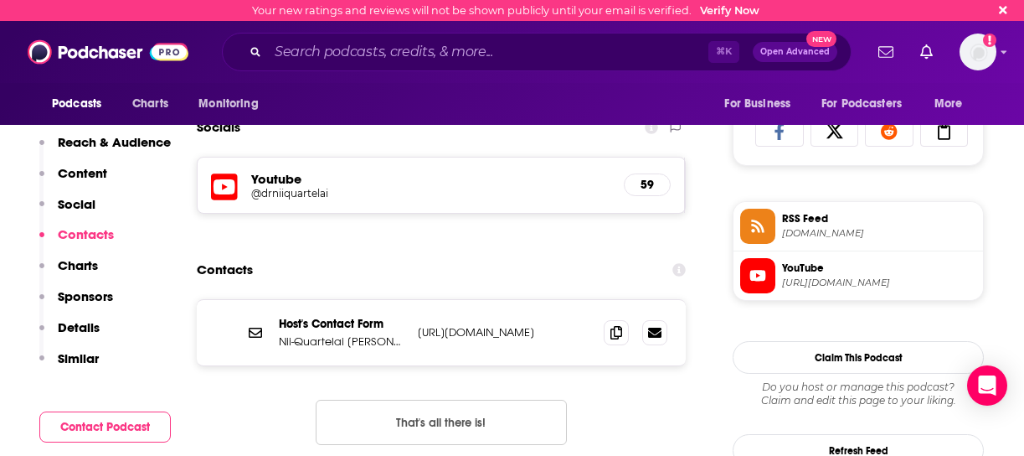
click at [308, 338] on p "Nii-Quartelai Quartey" at bounding box center [342, 341] width 126 height 14
click at [254, 333] on icon at bounding box center [255, 332] width 13 height 10
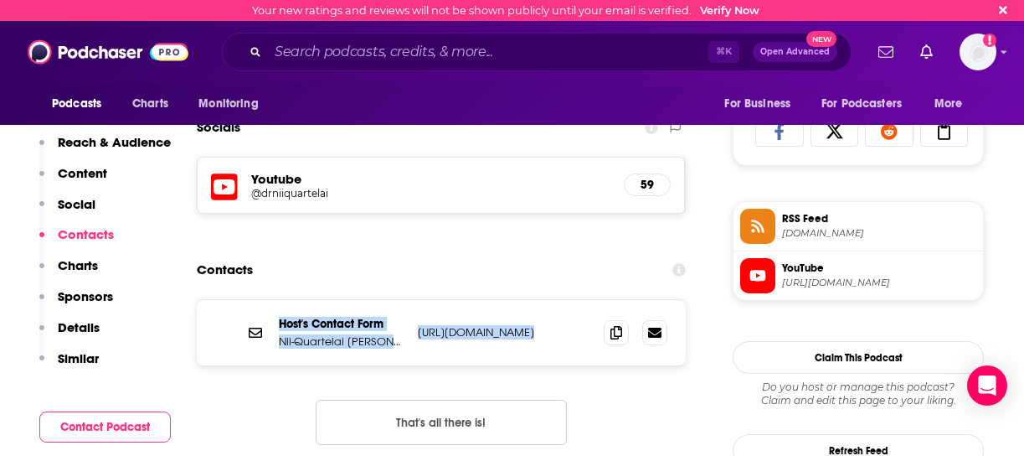
click at [254, 333] on icon at bounding box center [255, 332] width 13 height 10
click at [337, 358] on div "Host's Contact Form Nii-Quartelai Quartey https://drniiq.com/contact https://dr…" at bounding box center [441, 332] width 489 height 65
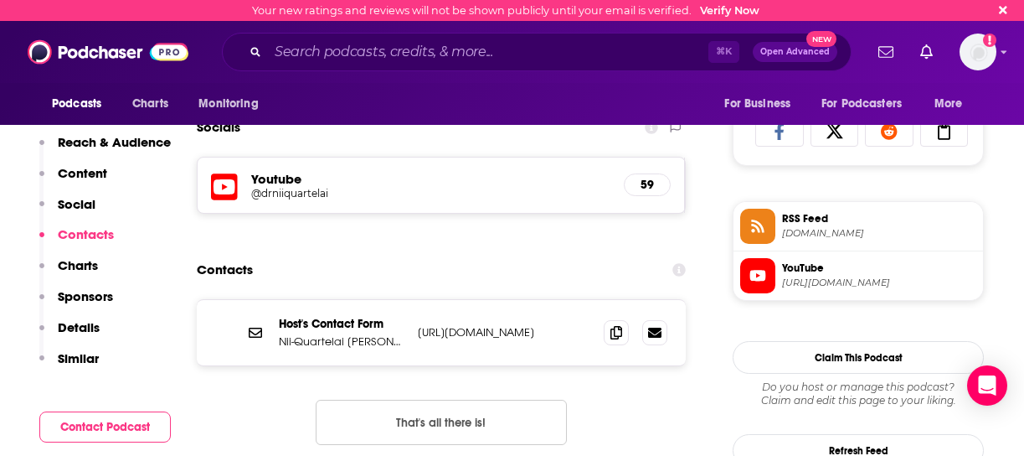
scroll to position [1085, 0]
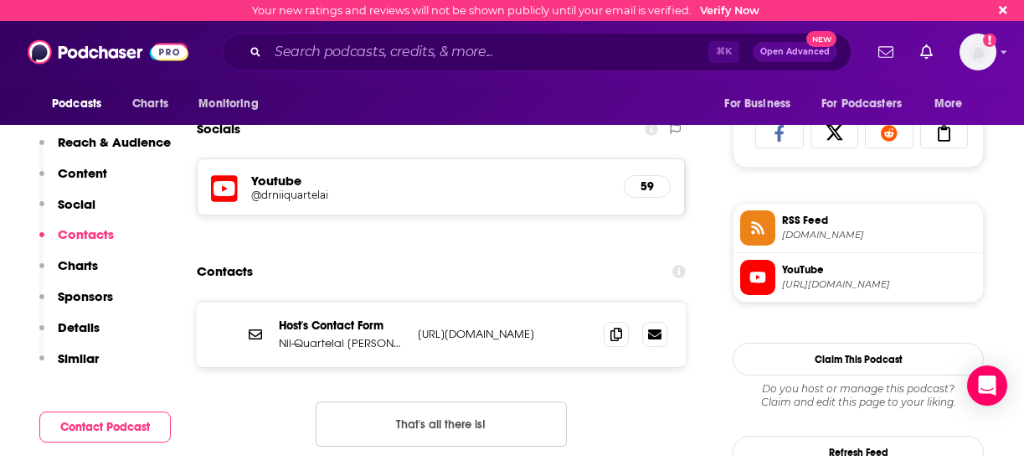
click at [337, 360] on div "Host's Contact Form Nii-Quartelai Quartey https://drniiq.com/contact https://dr…" at bounding box center [441, 334] width 489 height 65
click at [338, 343] on p "Nii-Quartelai Quartey" at bounding box center [342, 343] width 126 height 14
click at [329, 325] on p "Host's Contact Form" at bounding box center [342, 325] width 126 height 14
click at [251, 337] on icon at bounding box center [255, 333] width 13 height 13
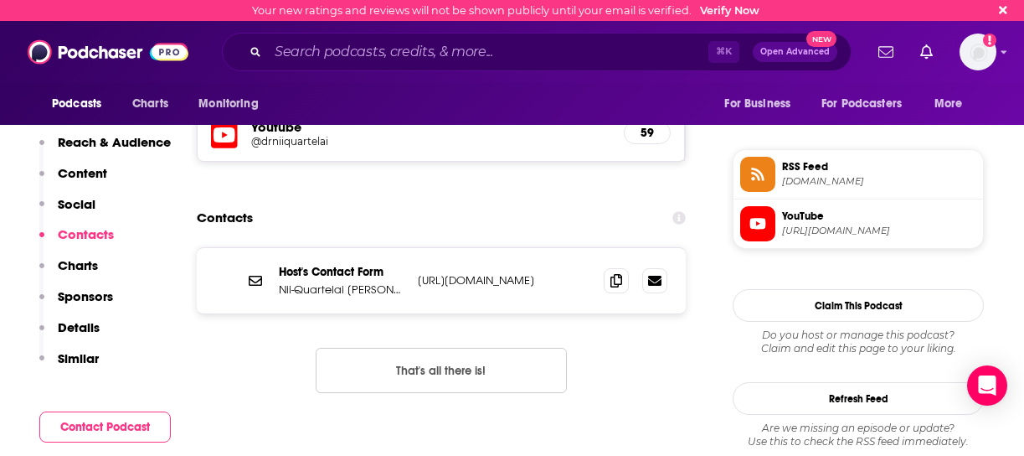
scroll to position [1141, 0]
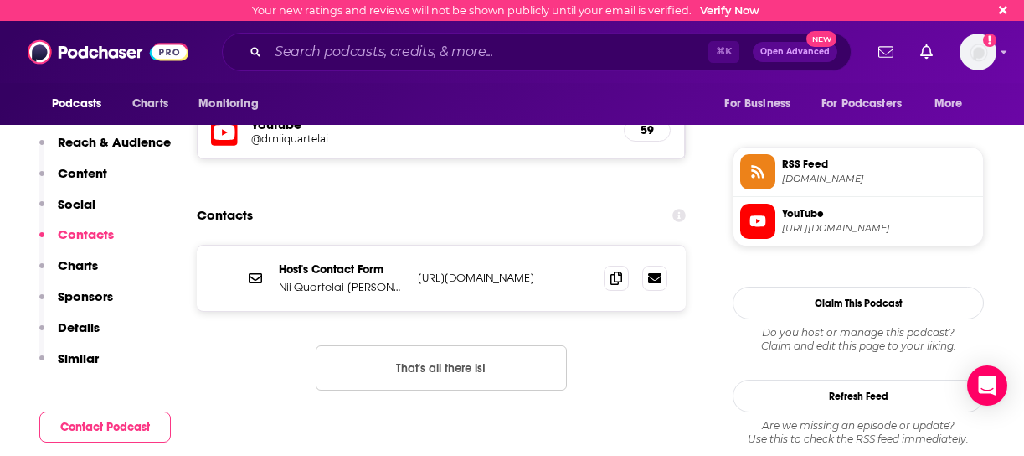
click at [251, 278] on icon at bounding box center [255, 277] width 13 height 13
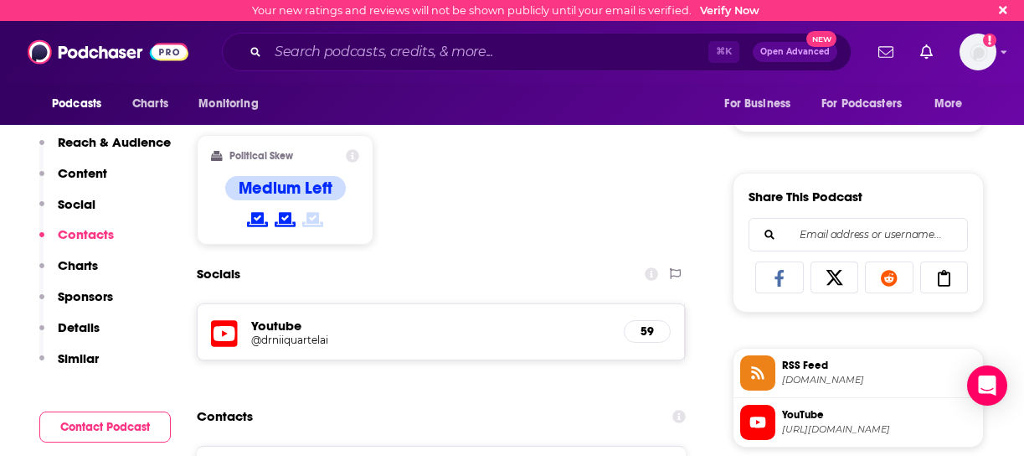
scroll to position [916, 0]
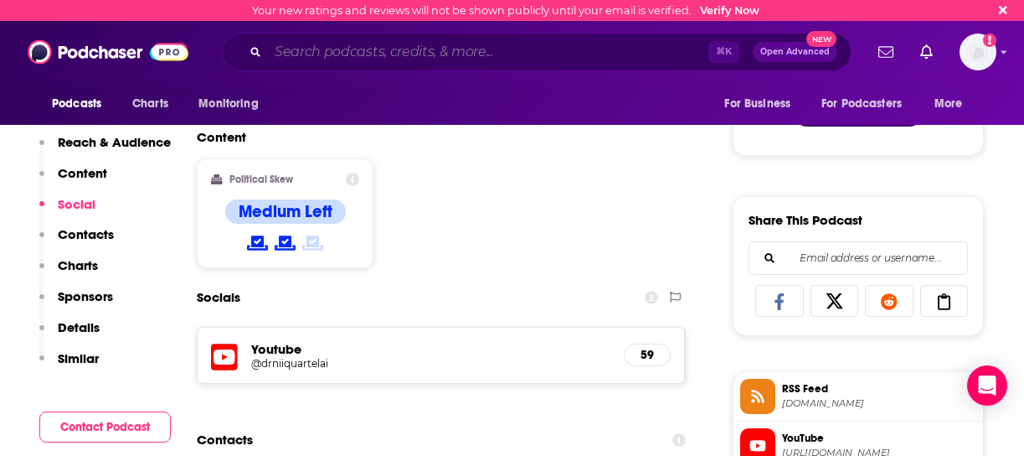
click at [431, 54] on input "Search podcasts, credits, & more..." at bounding box center [488, 52] width 441 height 27
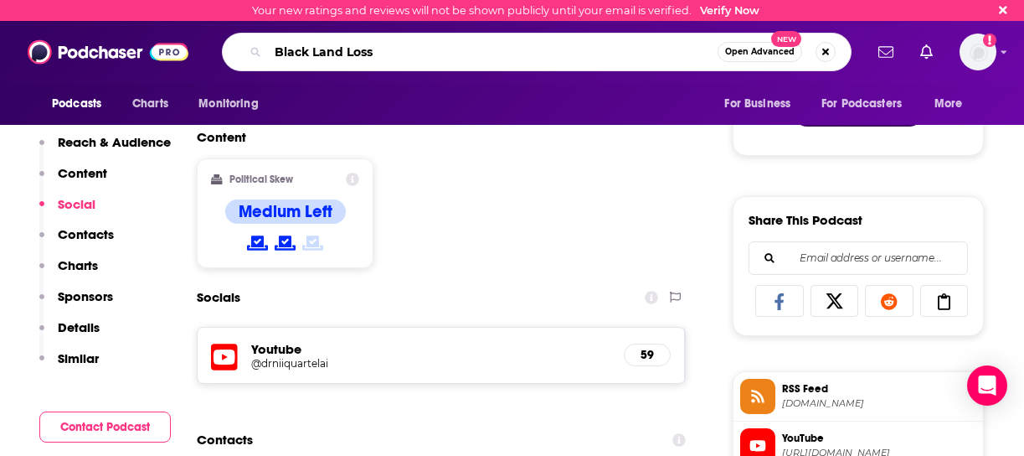
type input "Black Land Loss"
click at [755, 54] on span "Open Advanced" at bounding box center [760, 52] width 70 height 8
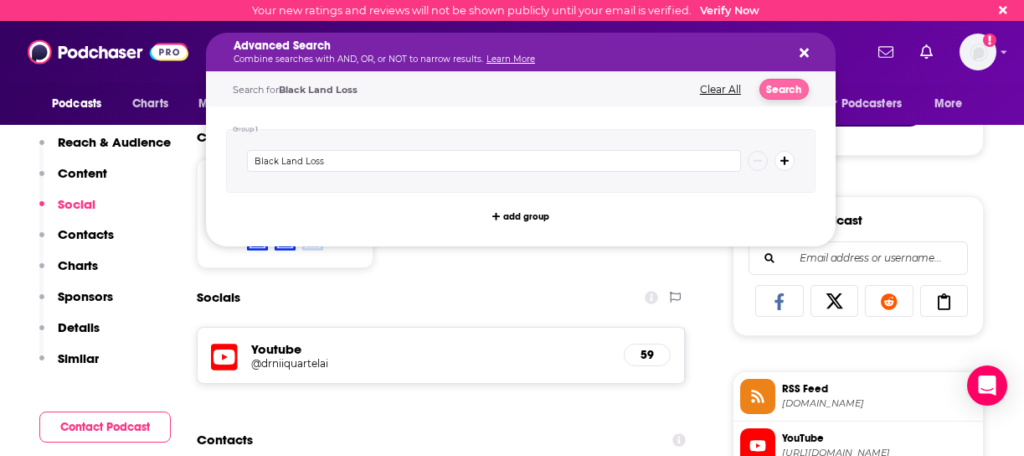
click at [781, 85] on button "Search" at bounding box center [784, 89] width 49 height 21
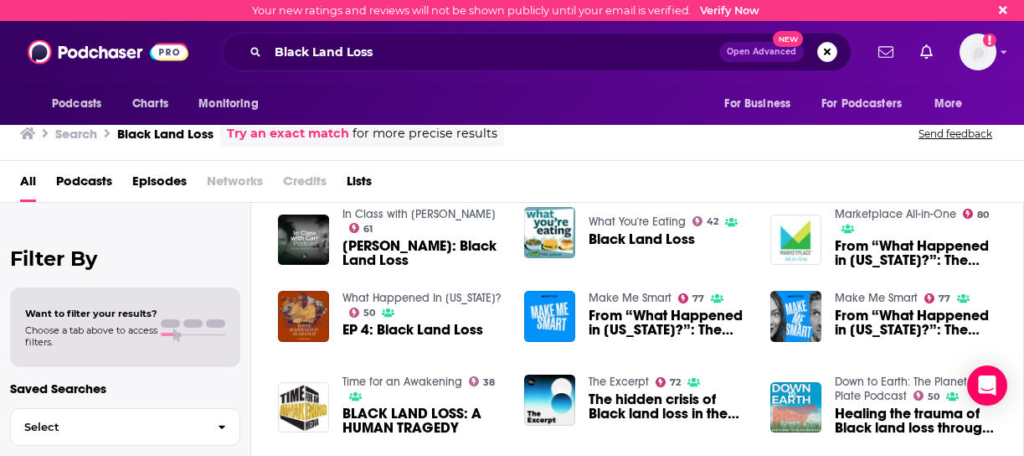
scroll to position [288, 0]
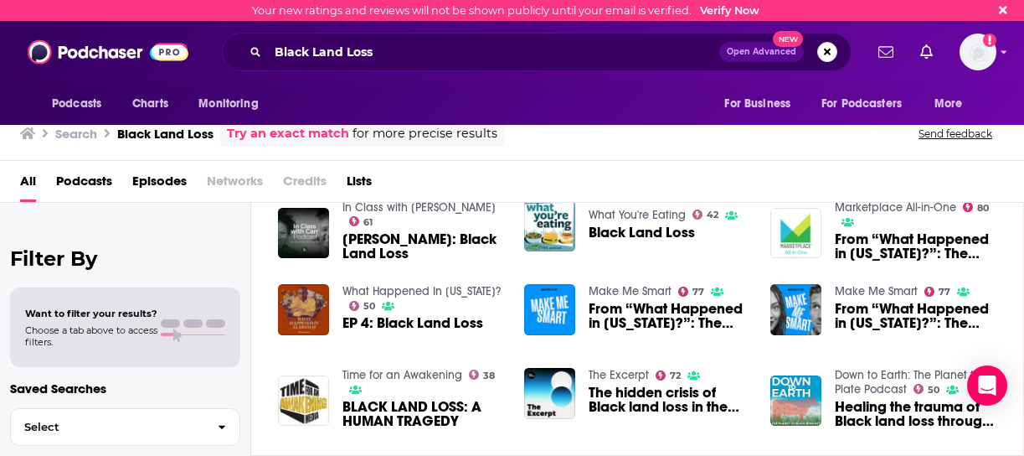
click at [807, 306] on img "From “What Happened in Alabama?”: The history of Black land loss" at bounding box center [796, 309] width 51 height 51
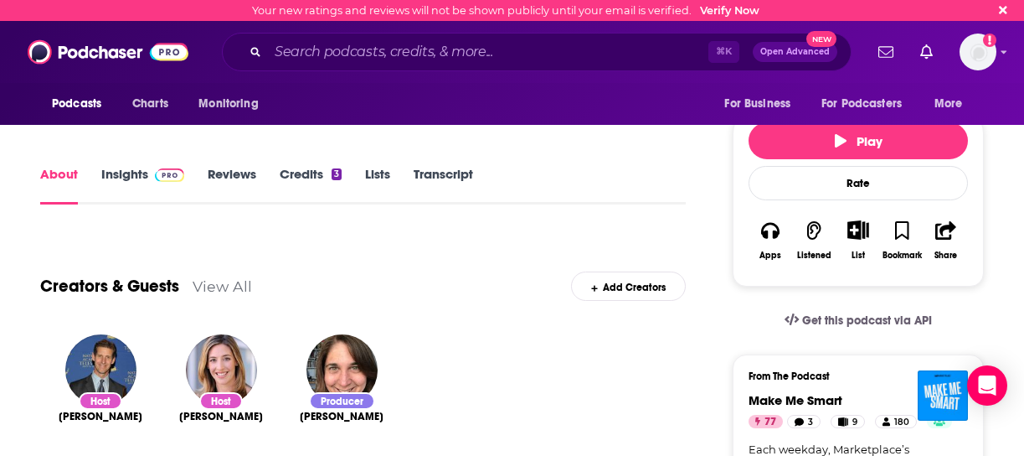
scroll to position [219, 0]
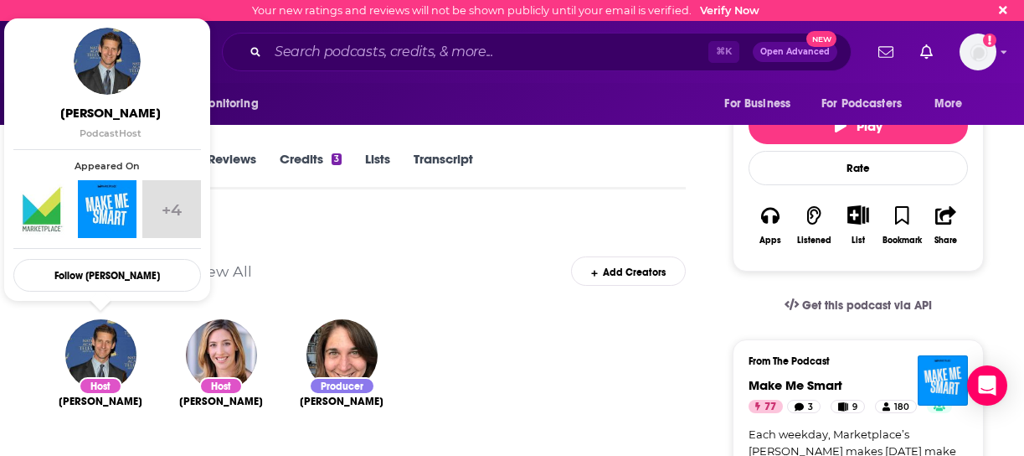
click at [101, 357] on img "Kai Ryssdal" at bounding box center [100, 354] width 71 height 71
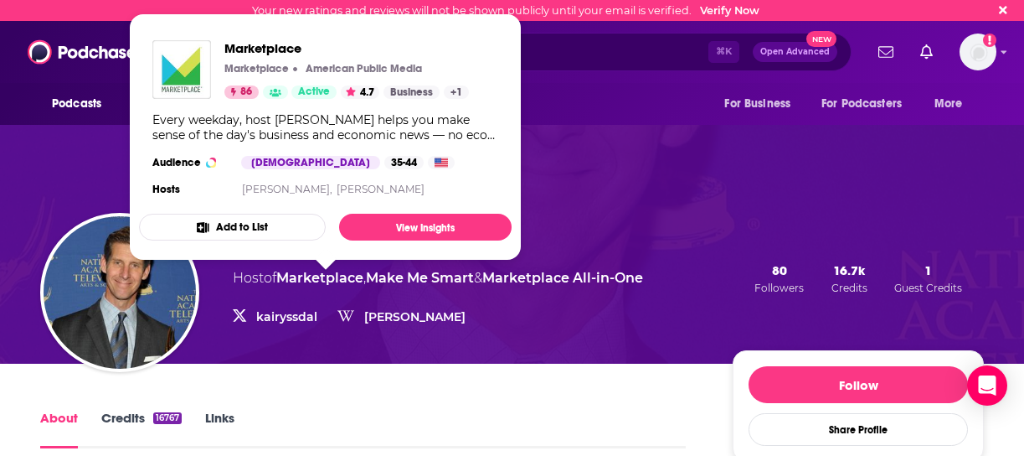
click at [354, 280] on link "Marketplace" at bounding box center [319, 278] width 87 height 16
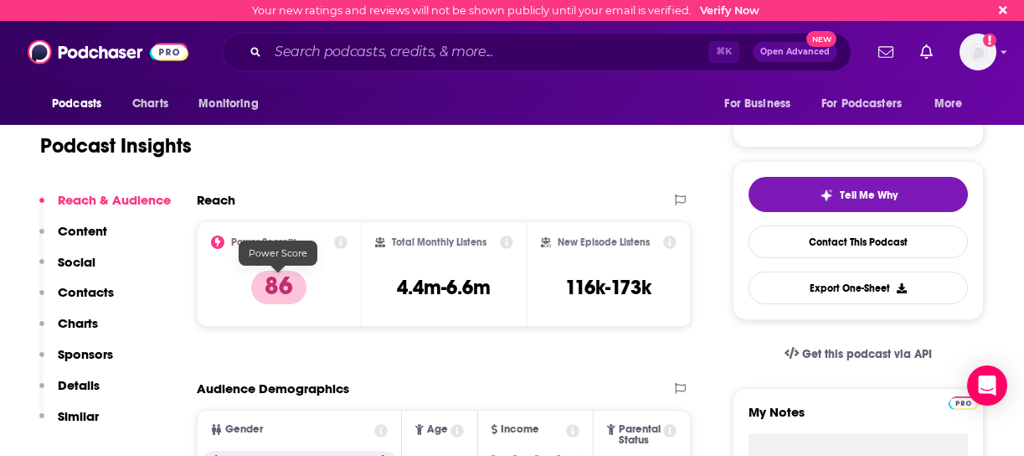
scroll to position [298, 0]
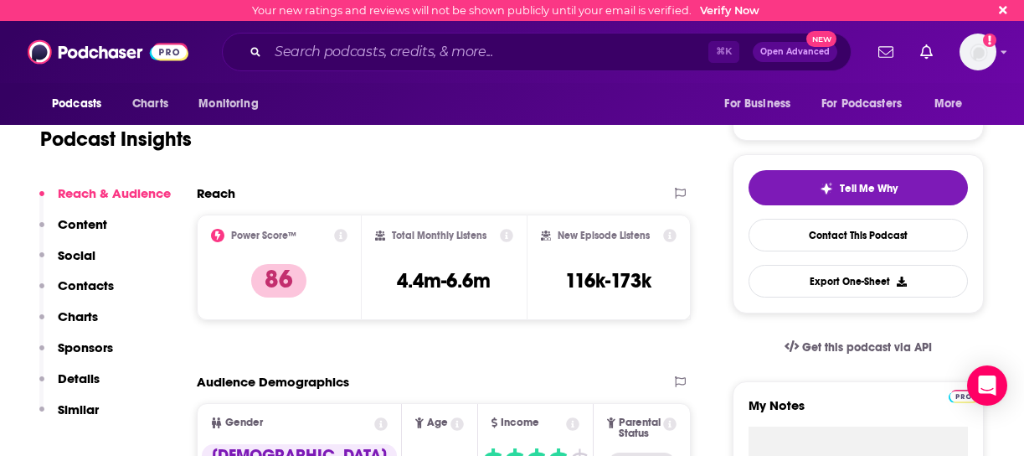
click at [90, 287] on p "Contacts" at bounding box center [86, 285] width 56 height 16
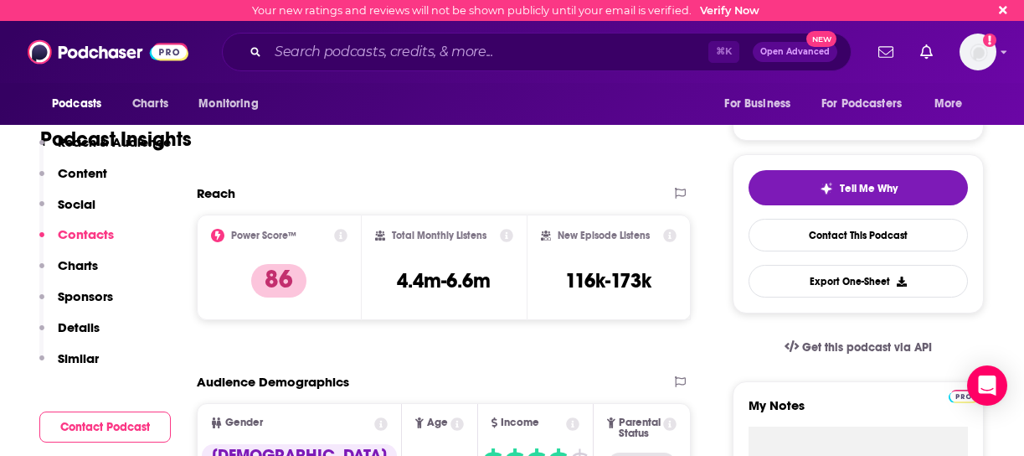
scroll to position [1463, 0]
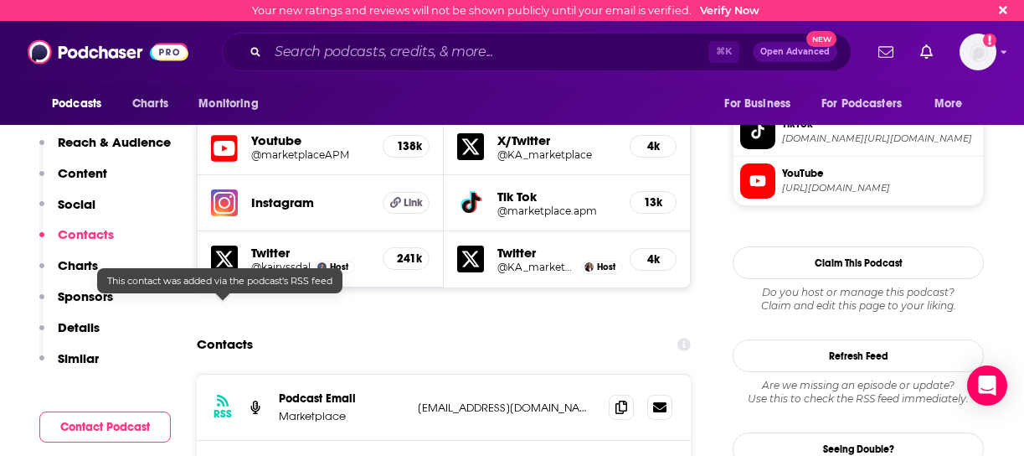
click at [224, 394] on icon at bounding box center [223, 400] width 12 height 12
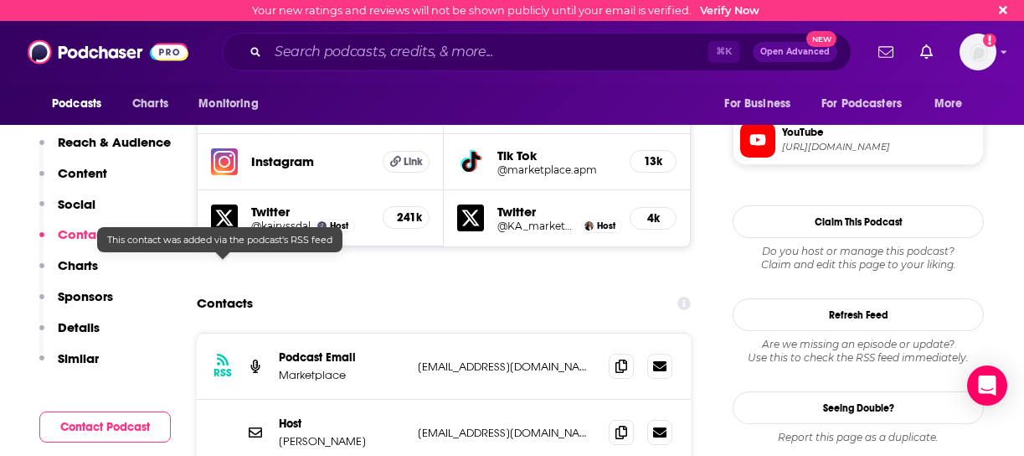
scroll to position [1508, 0]
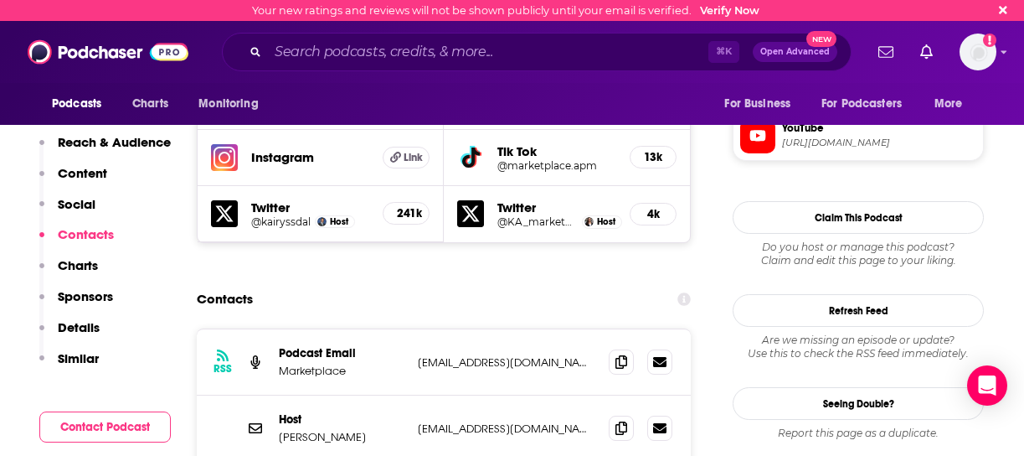
click at [554, 421] on p "kryssdal@marketplace.org" at bounding box center [507, 428] width 178 height 14
drag, startPoint x: 554, startPoint y: 331, endPoint x: 415, endPoint y: 336, distance: 139.1
click at [415, 395] on div "Host Kai Ryssdal kryssdal@marketplace.org kryssdal@marketplace.org" at bounding box center [444, 428] width 494 height 66
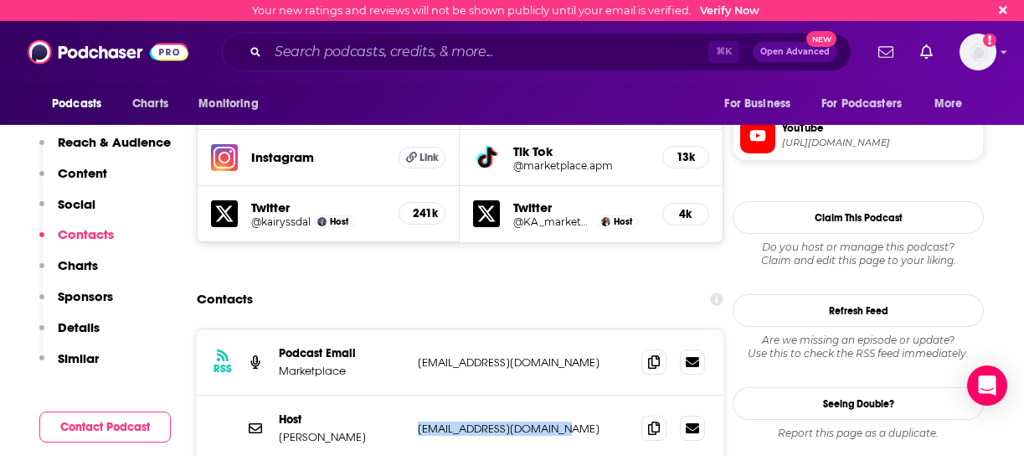
copy p "kryssdal@marketplace.org"
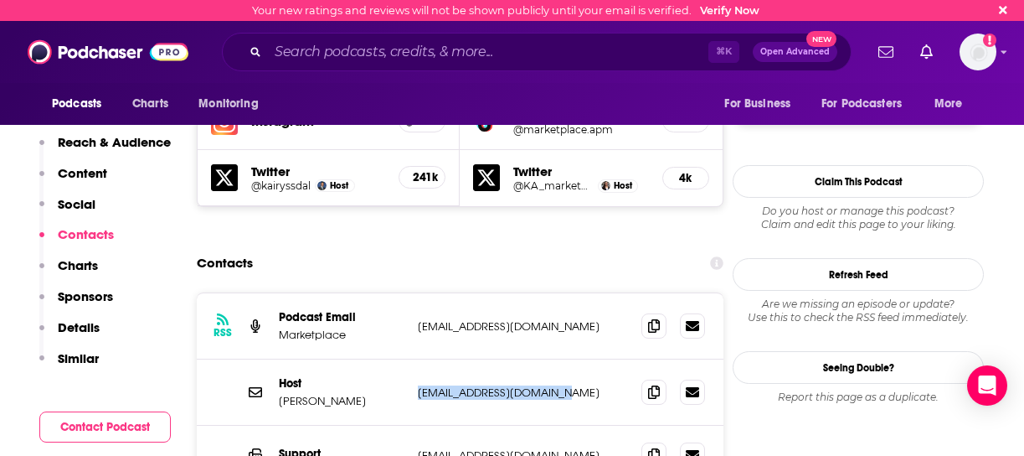
scroll to position [1553, 0]
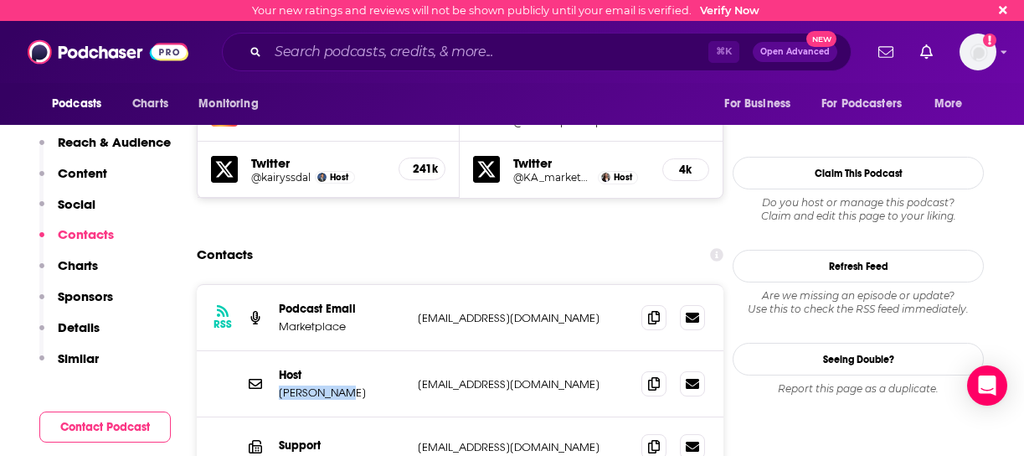
drag, startPoint x: 338, startPoint y: 282, endPoint x: 275, endPoint y: 286, distance: 63.7
click at [275, 351] on div "Host Kai Ryssdal kryssdal@marketplace.org kryssdal@marketplace.org" at bounding box center [460, 384] width 527 height 66
copy p "Kai Ryssdal"
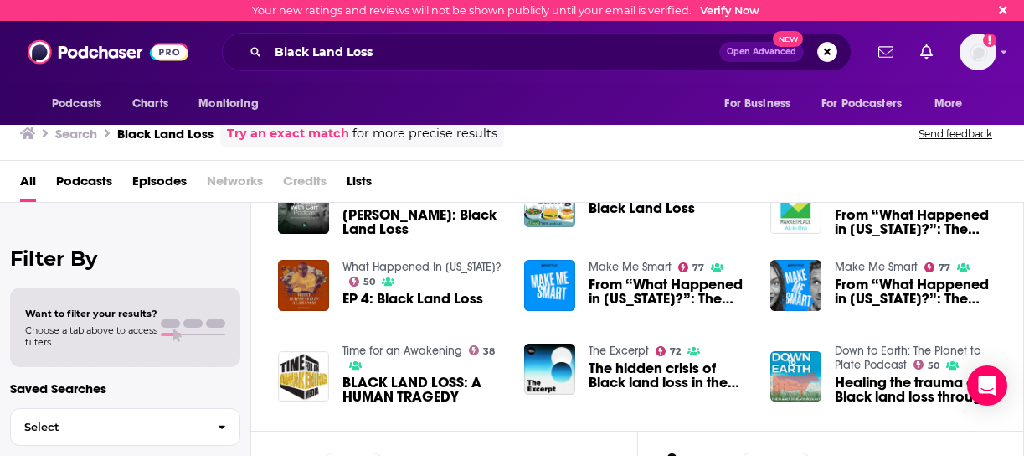
scroll to position [315, 0]
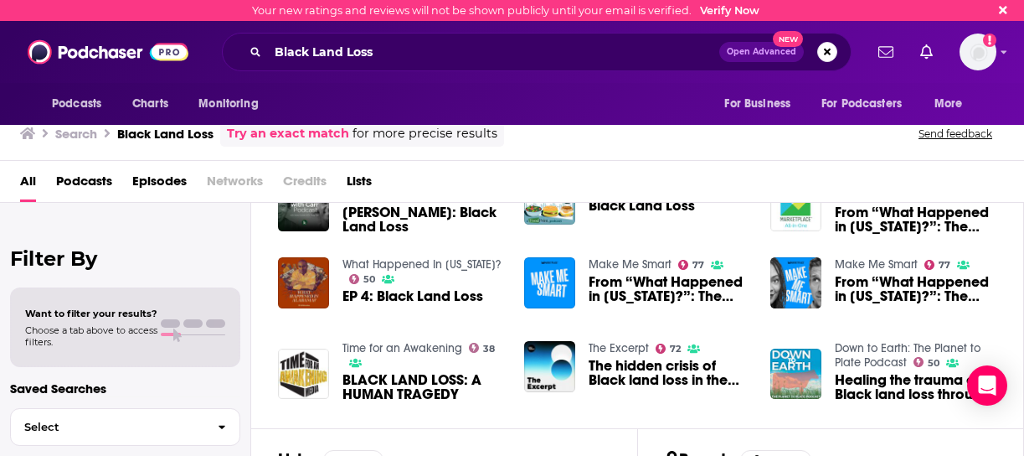
click at [417, 376] on span "BLACK LAND LOSS: A HUMAN TRAGEDY" at bounding box center [424, 387] width 162 height 28
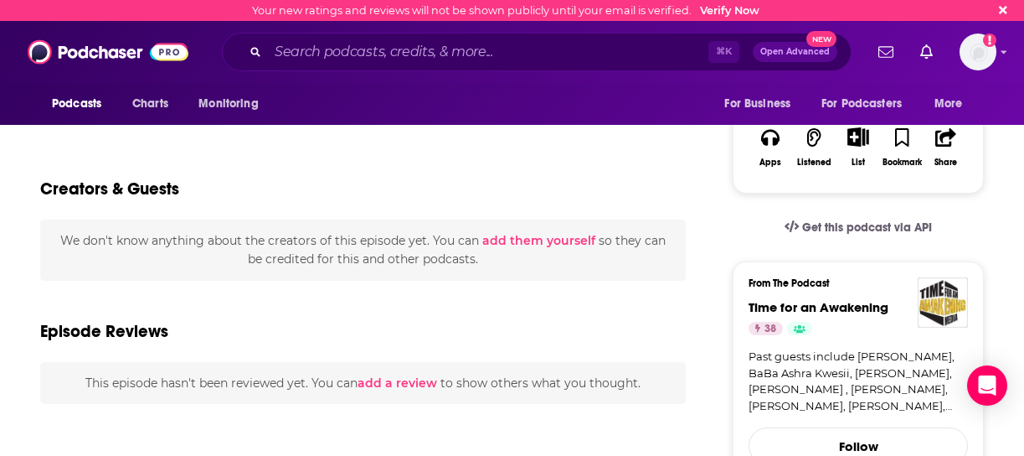
scroll to position [283, 0]
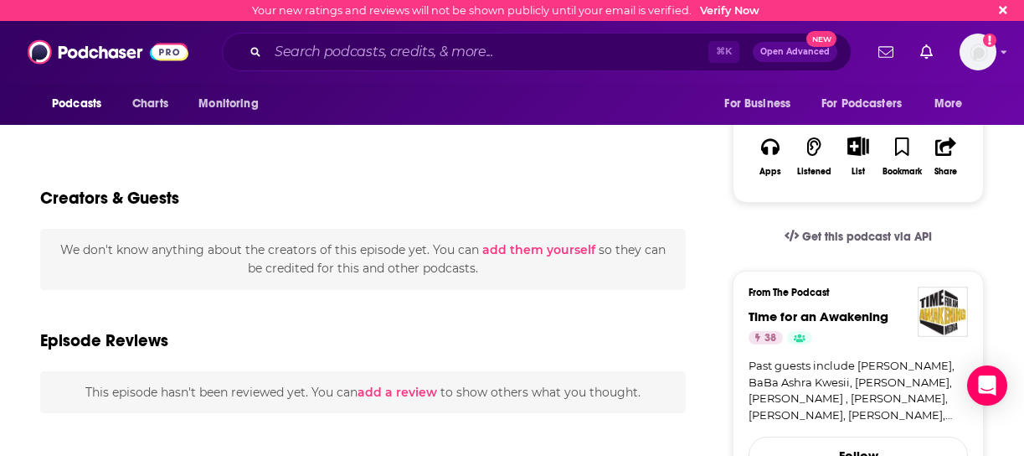
click at [151, 201] on h2 "Creators & Guests" at bounding box center [109, 198] width 139 height 21
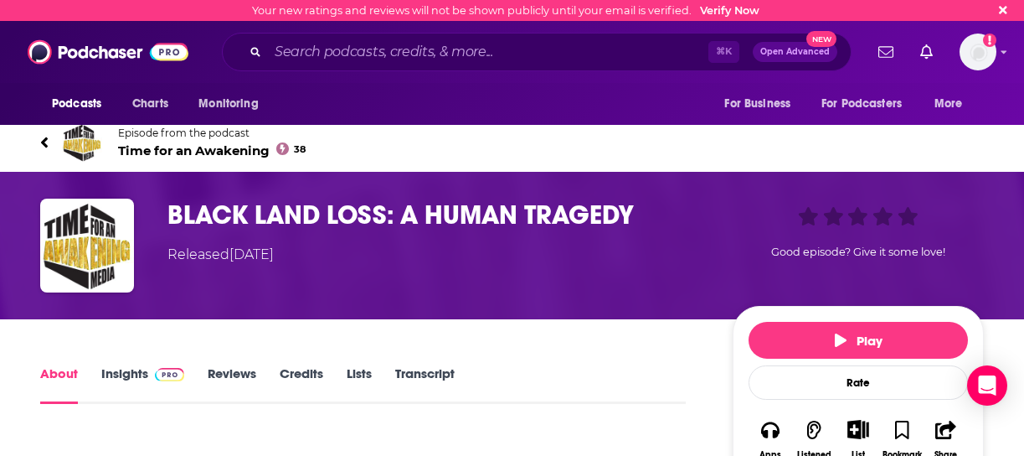
scroll to position [0, 0]
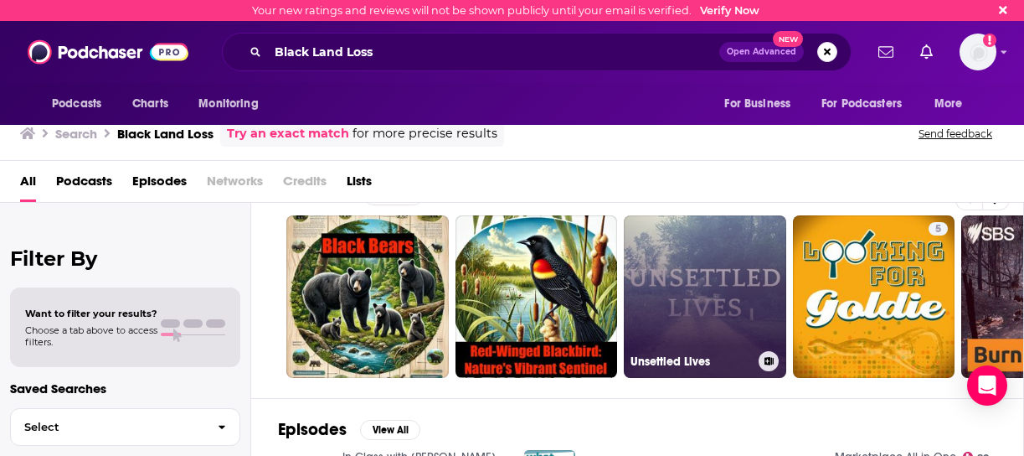
scroll to position [33, 0]
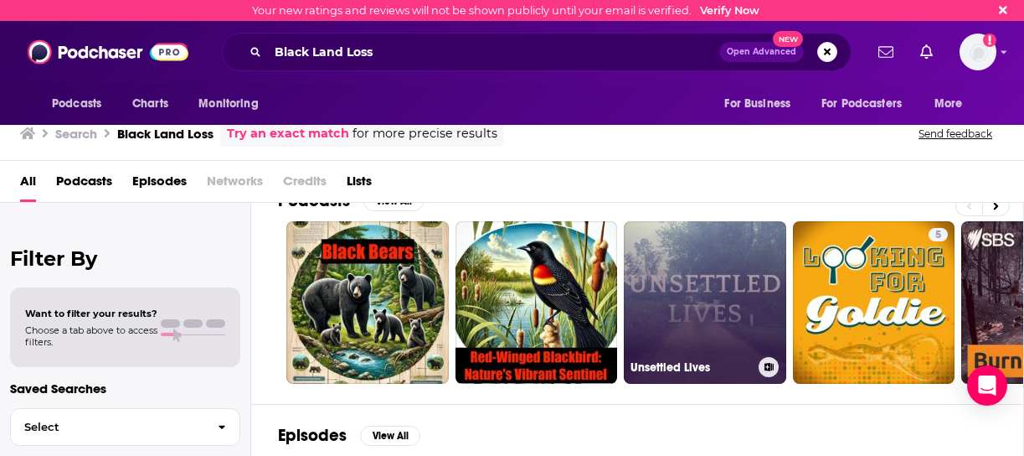
click at [667, 285] on link "Unsettled Lives" at bounding box center [705, 302] width 162 height 162
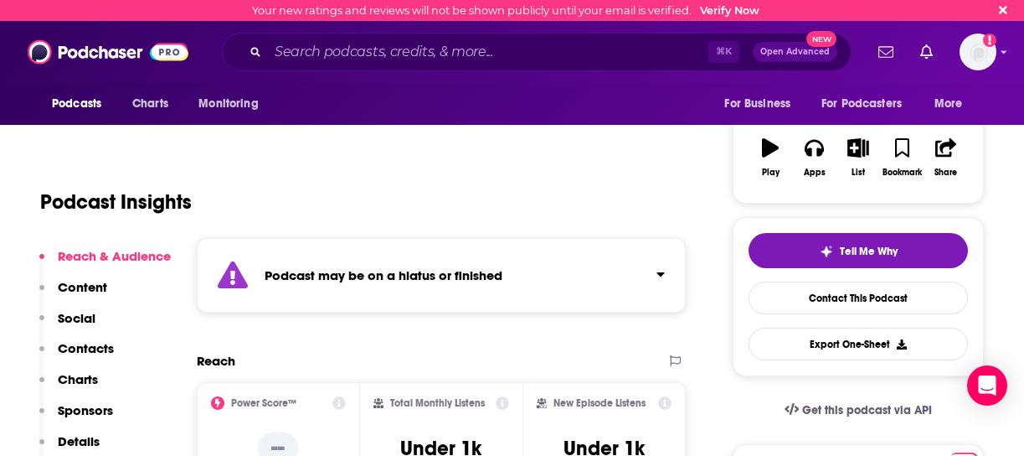
scroll to position [267, 0]
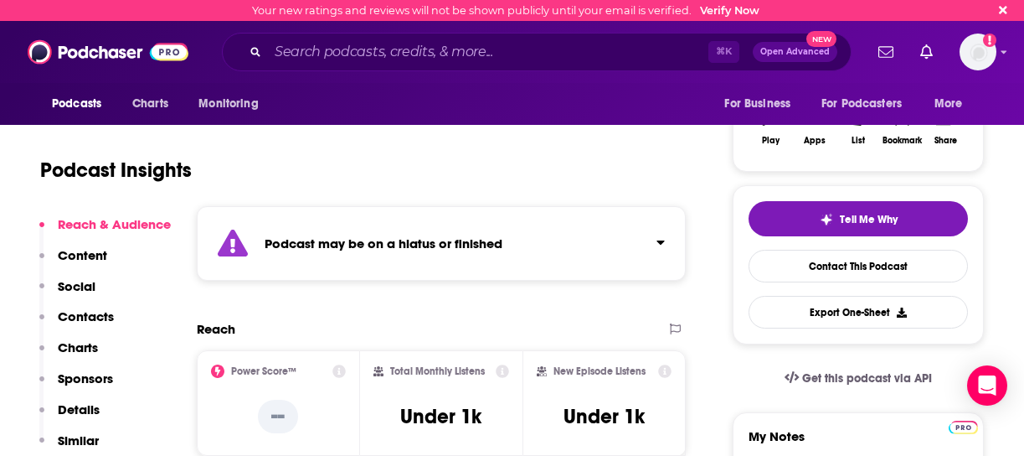
click at [90, 316] on p "Contacts" at bounding box center [86, 316] width 56 height 16
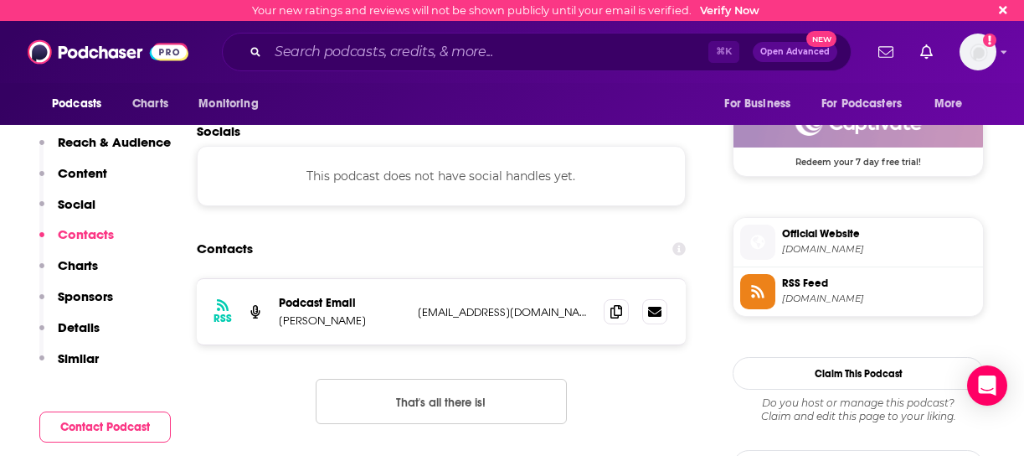
click at [93, 235] on p "Contacts" at bounding box center [86, 234] width 56 height 16
click at [218, 248] on h2 "Contacts" at bounding box center [225, 249] width 56 height 32
click at [223, 251] on h2 "Contacts" at bounding box center [225, 249] width 56 height 32
click at [319, 322] on p "Celía Burke" at bounding box center [342, 320] width 126 height 14
click at [573, 311] on p "unsettledlivespod@gmail.com" at bounding box center [504, 312] width 173 height 14
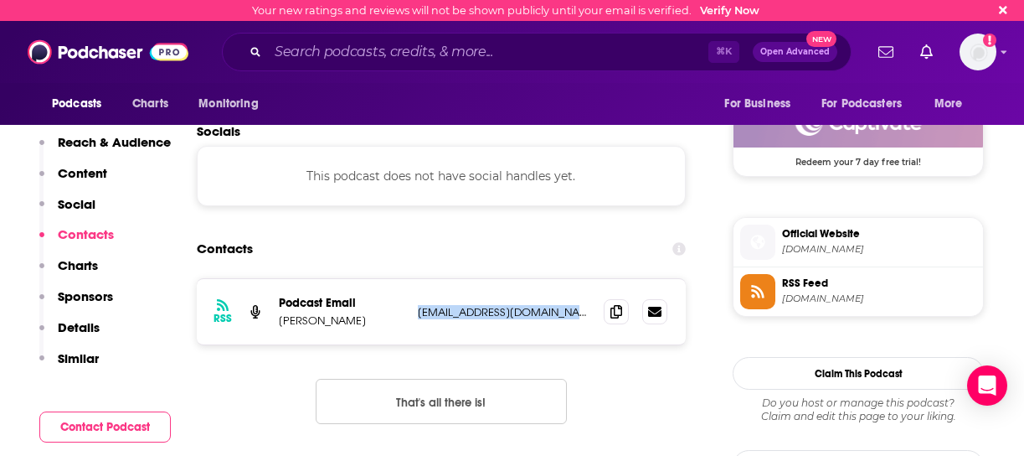
drag, startPoint x: 573, startPoint y: 311, endPoint x: 417, endPoint y: 311, distance: 155.8
click at [417, 311] on div "RSS Podcast Email Celía Burke unsettledlivespod@gmail.com unsettledlivespod@gma…" at bounding box center [441, 311] width 489 height 65
copy div "unsettledlivespod@gmail.com unsettledlivespod@gmail.com"
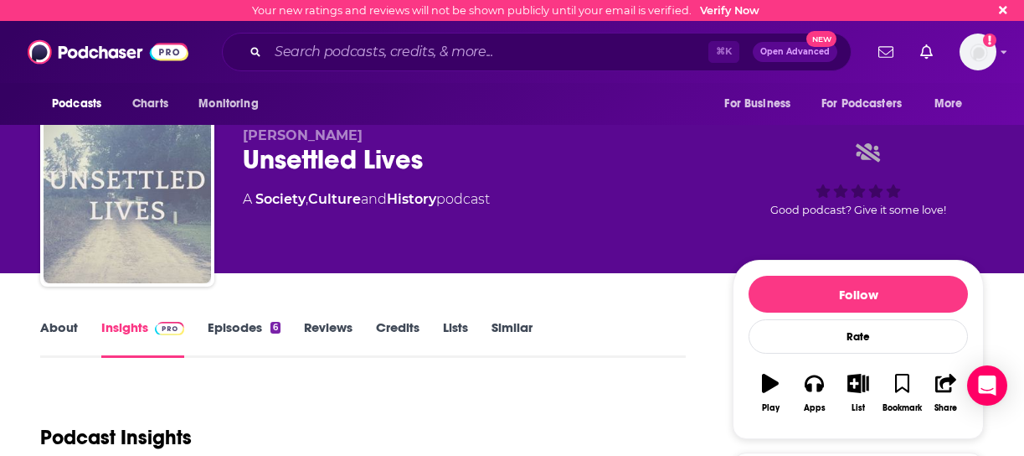
scroll to position [0, 0]
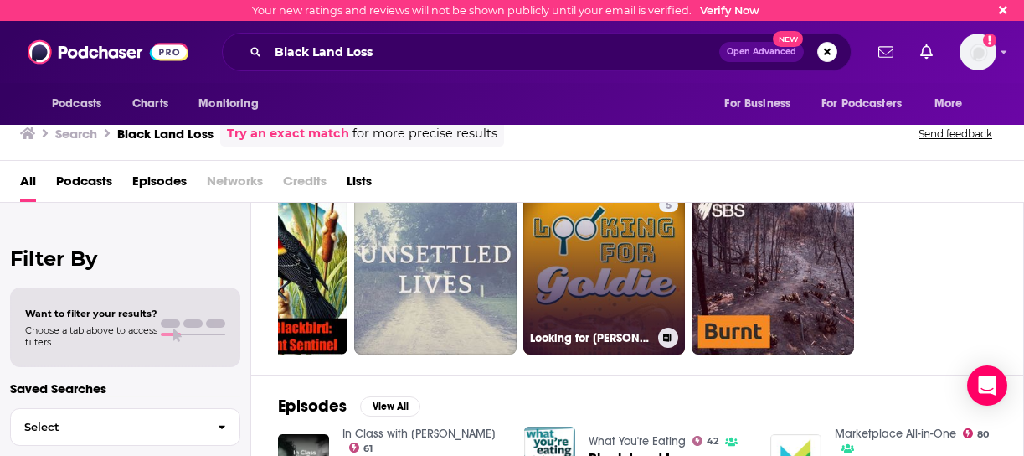
scroll to position [0, 273]
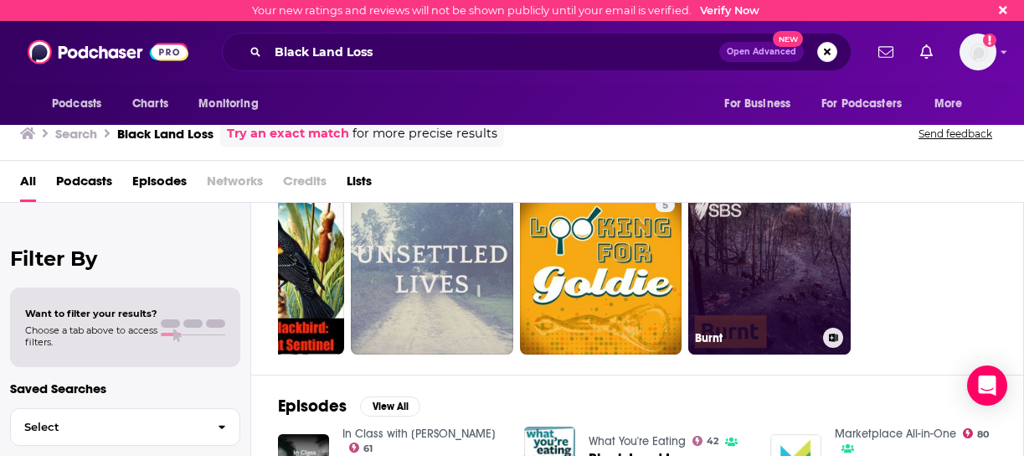
click at [770, 256] on link "Burnt" at bounding box center [769, 273] width 162 height 162
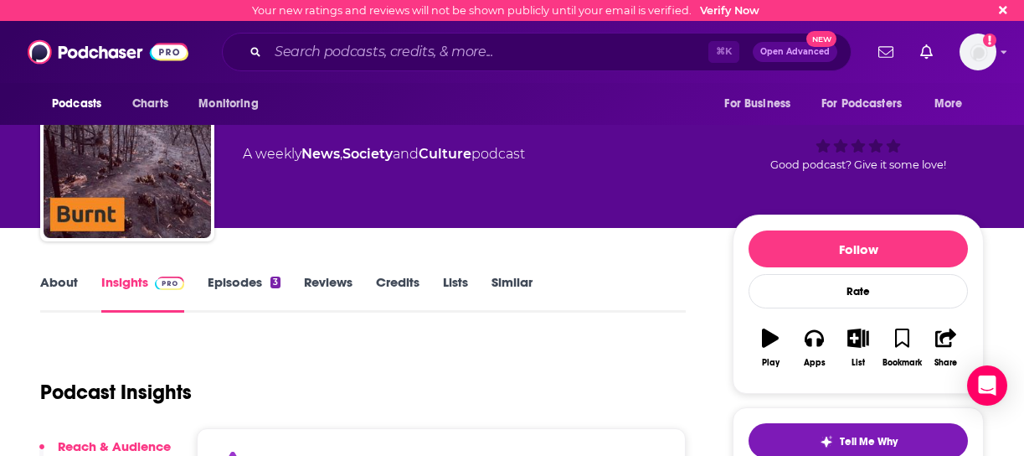
scroll to position [324, 0]
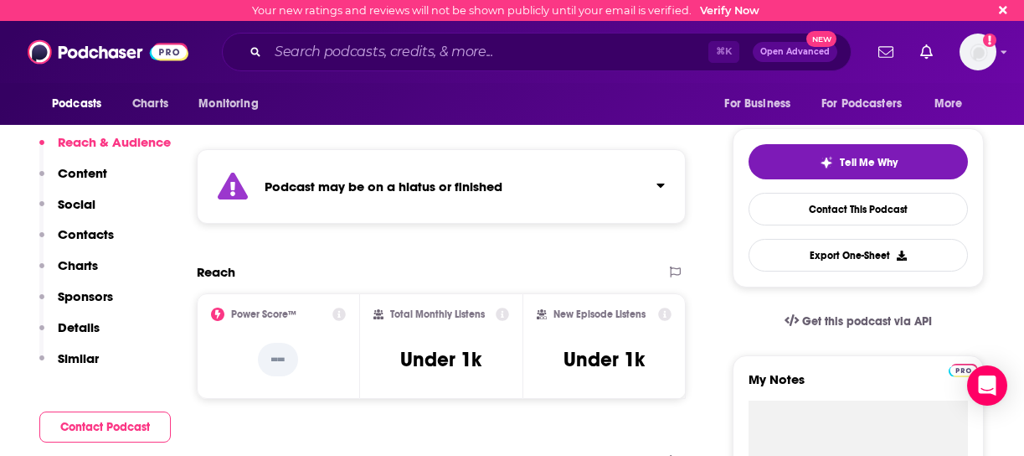
click at [94, 238] on p "Contacts" at bounding box center [86, 234] width 56 height 16
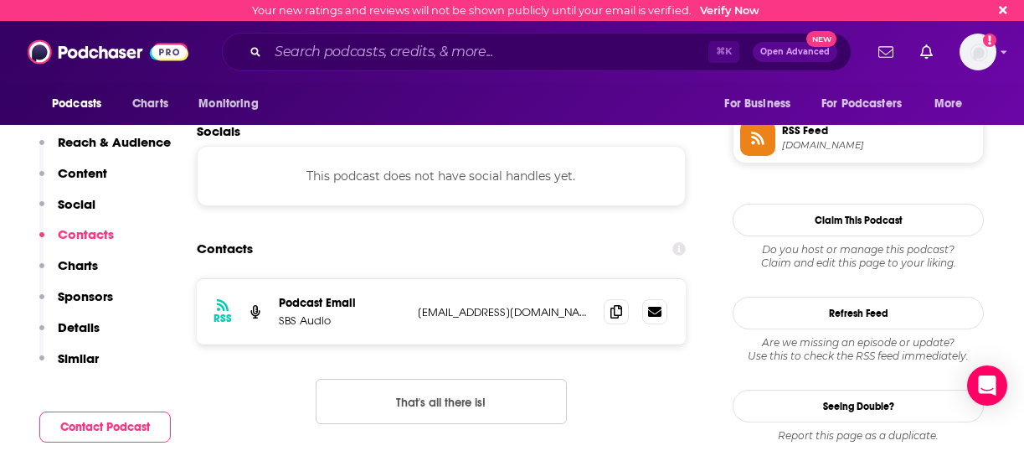
click at [523, 309] on p "audio@sbs.com.au" at bounding box center [504, 312] width 173 height 14
drag, startPoint x: 523, startPoint y: 309, endPoint x: 417, endPoint y: 307, distance: 106.4
click at [417, 307] on div "RSS Podcast Email SBS Audio audio@sbs.com.au audio@sbs.com.au" at bounding box center [441, 311] width 489 height 65
copy div "audio@sbs.com.au audio@sbs.com.au"
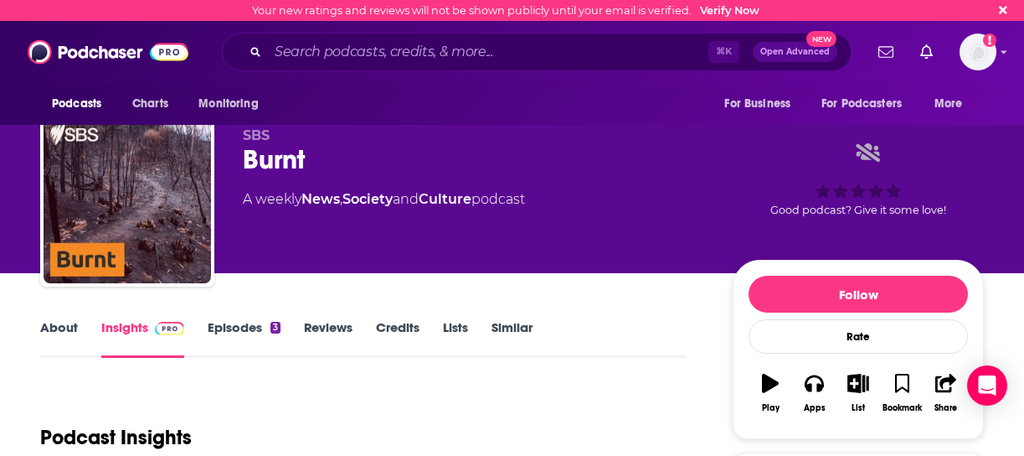
scroll to position [0, 0]
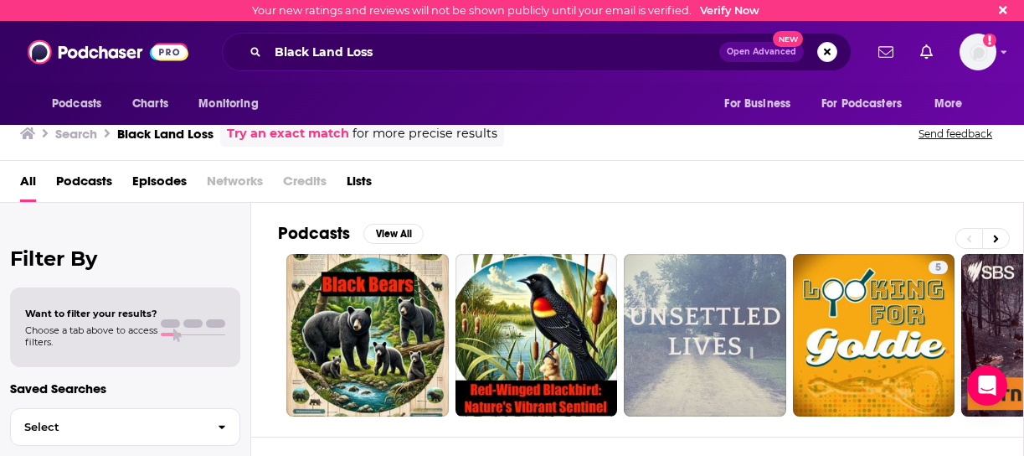
click at [401, 202] on div "All Podcasts Episodes Networks Credits Lists" at bounding box center [515, 185] width 991 height 34
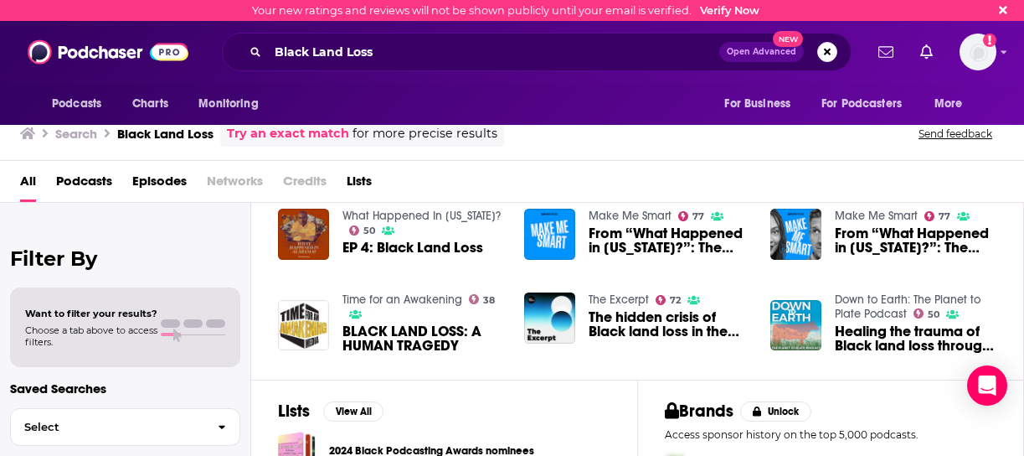
click at [790, 317] on img "Healing the trauma of Black land loss through regenerative rice production" at bounding box center [796, 325] width 51 height 51
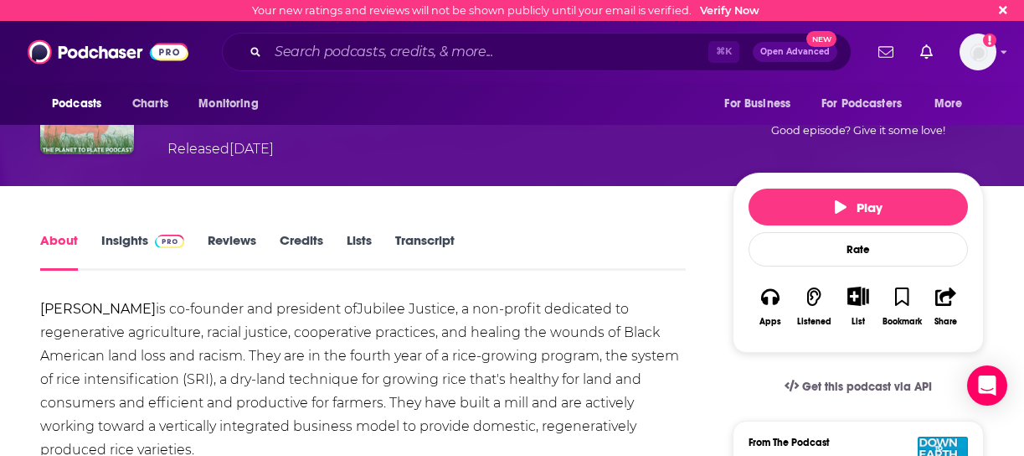
scroll to position [75, 0]
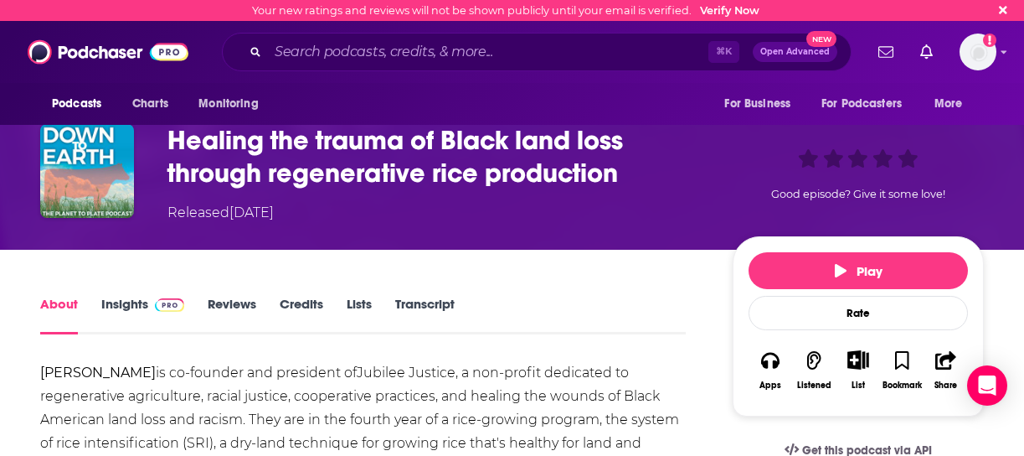
click at [297, 305] on link "Credits" at bounding box center [302, 315] width 44 height 39
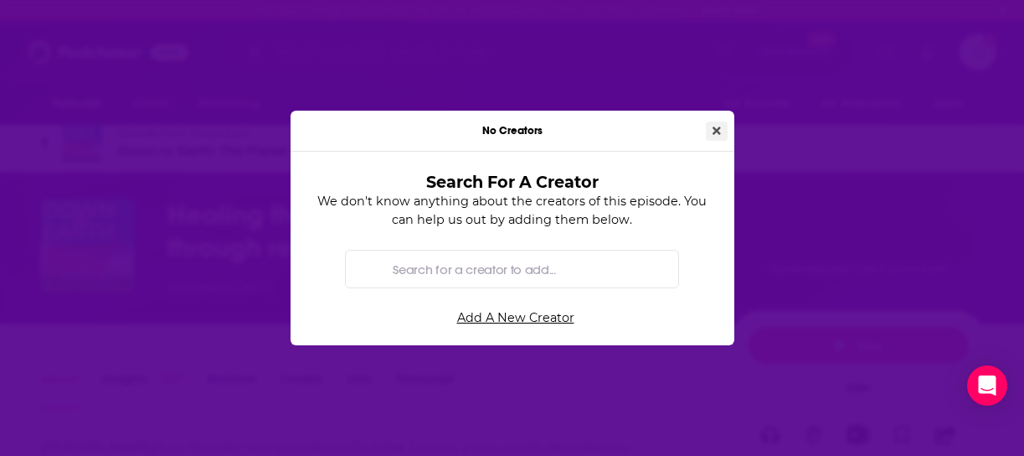
click at [716, 124] on button "Close" at bounding box center [717, 130] width 22 height 19
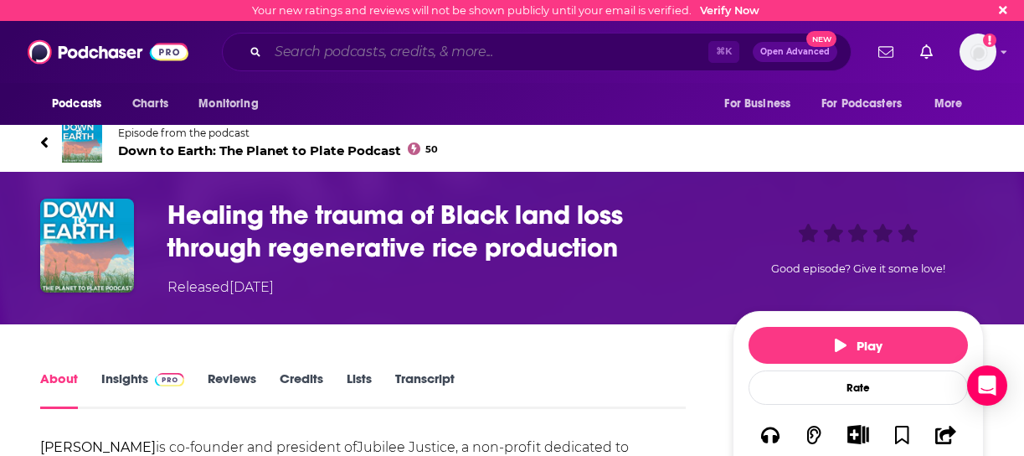
click at [399, 53] on input "Search podcasts, credits, & more..." at bounding box center [488, 52] width 441 height 27
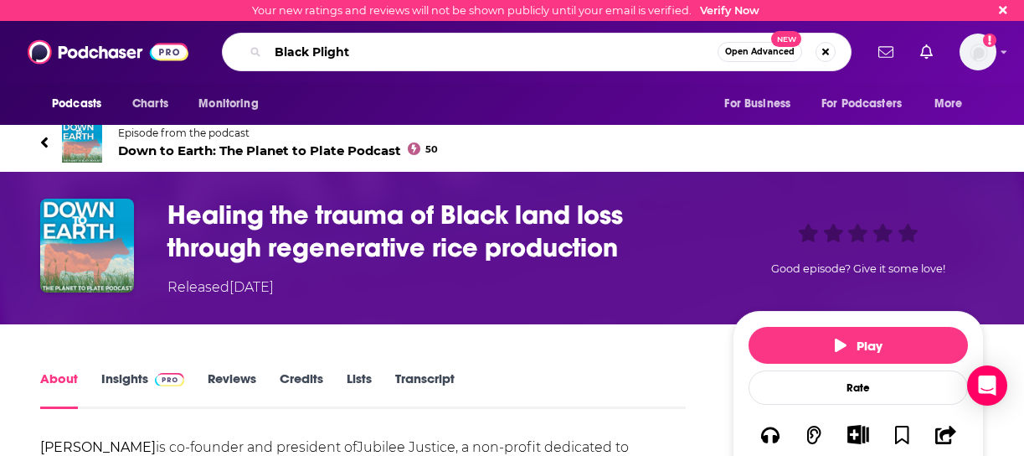
type input "Black Plight"
click at [756, 54] on span "Open Advanced" at bounding box center [760, 52] width 70 height 8
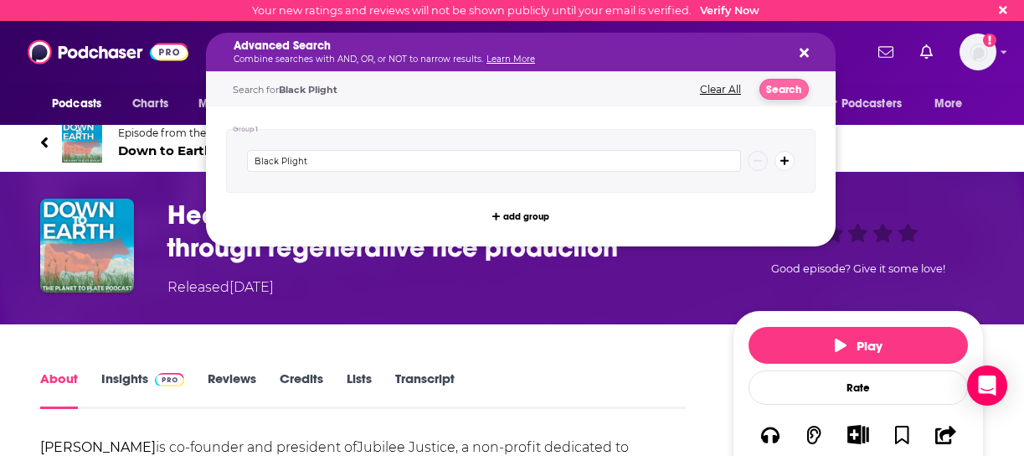
click at [778, 85] on button "Search" at bounding box center [784, 89] width 49 height 21
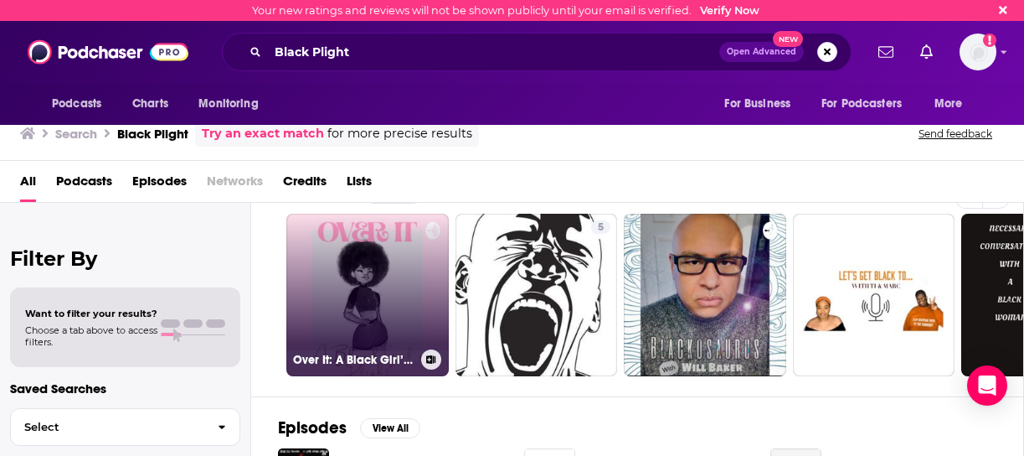
scroll to position [28, 0]
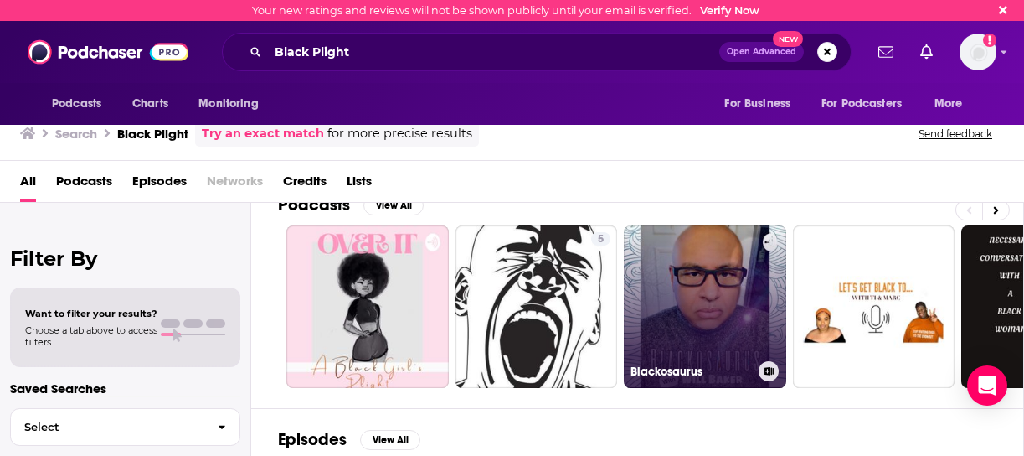
click at [692, 338] on link "Blackosaurus" at bounding box center [705, 306] width 162 height 162
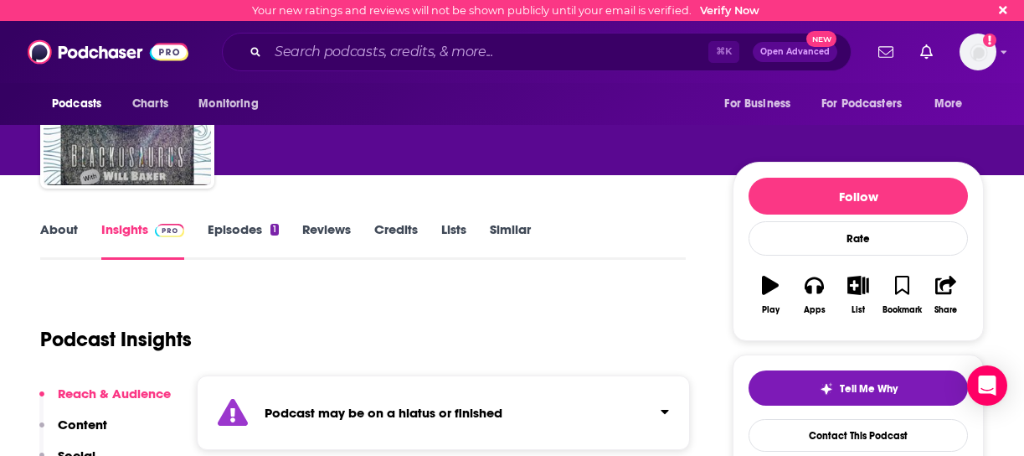
scroll to position [112, 0]
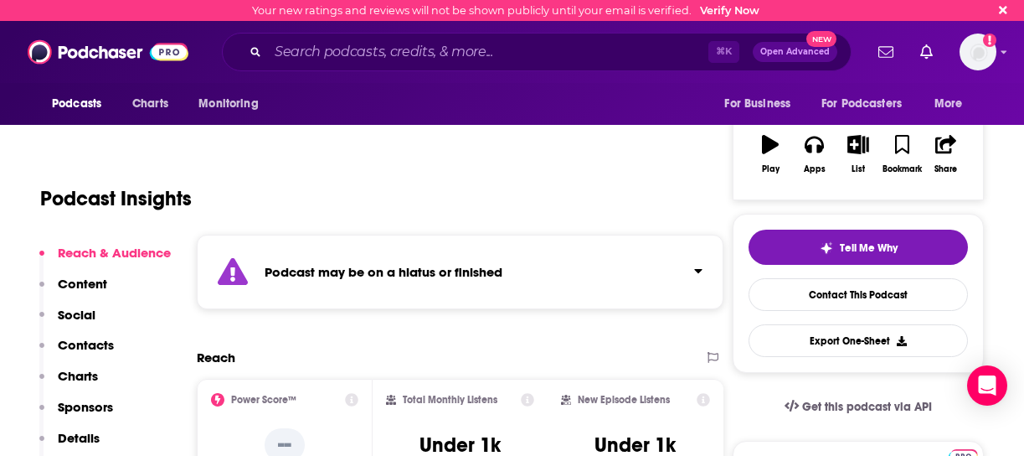
scroll to position [247, 0]
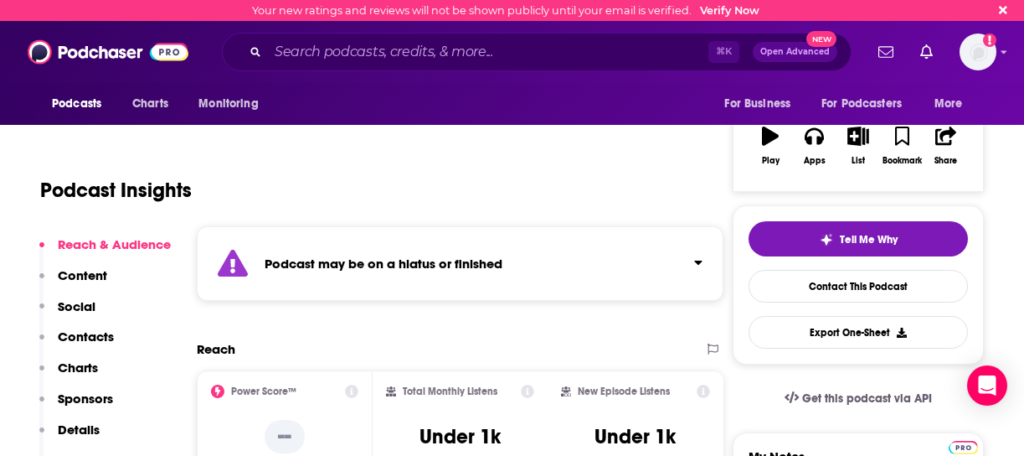
click at [106, 337] on p "Contacts" at bounding box center [86, 336] width 56 height 16
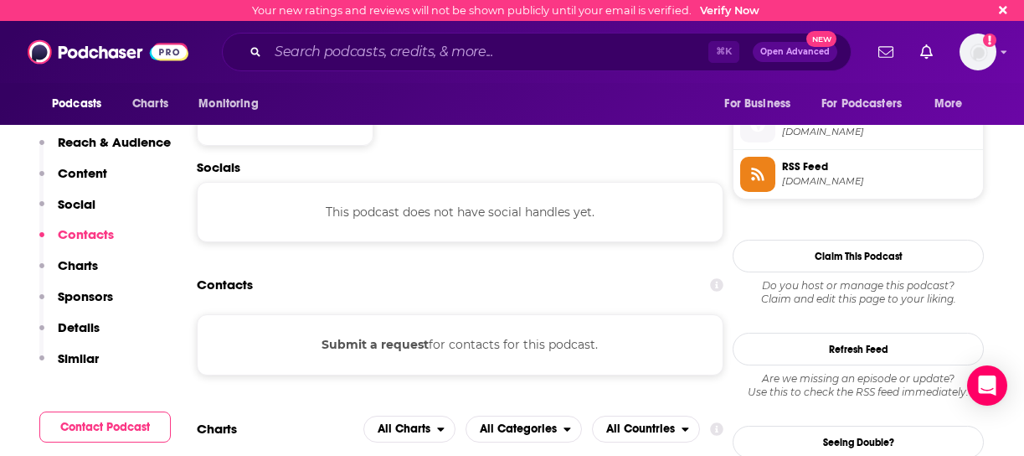
scroll to position [1184, 0]
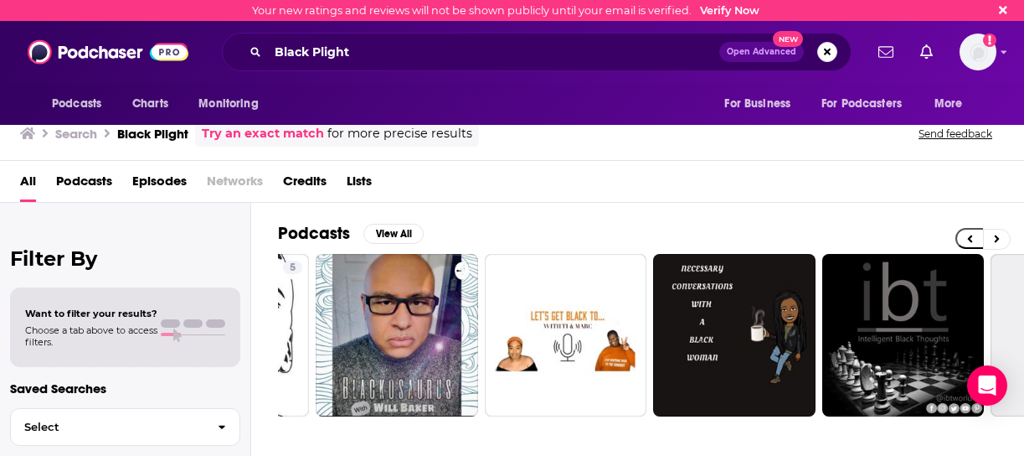
scroll to position [0, 332]
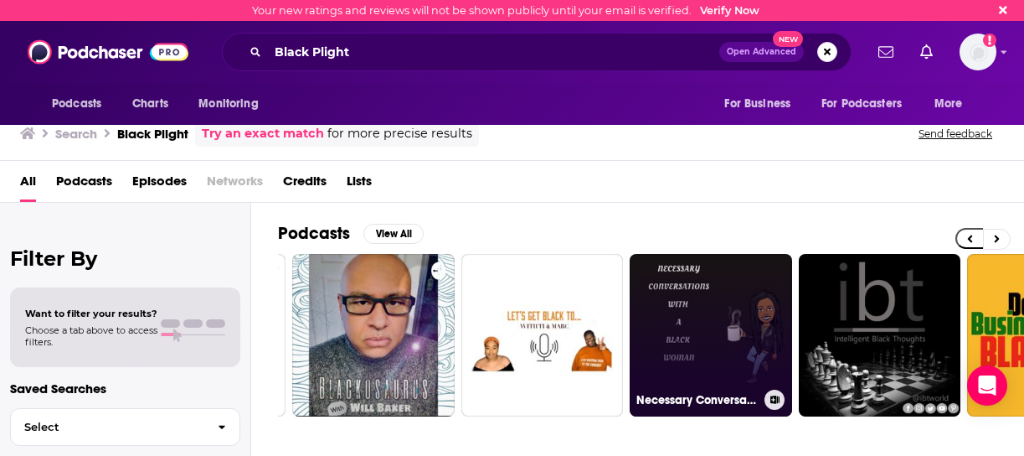
click at [725, 327] on link "Necessary Conversations with a Black Woman" at bounding box center [711, 335] width 162 height 162
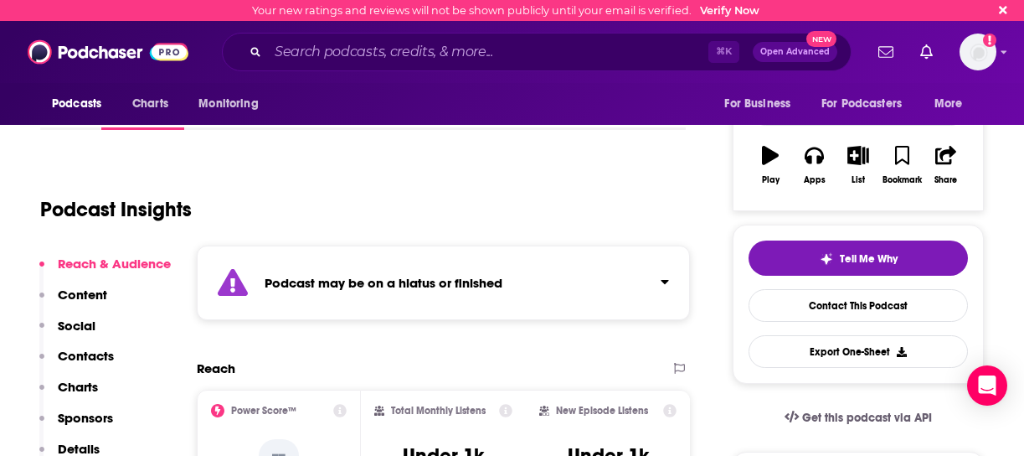
scroll to position [240, 0]
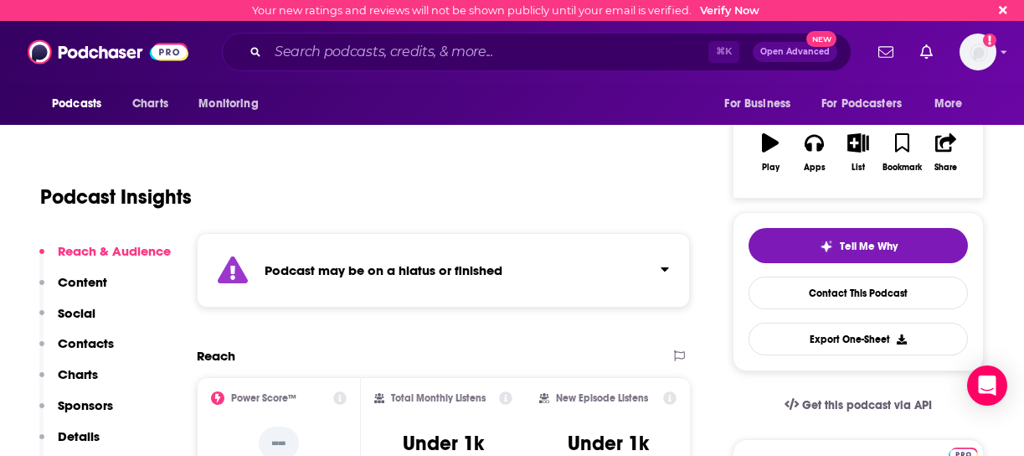
click at [94, 340] on p "Contacts" at bounding box center [86, 343] width 56 height 16
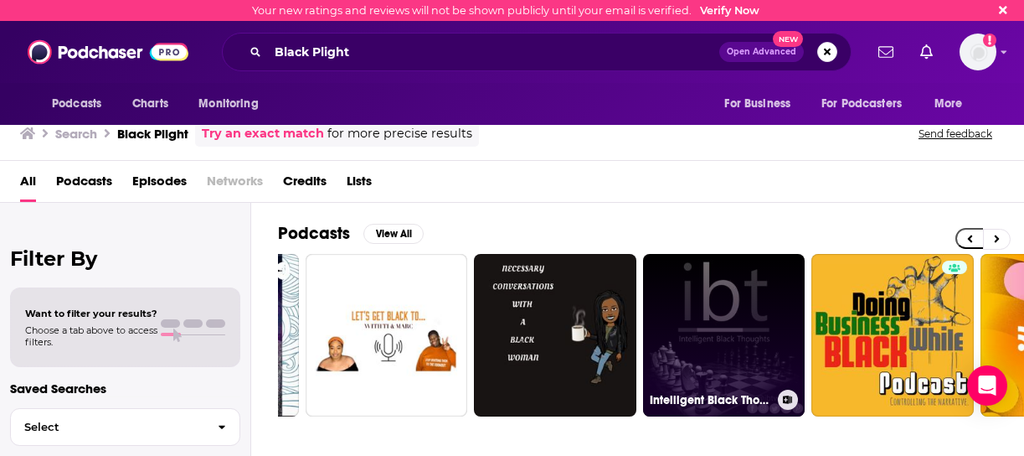
scroll to position [0, 493]
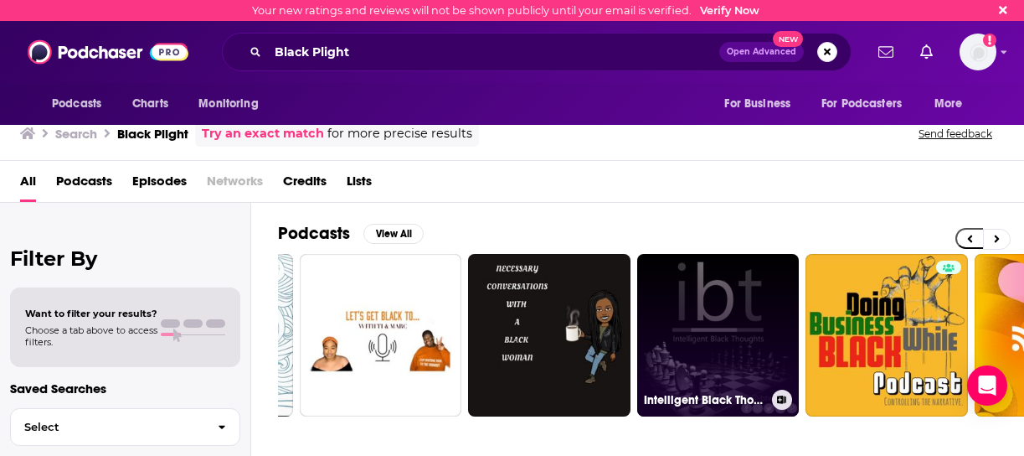
click at [727, 341] on link "Intelligent Black Thoughts #ibtworld" at bounding box center [718, 335] width 162 height 162
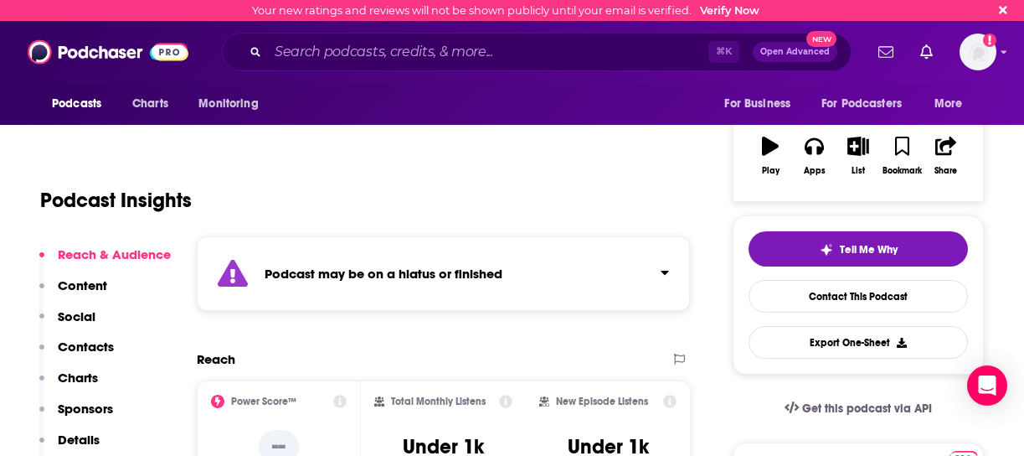
scroll to position [301, 0]
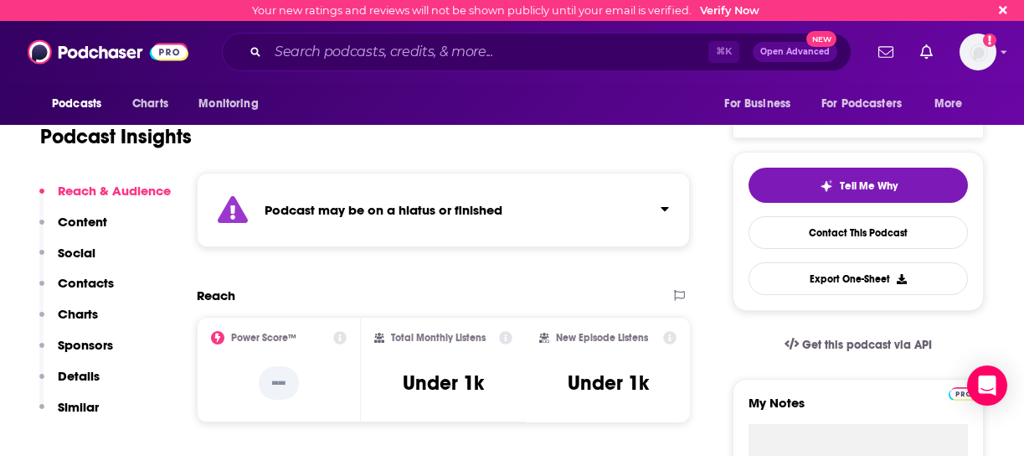
click at [90, 284] on p "Contacts" at bounding box center [86, 283] width 56 height 16
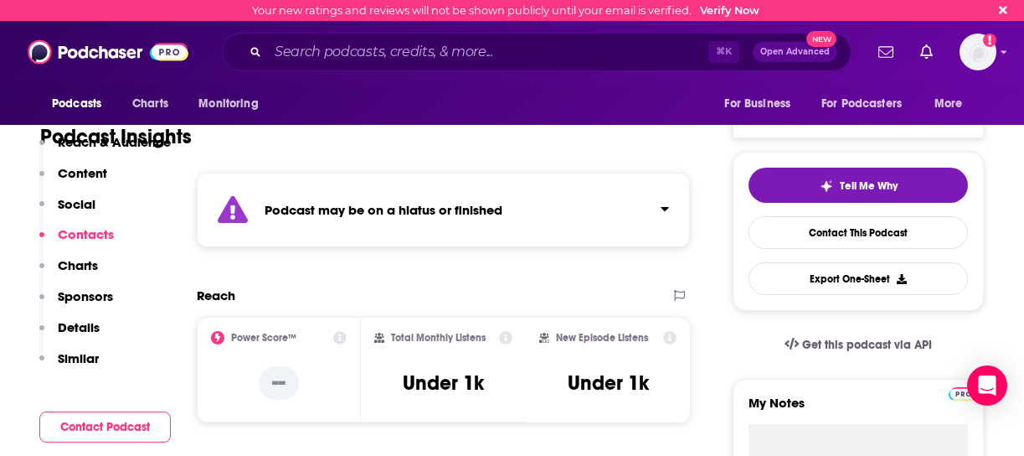
scroll to position [1455, 0]
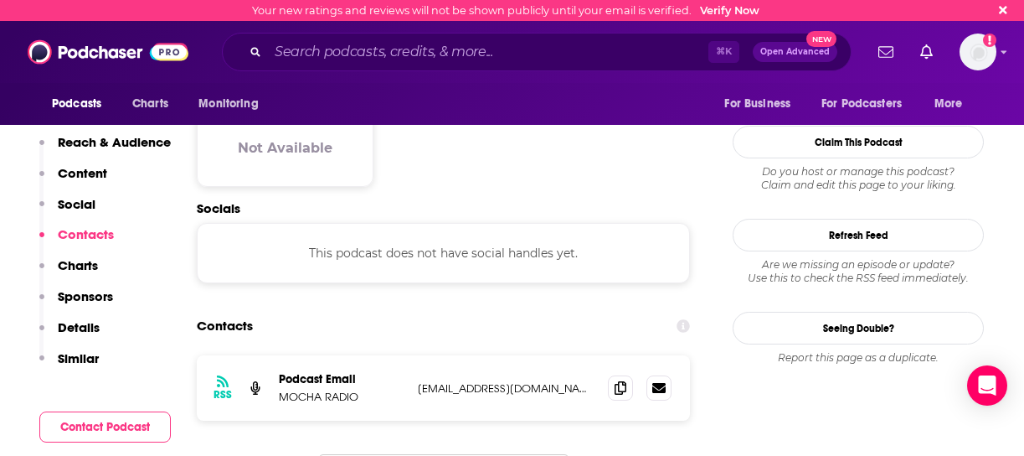
click at [581, 381] on p "intelligentblackthoughts@gmail.com" at bounding box center [506, 388] width 177 height 14
drag, startPoint x: 581, startPoint y: 312, endPoint x: 415, endPoint y: 310, distance: 165.8
click at [415, 355] on div "RSS Podcast Email MOCHA RADIO intelligentblackthoughts@gmail.com intelligentbla…" at bounding box center [443, 387] width 493 height 65
copy p "intelligentblackthoughts@gmail.com"
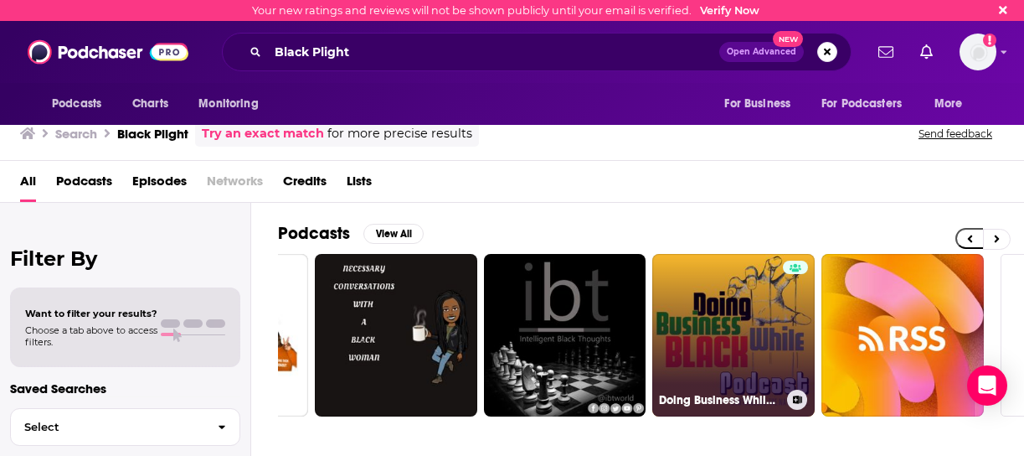
scroll to position [0, 653]
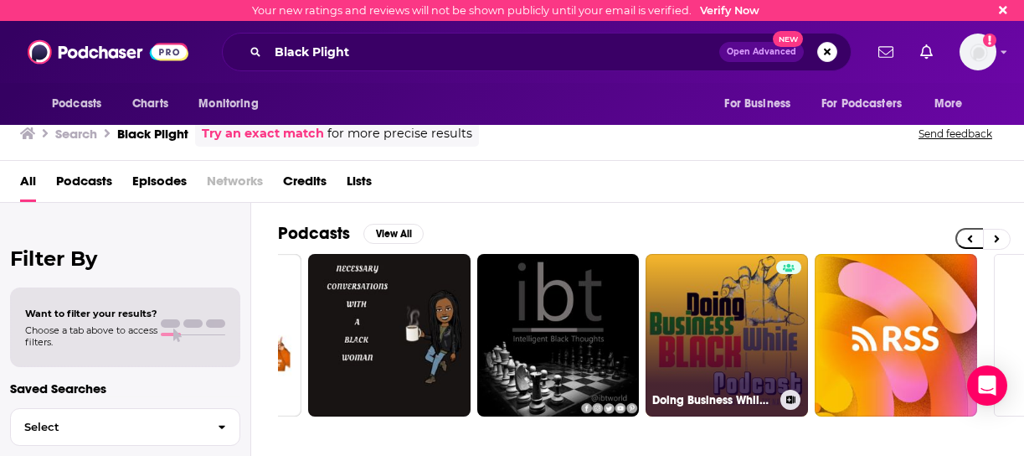
click at [739, 347] on link "Doing Business While Black" at bounding box center [727, 335] width 162 height 162
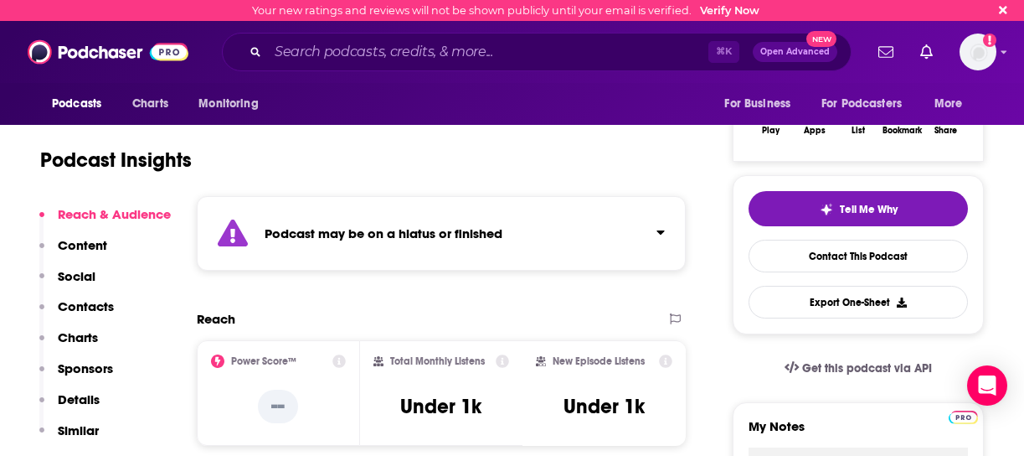
scroll to position [278, 0]
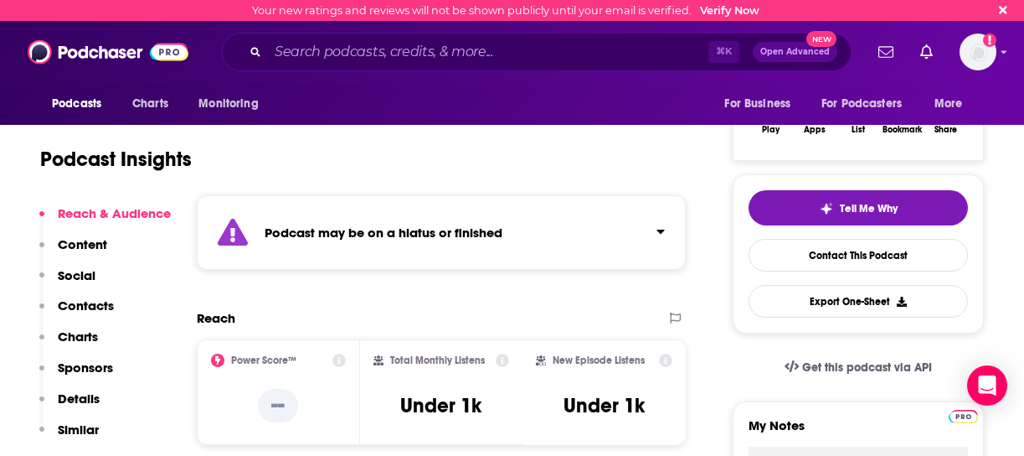
click at [103, 306] on p "Contacts" at bounding box center [86, 305] width 56 height 16
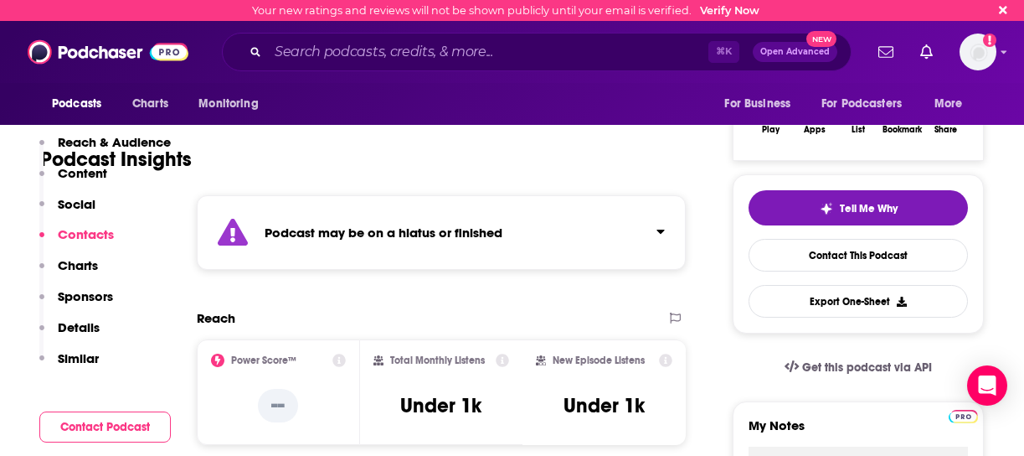
scroll to position [1224, 0]
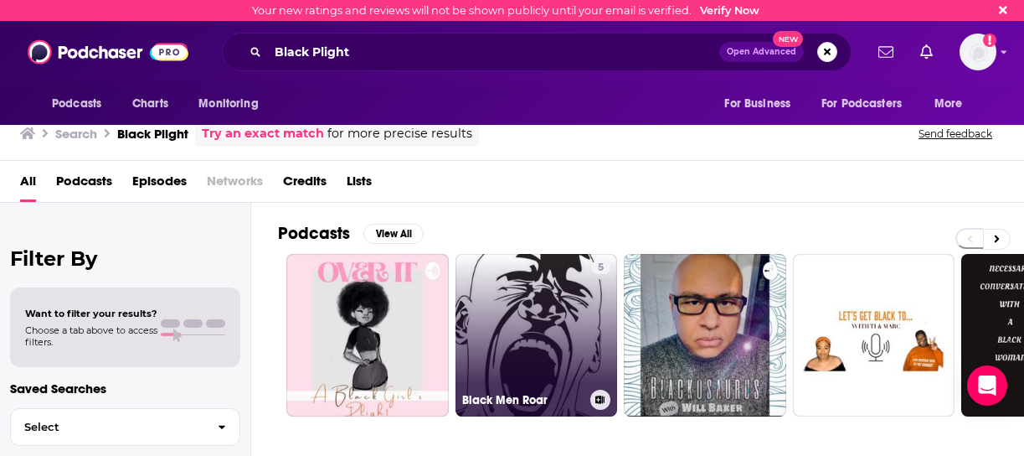
click at [557, 315] on link "5 Black Men Roar" at bounding box center [537, 335] width 162 height 162
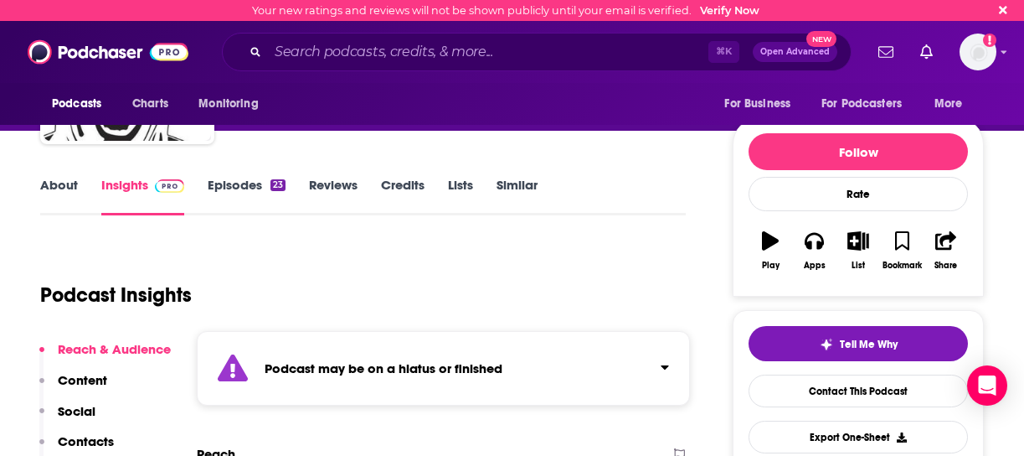
scroll to position [253, 0]
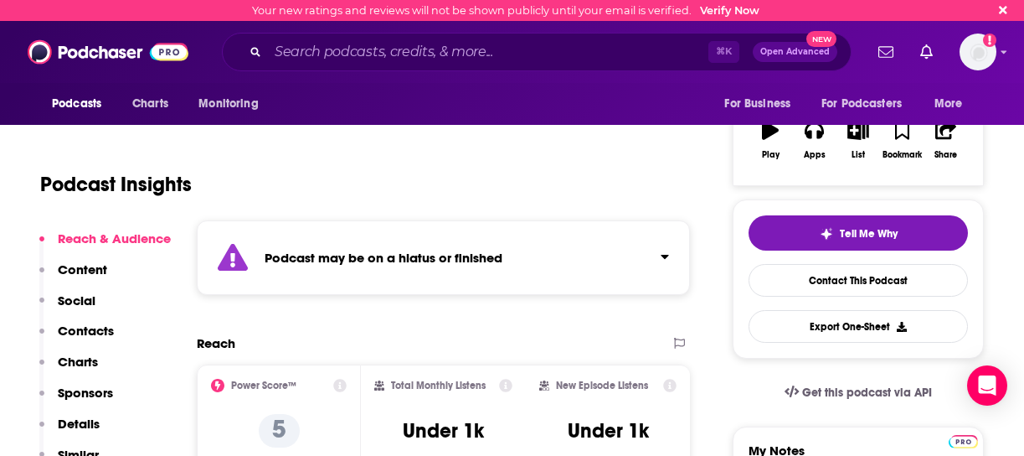
click at [86, 328] on p "Contacts" at bounding box center [86, 330] width 56 height 16
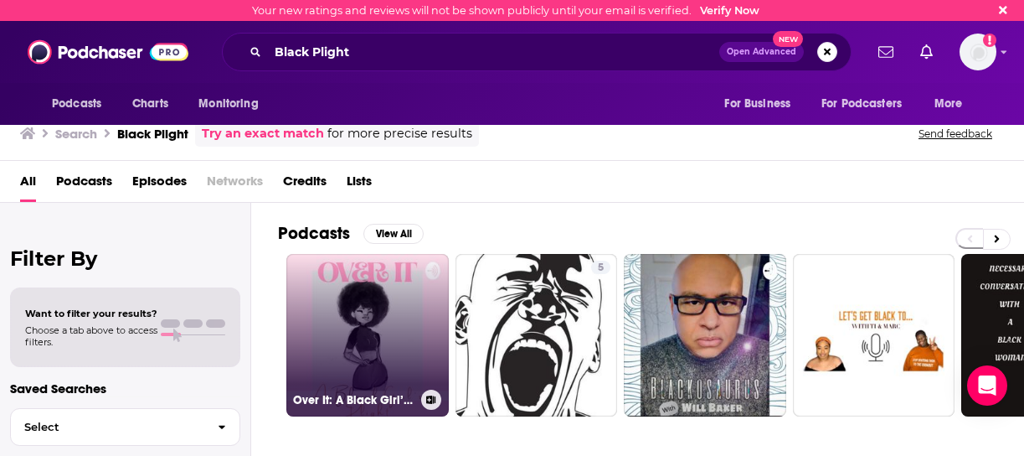
click at [378, 332] on link "Over It: A Black Girl’s Plight" at bounding box center [367, 335] width 162 height 162
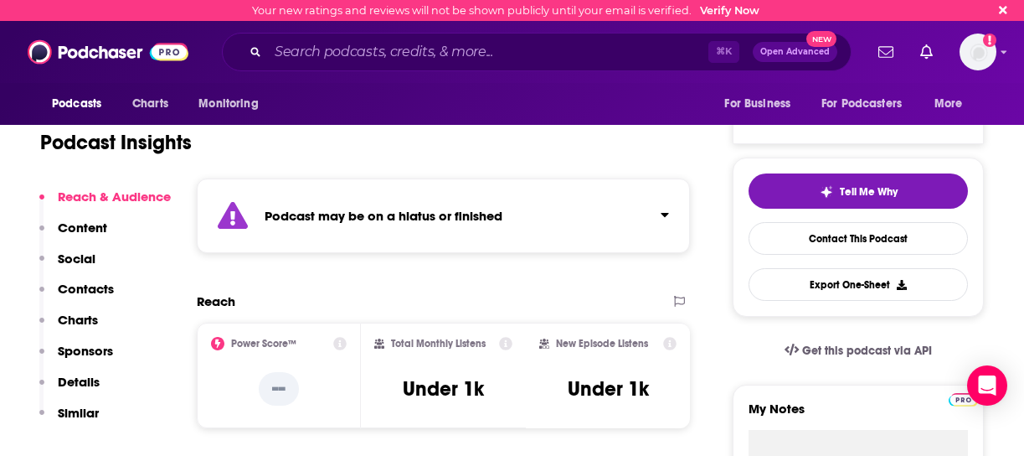
scroll to position [301, 0]
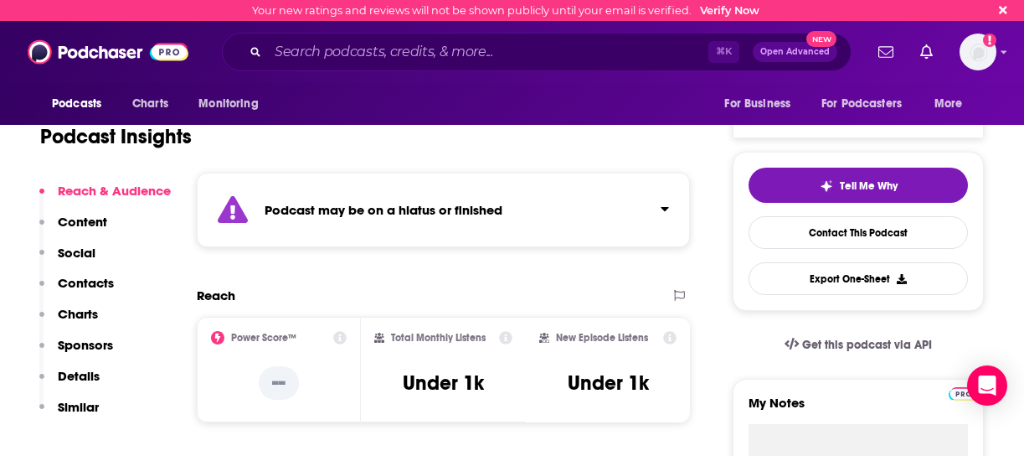
click at [96, 286] on p "Contacts" at bounding box center [86, 283] width 56 height 16
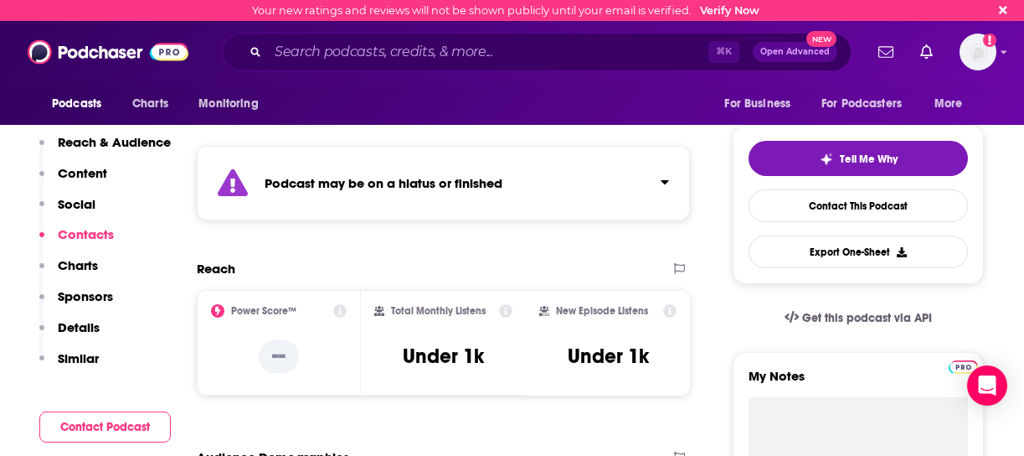
scroll to position [1455, 0]
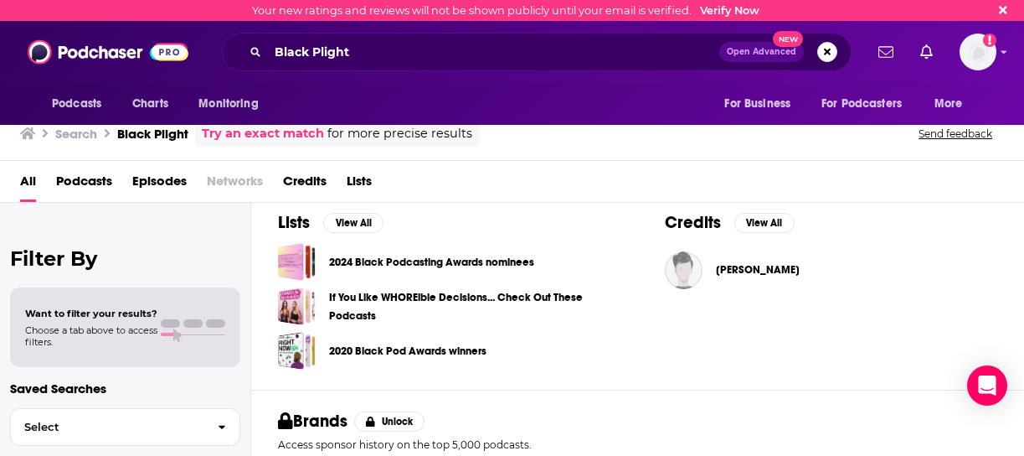
scroll to position [557, 0]
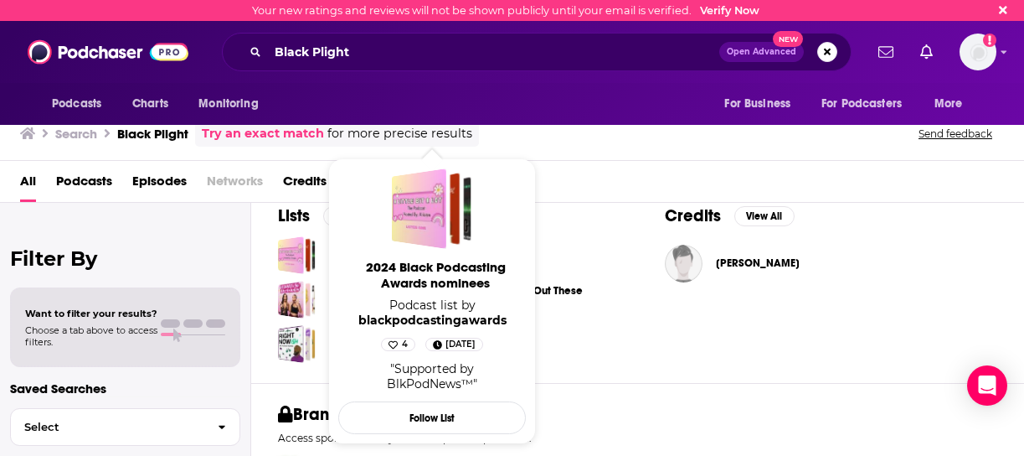
click at [442, 266] on span "2024 Black Podcasting Awards nominees" at bounding box center [436, 275] width 188 height 32
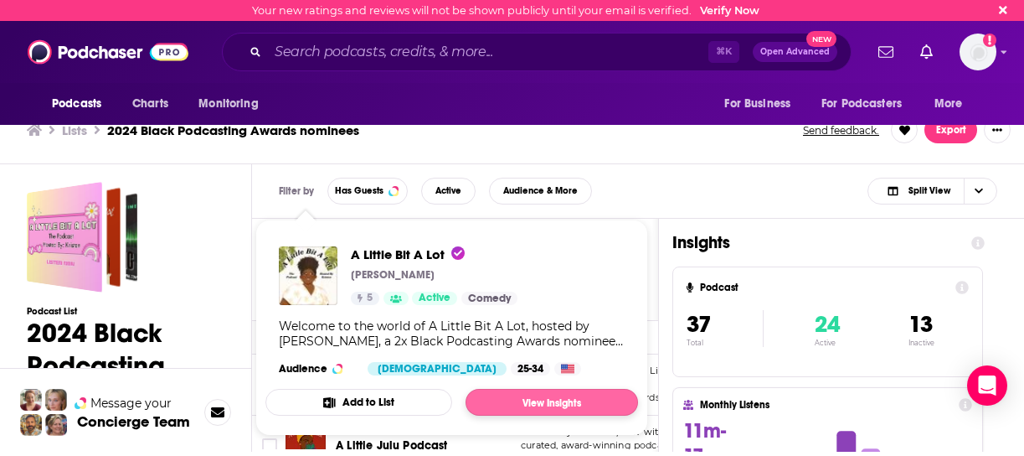
scroll to position [5, 0]
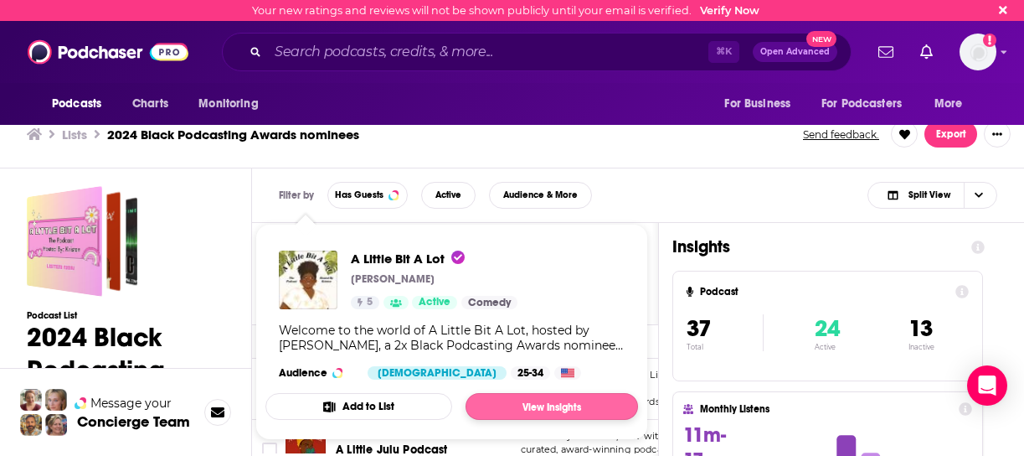
click at [507, 410] on link "View Insights" at bounding box center [552, 406] width 173 height 27
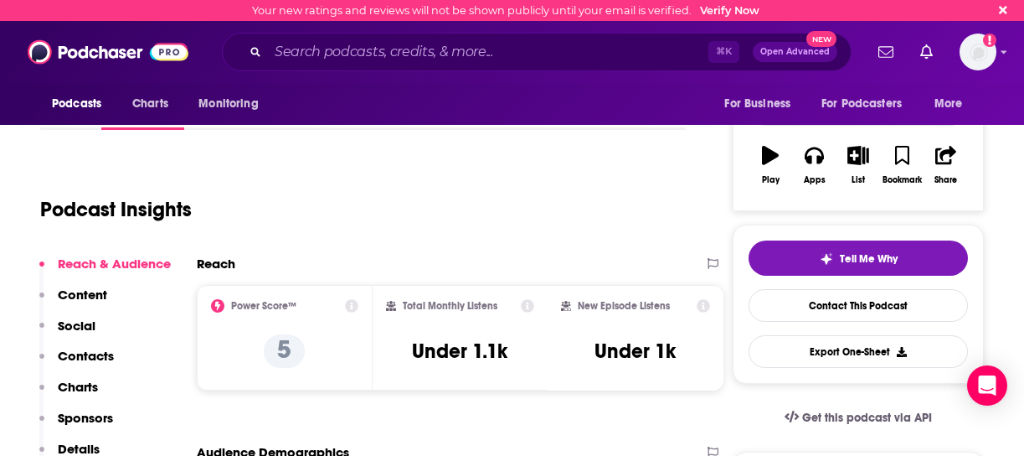
scroll to position [234, 0]
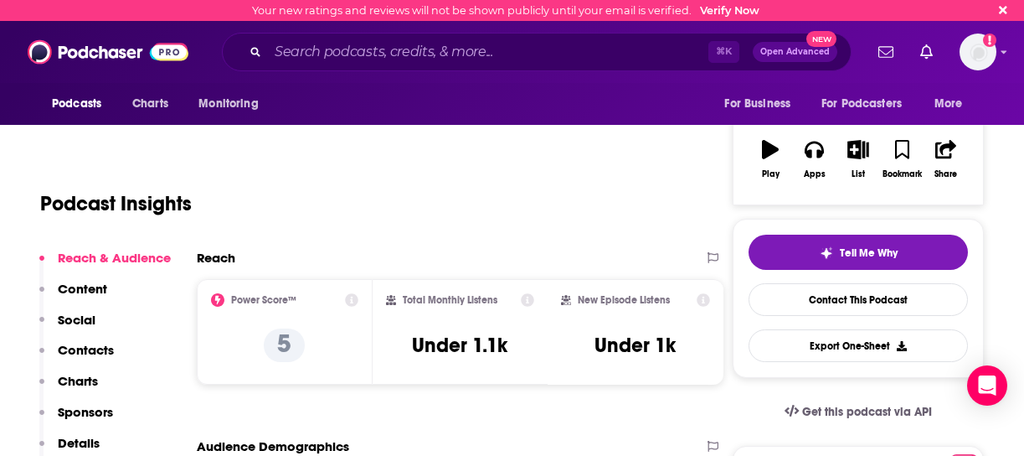
click at [100, 349] on p "Contacts" at bounding box center [86, 350] width 56 height 16
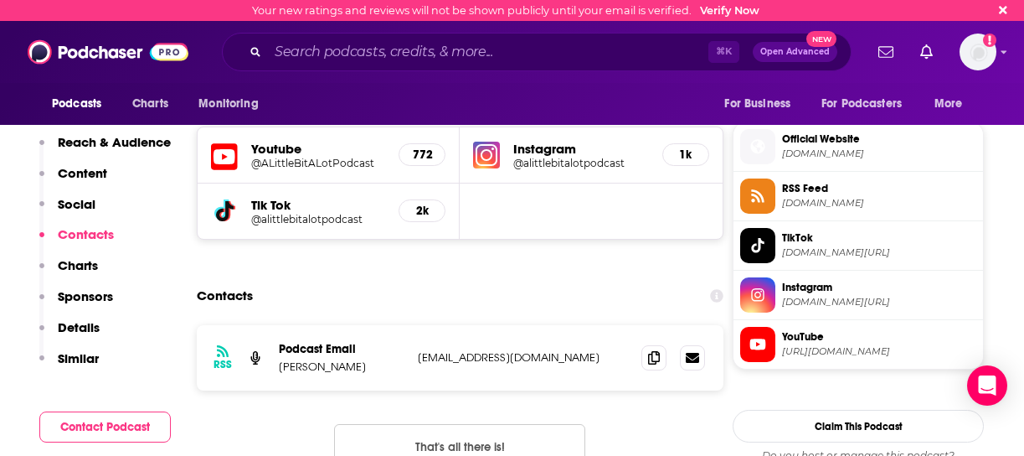
scroll to position [1165, 0]
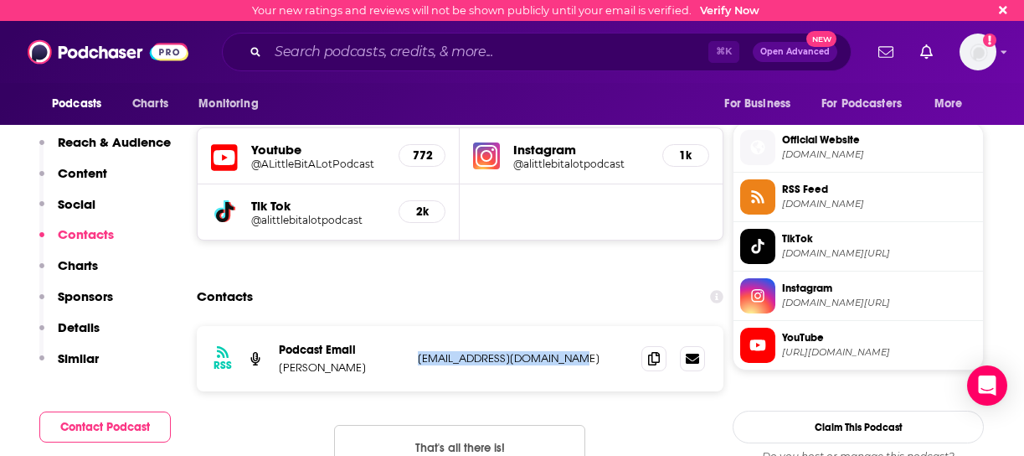
drag, startPoint x: 560, startPoint y: 353, endPoint x: 414, endPoint y: 357, distance: 145.8
click at [414, 357] on div "RSS Podcast Email Kristen Reynolds lotlittlepodcast@gmail.com lotlittlepodcast@…" at bounding box center [460, 358] width 527 height 65
copy p "lotlittlepodcast@gmail.com"
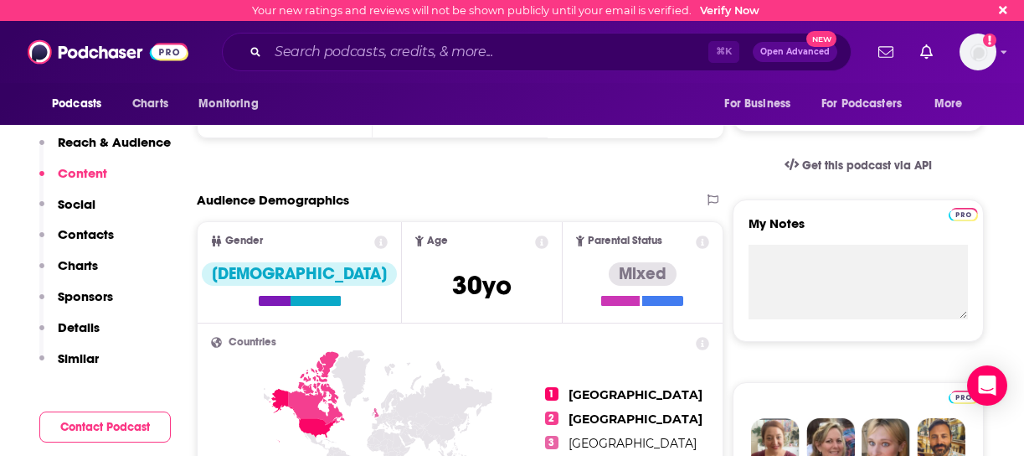
scroll to position [504, 0]
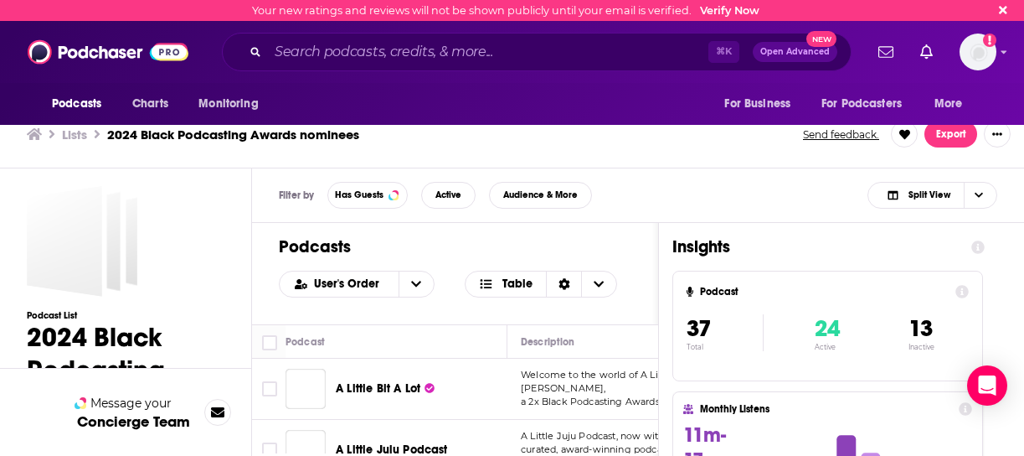
scroll to position [5, 0]
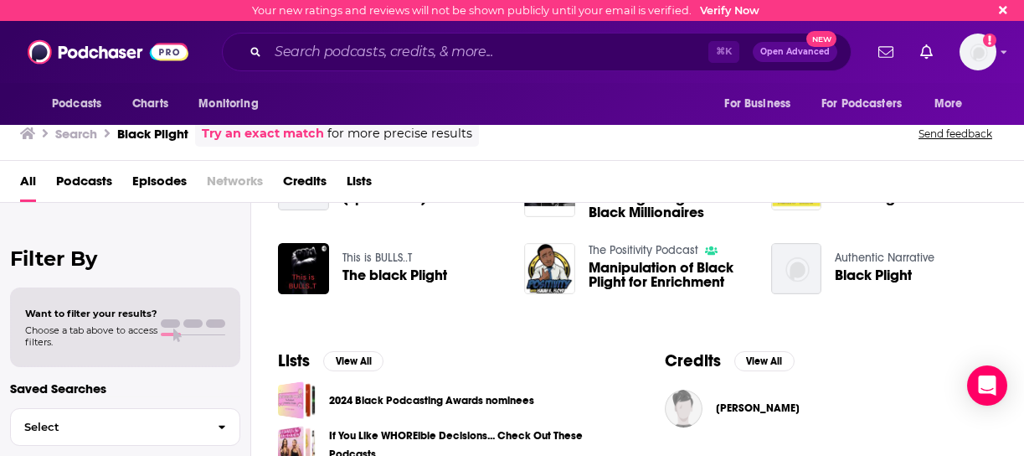
scroll to position [425, 0]
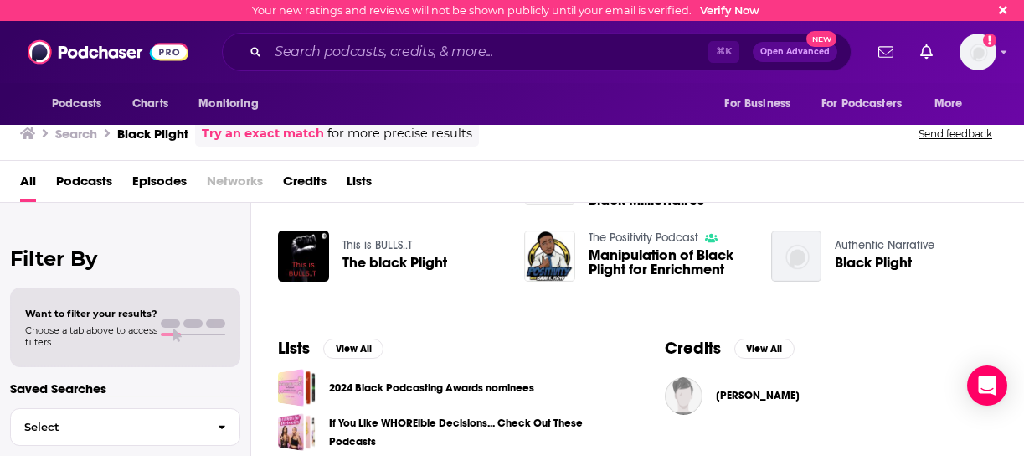
click at [646, 255] on span "Manipulation of Black Plight for Enrichment" at bounding box center [670, 262] width 162 height 28
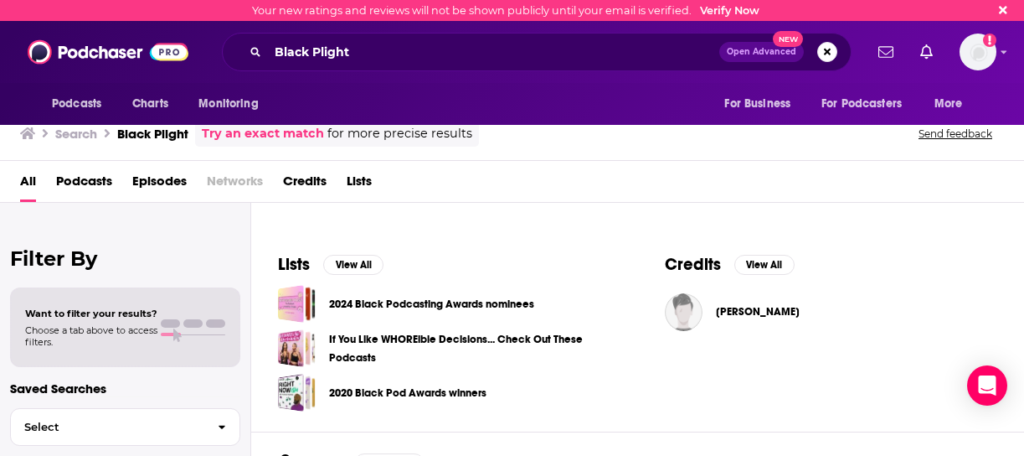
scroll to position [511, 0]
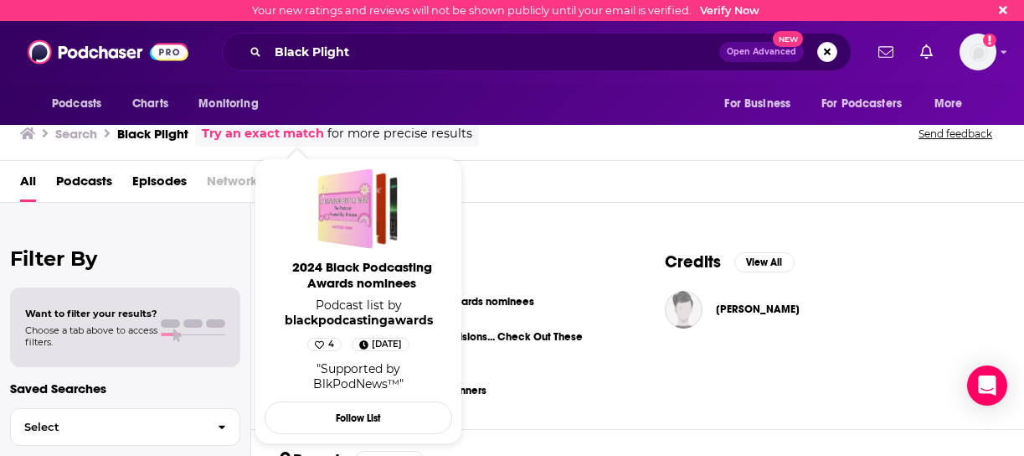
click at [290, 305] on span "Podcast list by blackpodcastingawards" at bounding box center [359, 312] width 188 height 30
click at [326, 293] on link "2024 Black Podcasting Awards nominees" at bounding box center [362, 278] width 188 height 39
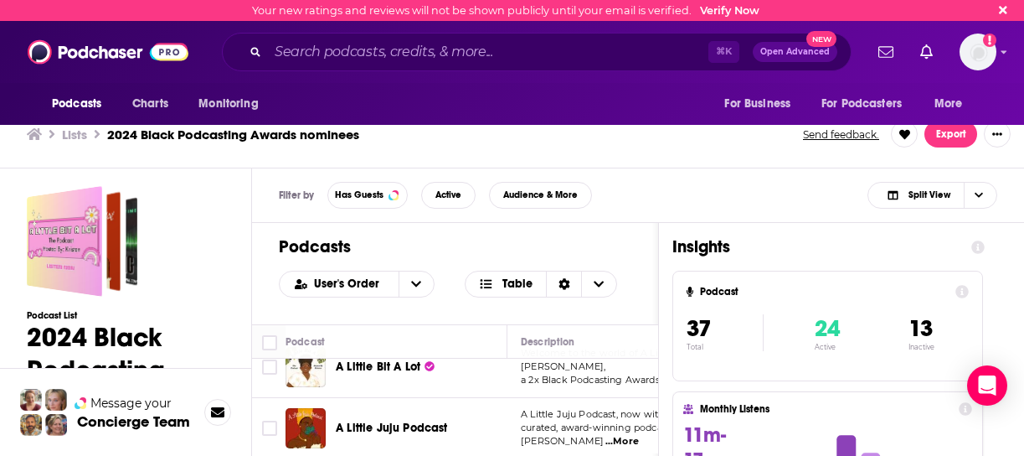
scroll to position [59, 0]
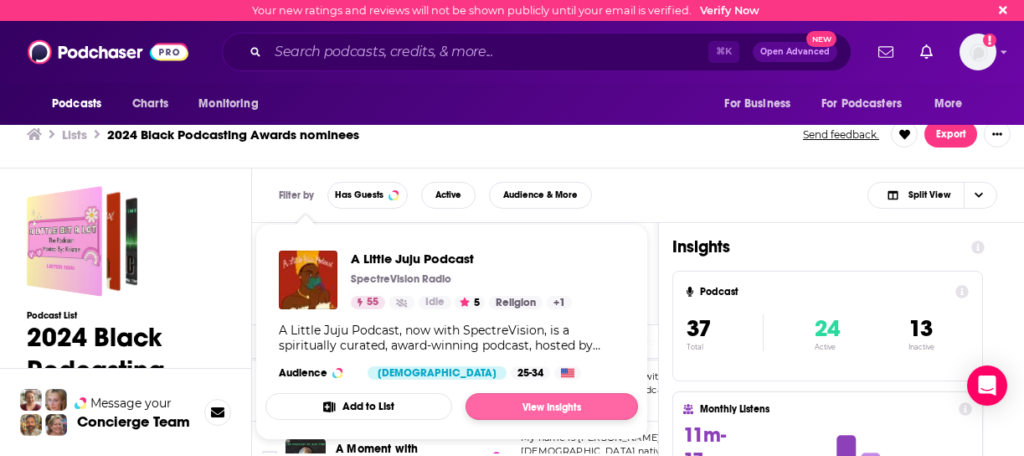
click at [493, 405] on link "View Insights" at bounding box center [552, 406] width 173 height 27
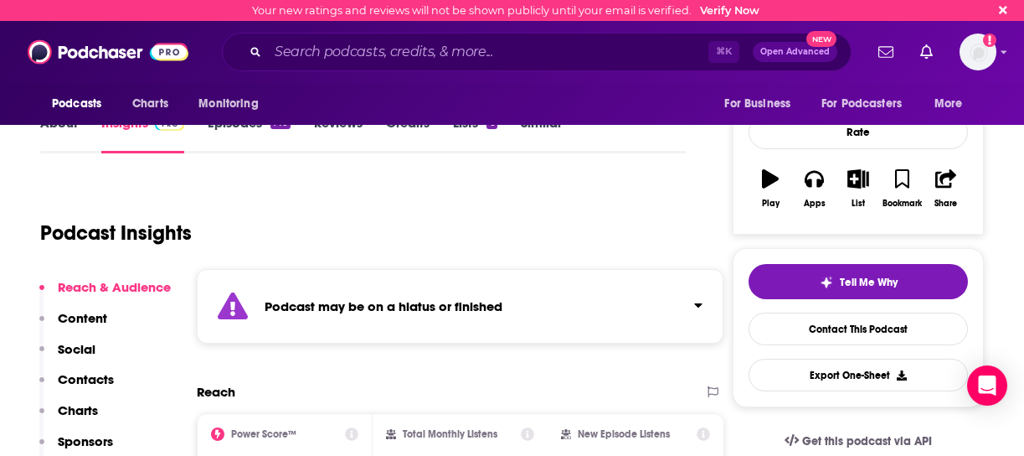
scroll to position [205, 0]
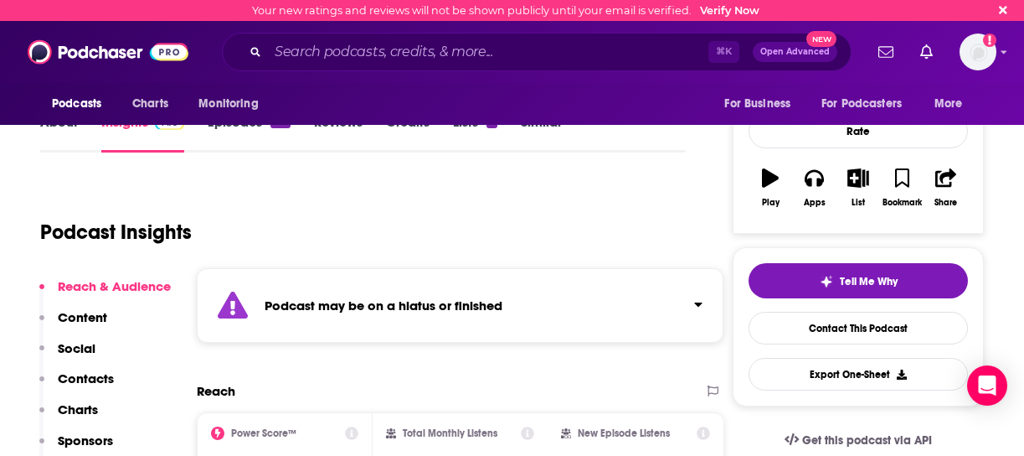
click at [101, 378] on p "Contacts" at bounding box center [86, 378] width 56 height 16
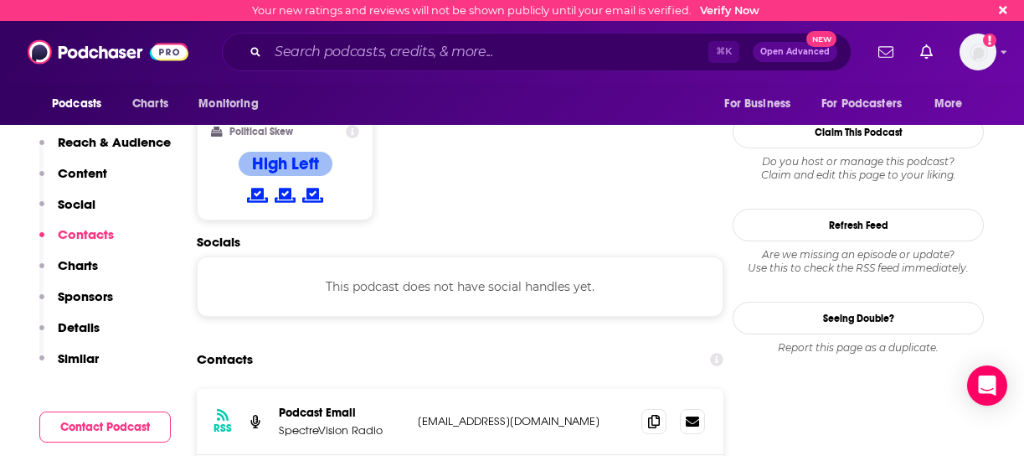
scroll to position [1446, 0]
drag, startPoint x: 365, startPoint y: 359, endPoint x: 542, endPoint y: 379, distance: 177.8
drag, startPoint x: 529, startPoint y: 381, endPoint x: 413, endPoint y: 377, distance: 115.7
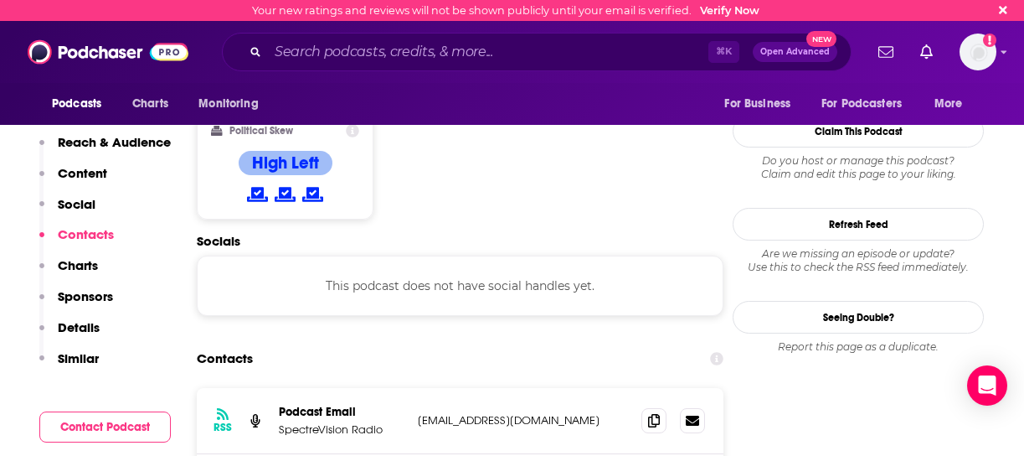
copy p "juju@itsjujubae.com"
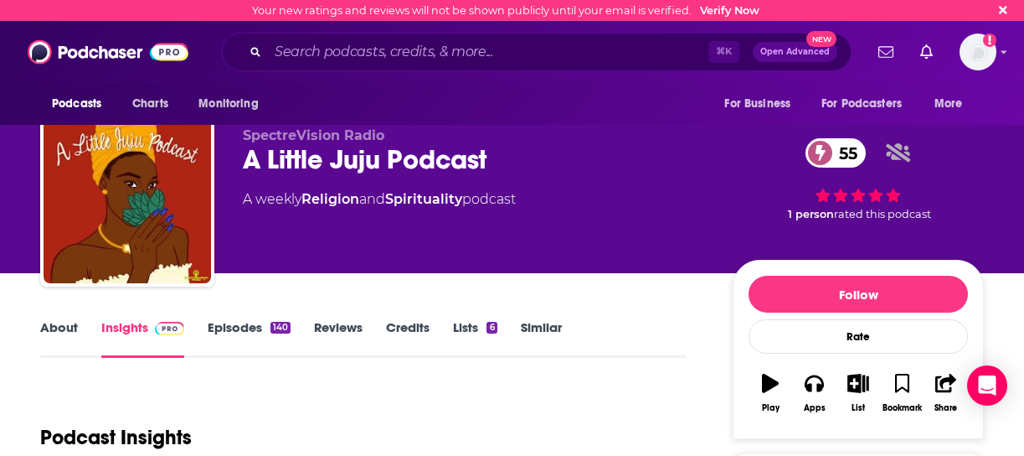
scroll to position [0, 3]
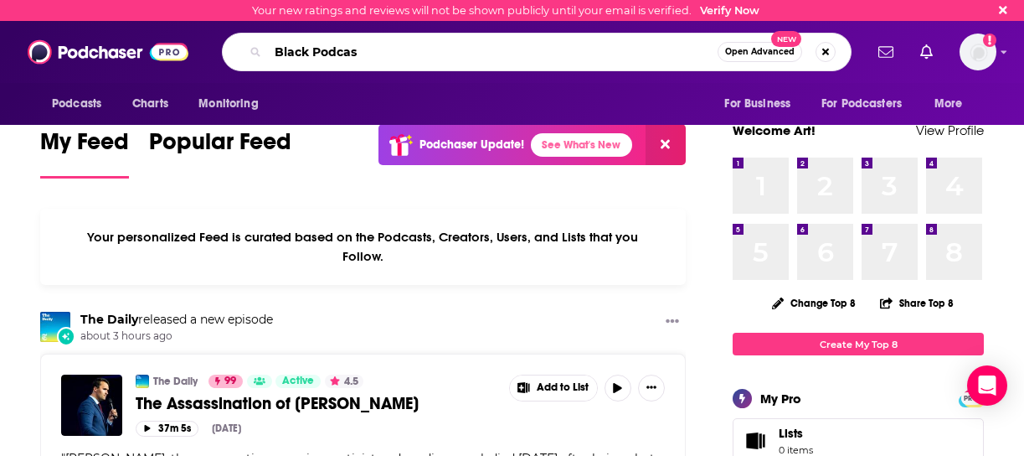
type input "Black Podcast"
click at [784, 55] on span "Open Advanced" at bounding box center [760, 52] width 70 height 8
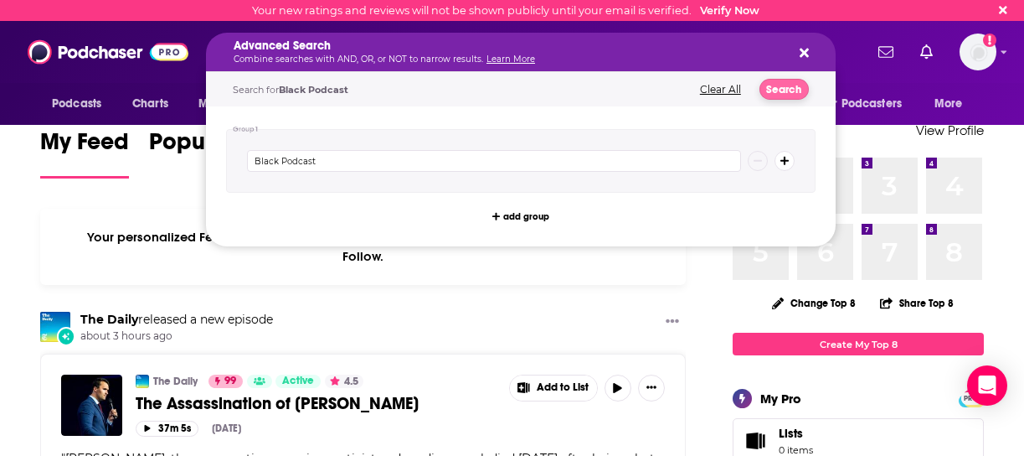
click at [775, 94] on button "Search" at bounding box center [784, 89] width 49 height 21
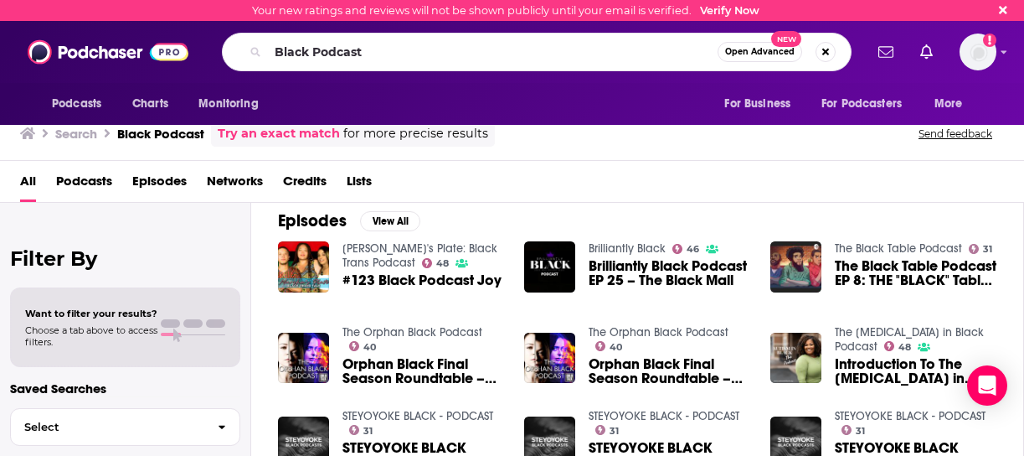
scroll to position [248, 0]
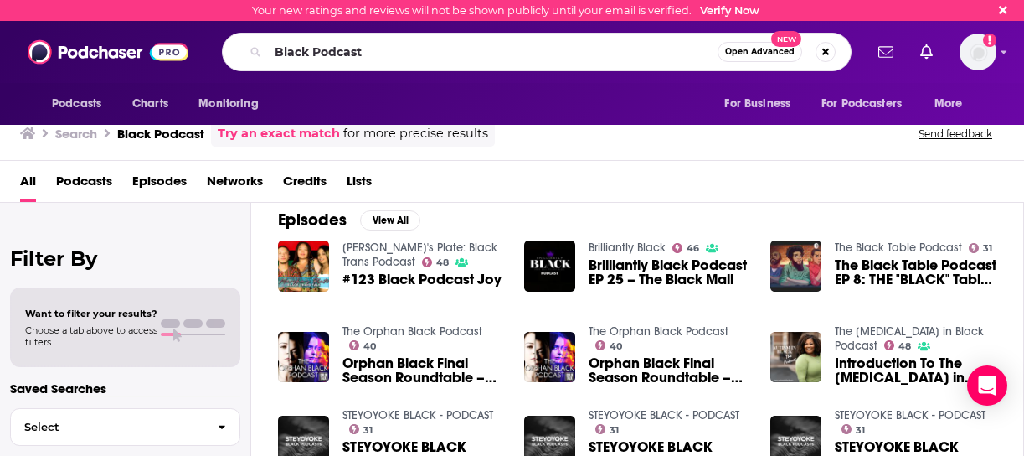
click at [554, 263] on img "Brilliantly Black Podcast EP 25 – The Black Mall" at bounding box center [549, 265] width 51 height 51
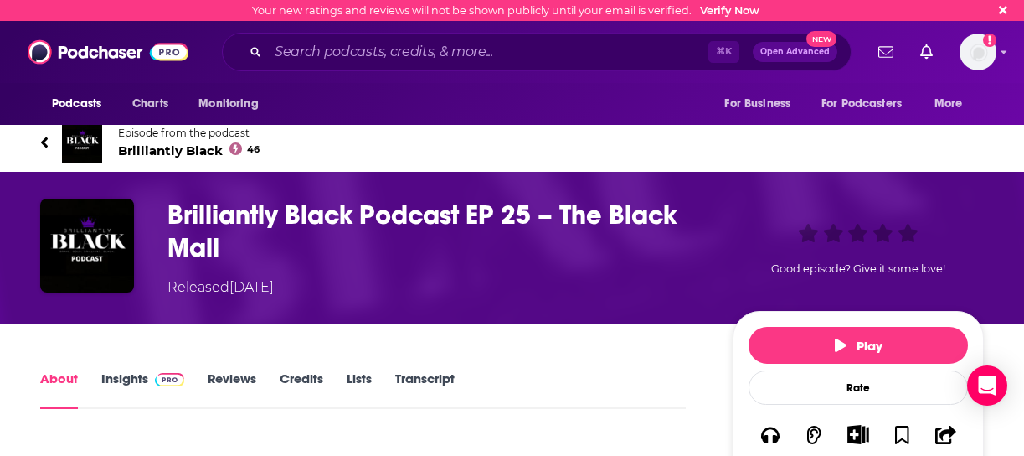
click at [210, 220] on h1 "Brilliantly Black Podcast EP 25 – The Black Mall" at bounding box center [437, 231] width 539 height 65
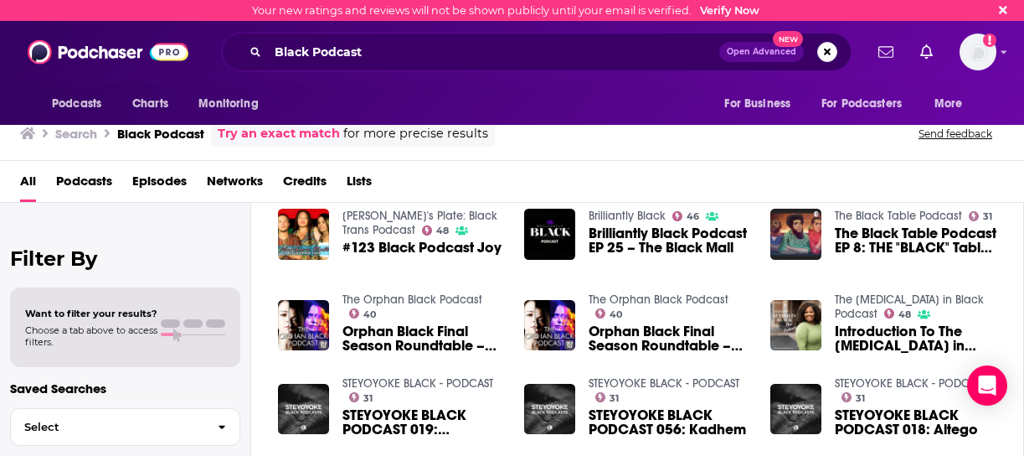
scroll to position [279, 0]
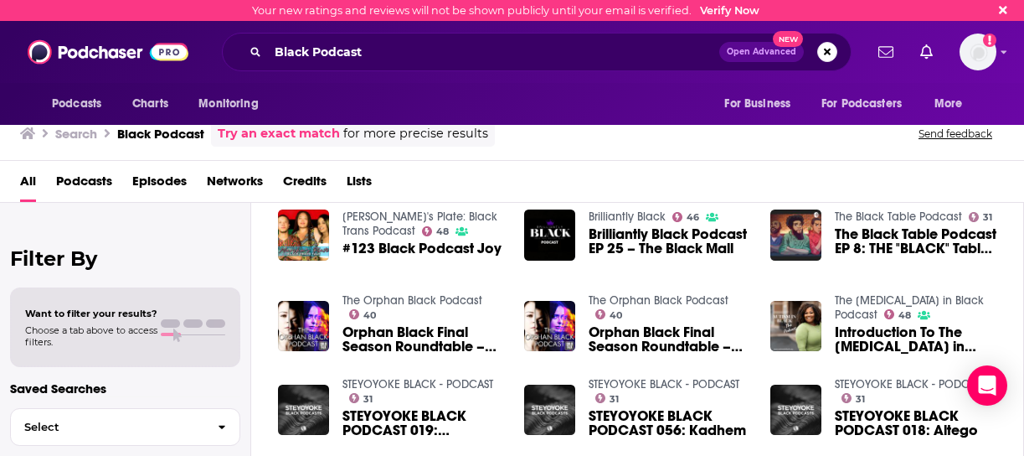
click at [847, 237] on span "The Black Table Podcast EP 8: THE "BLACK" Table Podcast" at bounding box center [916, 241] width 162 height 28
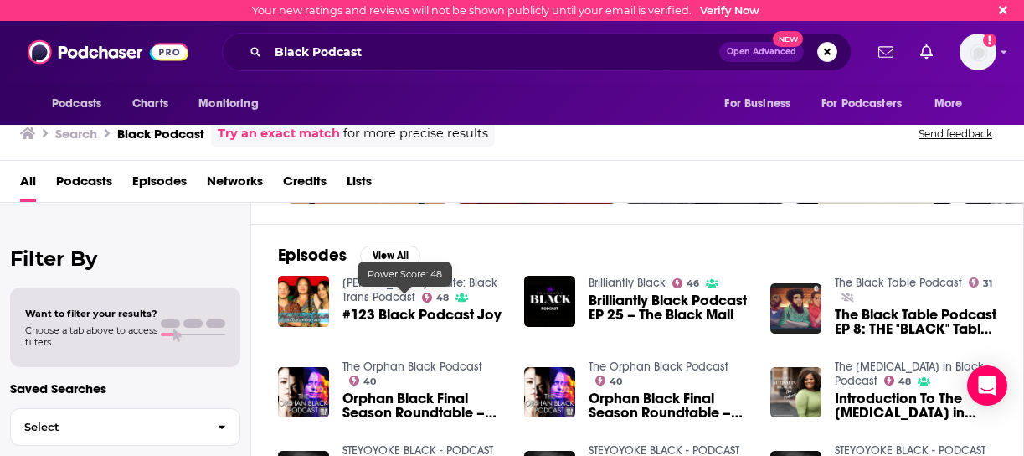
click at [422, 294] on icon at bounding box center [427, 297] width 10 height 10
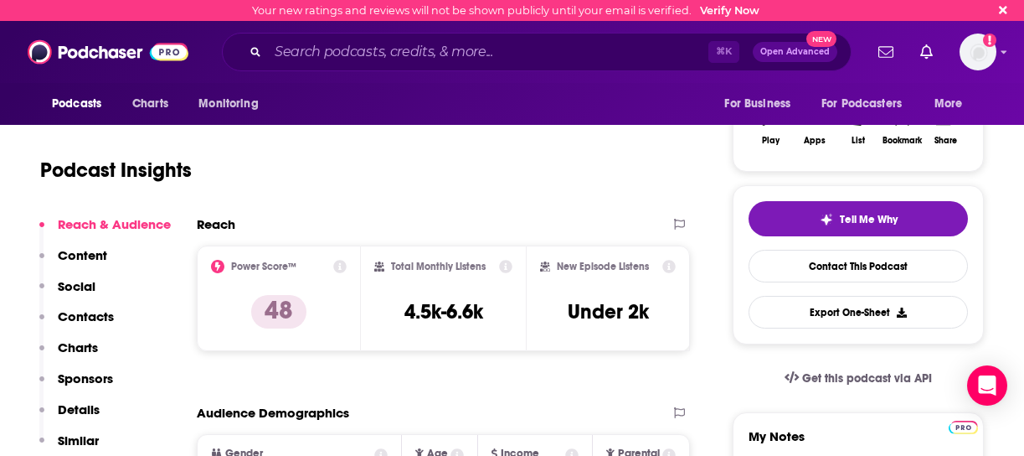
scroll to position [271, 0]
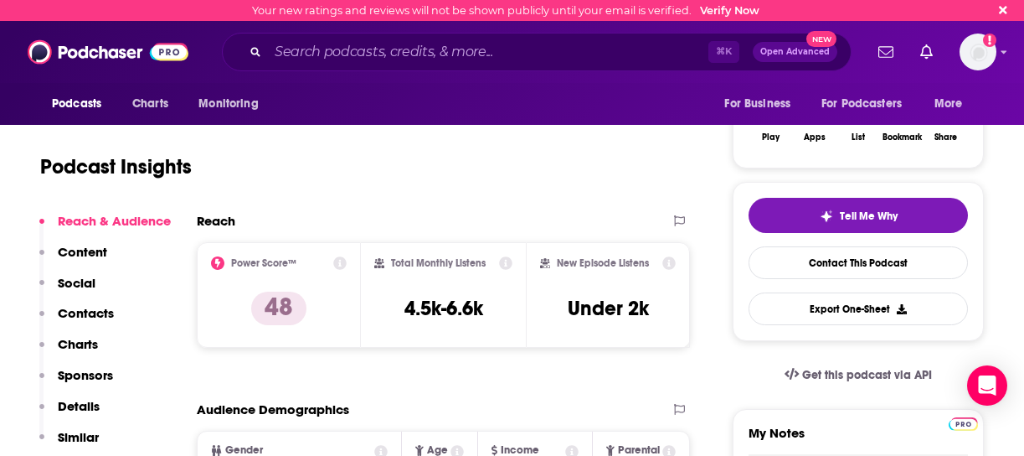
click at [99, 311] on p "Contacts" at bounding box center [86, 313] width 56 height 16
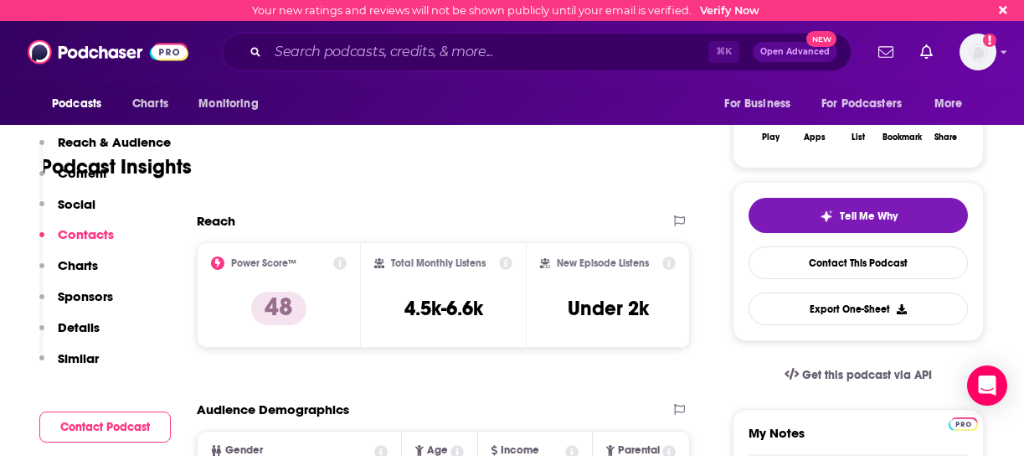
scroll to position [1369, 0]
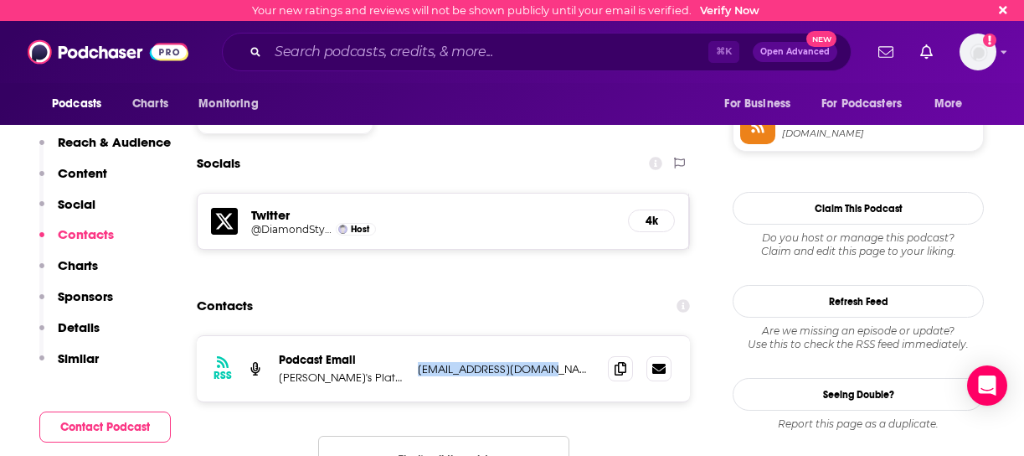
drag, startPoint x: 555, startPoint y: 309, endPoint x: 414, endPoint y: 307, distance: 141.6
click at [414, 336] on div "RSS Podcast Email [PERSON_NAME]'s Plate: Black Trans Podcast [EMAIL_ADDRESS][DO…" at bounding box center [443, 368] width 493 height 65
copy p "[EMAIL_ADDRESS][DOMAIN_NAME]"
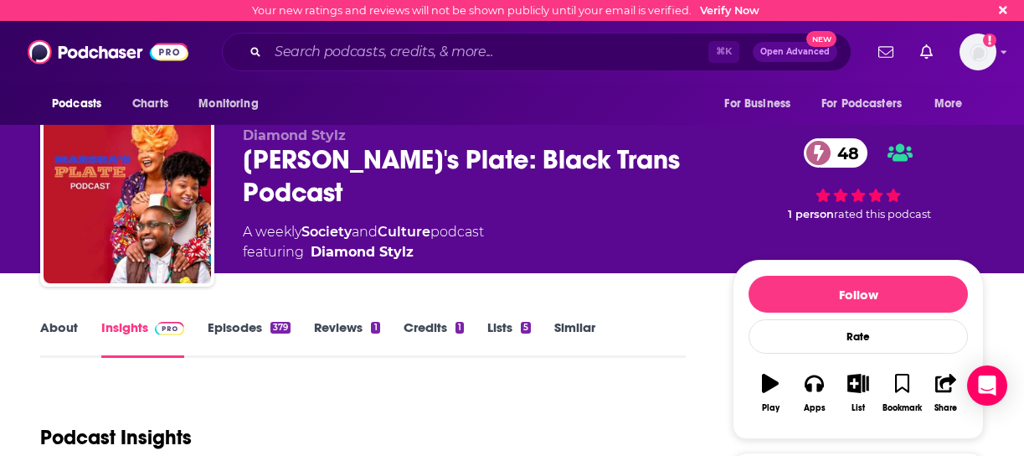
scroll to position [0, 0]
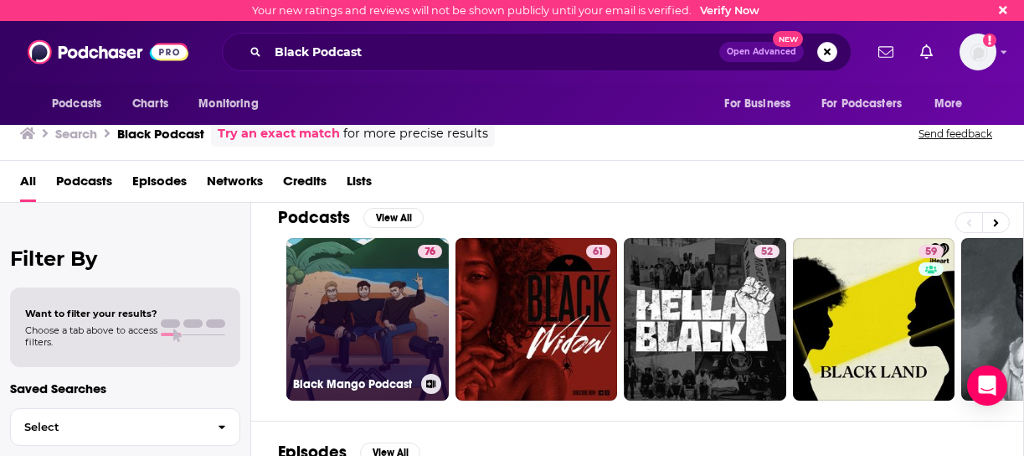
scroll to position [13, 0]
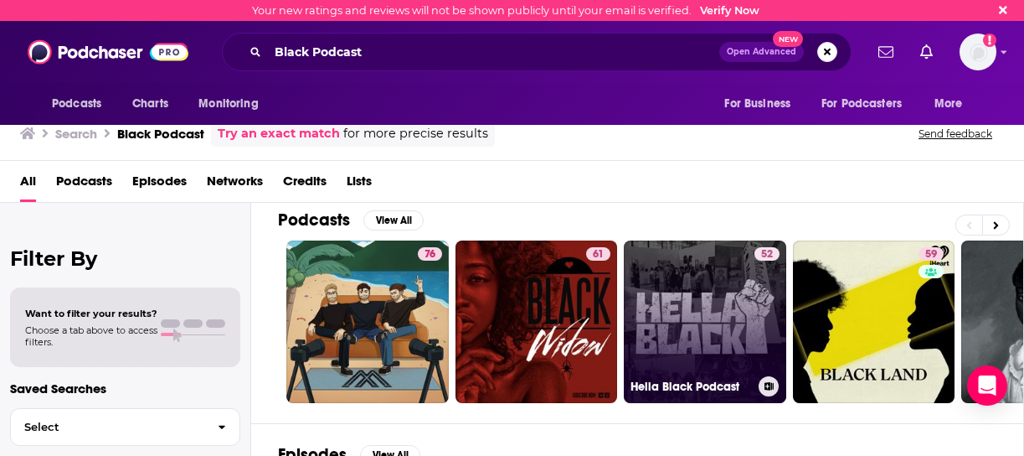
click at [665, 334] on link "52 Hella Black Podcast" at bounding box center [705, 321] width 162 height 162
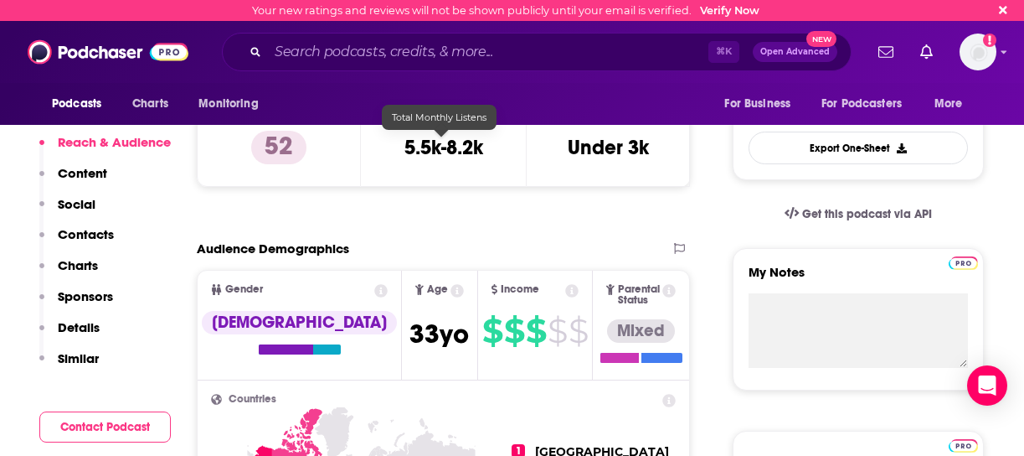
scroll to position [446, 0]
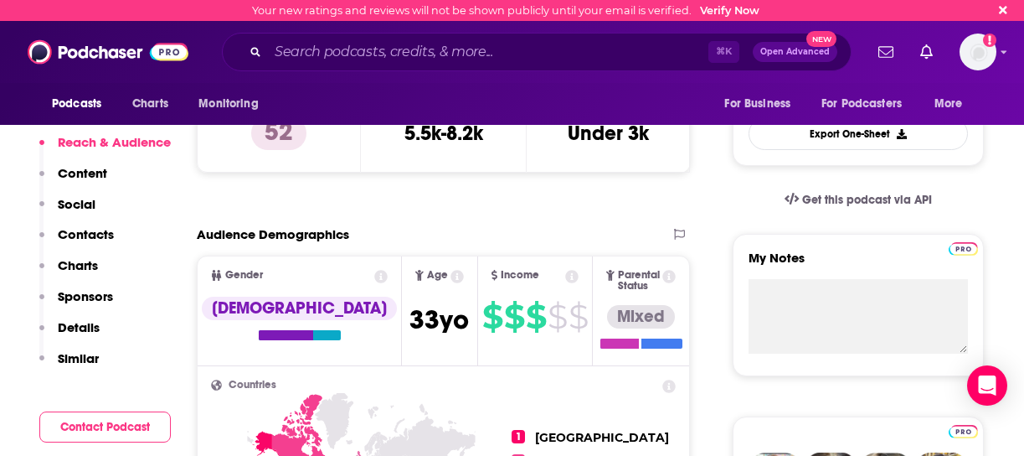
click at [93, 230] on p "Contacts" at bounding box center [86, 234] width 56 height 16
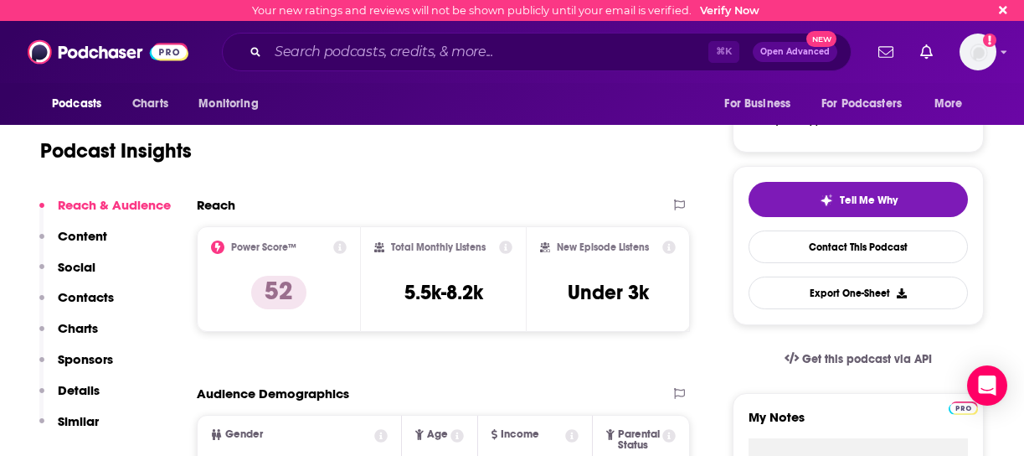
scroll to position [287, 0]
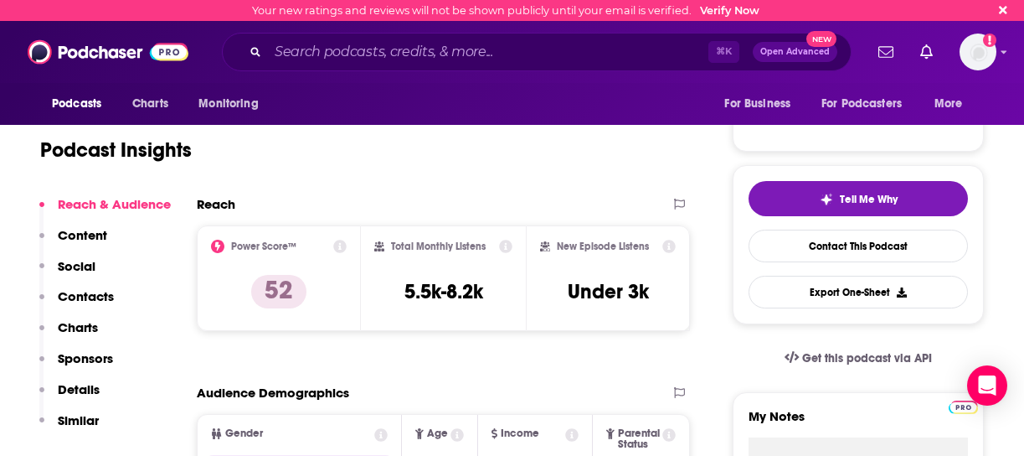
click at [97, 297] on p "Contacts" at bounding box center [86, 296] width 56 height 16
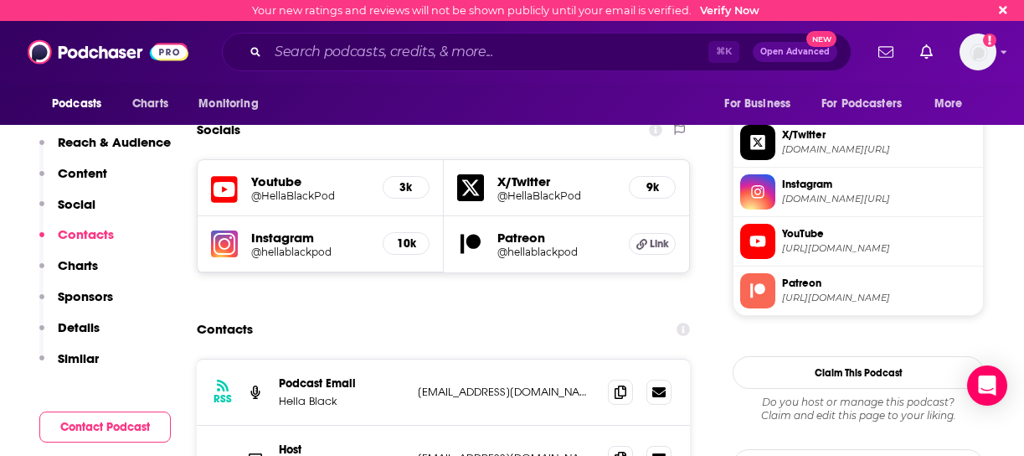
scroll to position [1400, 0]
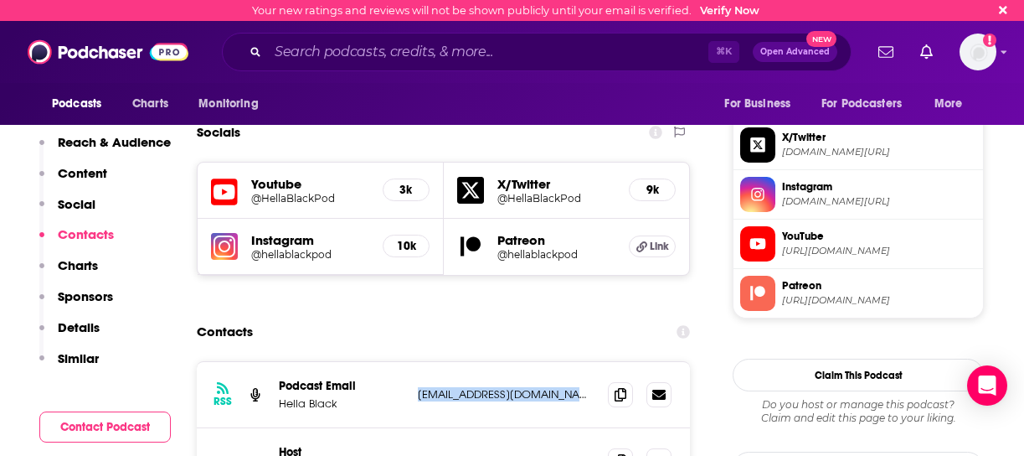
drag, startPoint x: 583, startPoint y: 335, endPoint x: 419, endPoint y: 333, distance: 164.2
click at [419, 387] on p "[EMAIL_ADDRESS][DOMAIN_NAME]" at bounding box center [506, 394] width 177 height 14
copy p "[EMAIL_ADDRESS][DOMAIN_NAME]"
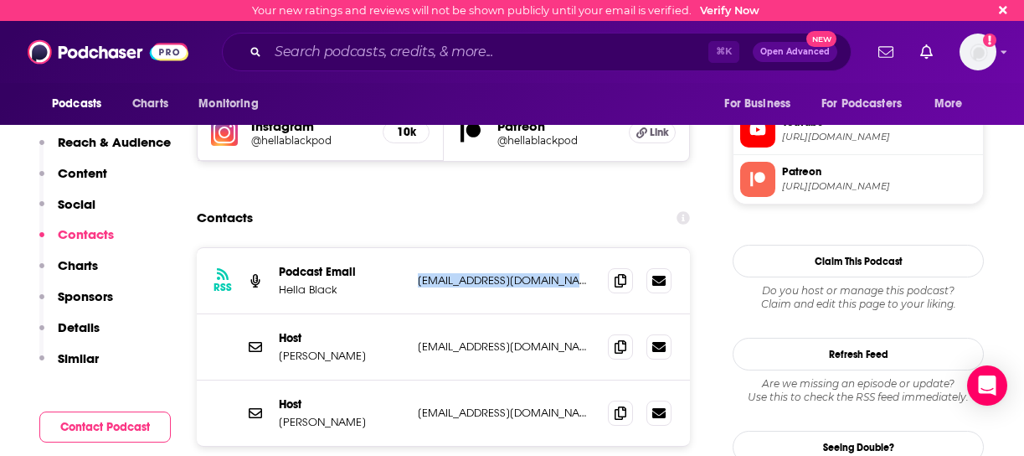
scroll to position [1534, 0]
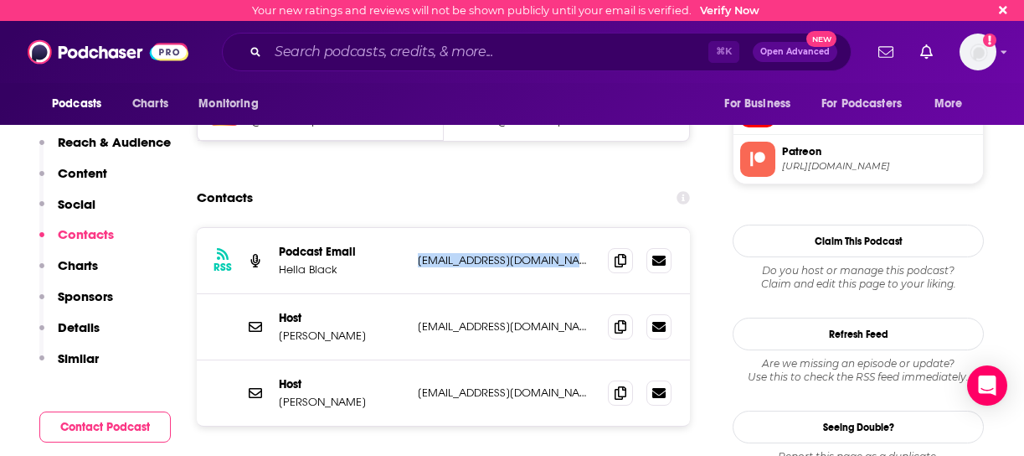
click at [533, 319] on p "[EMAIL_ADDRESS][DOMAIN_NAME]" at bounding box center [506, 326] width 177 height 14
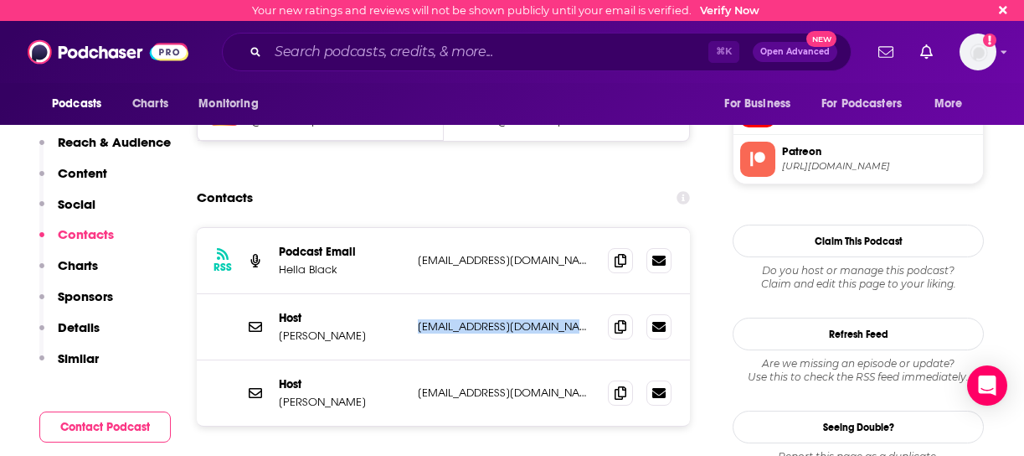
drag, startPoint x: 533, startPoint y: 261, endPoint x: 422, endPoint y: 265, distance: 110.6
click at [422, 319] on p "[EMAIL_ADDRESS][DOMAIN_NAME]" at bounding box center [506, 326] width 177 height 14
copy div "[EMAIL_ADDRESS][DOMAIN_NAME] [EMAIL_ADDRESS][DOMAIN_NAME]"
drag, startPoint x: 565, startPoint y: 330, endPoint x: 418, endPoint y: 332, distance: 147.4
click at [418, 385] on p "[EMAIL_ADDRESS][DOMAIN_NAME]" at bounding box center [506, 392] width 177 height 14
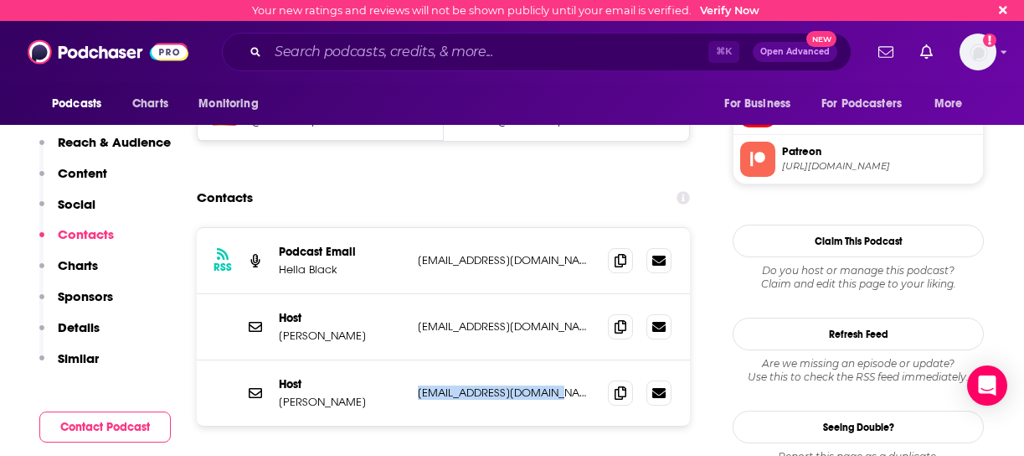
copy p "[EMAIL_ADDRESS][DOMAIN_NAME]"
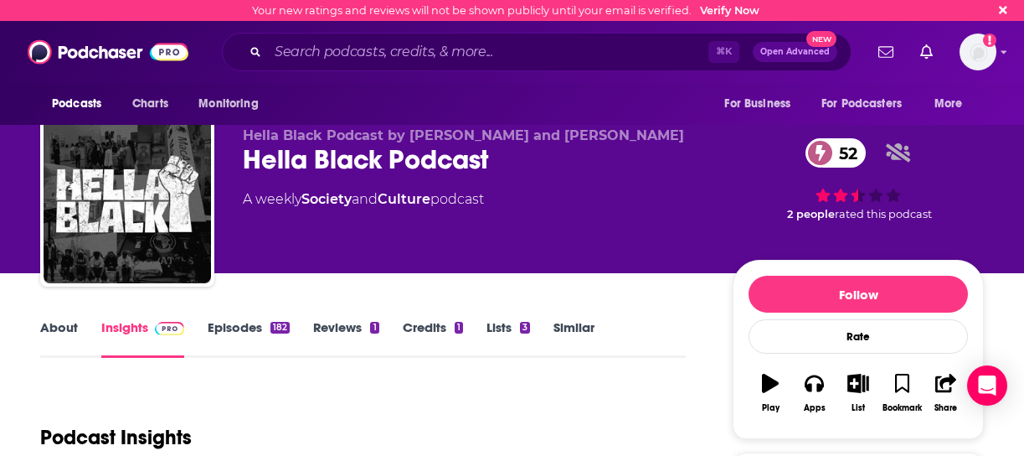
scroll to position [0, 0]
